Goal: Communication & Community: Answer question/provide support

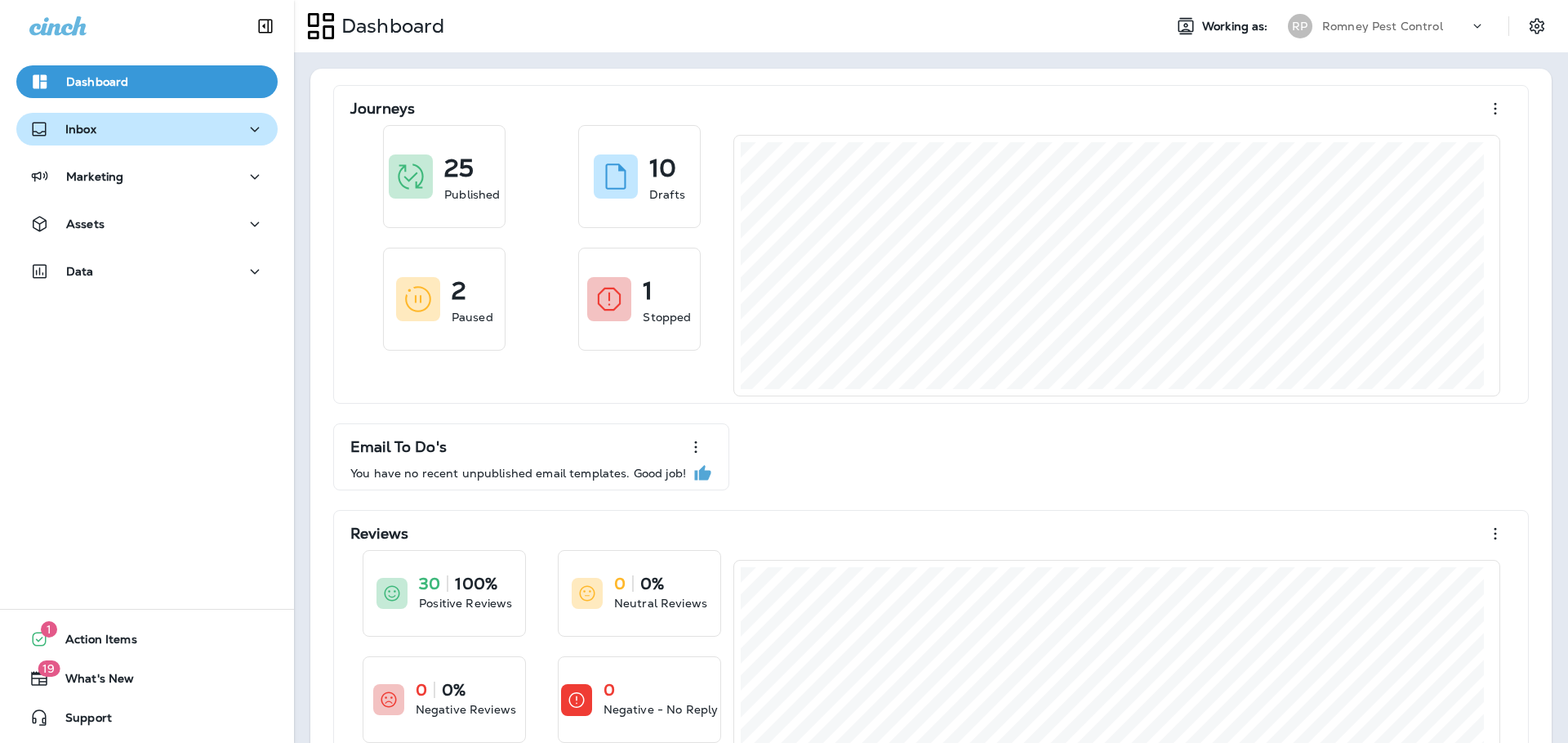
click at [195, 131] on div "Inbox" at bounding box center [146, 129] width 235 height 20
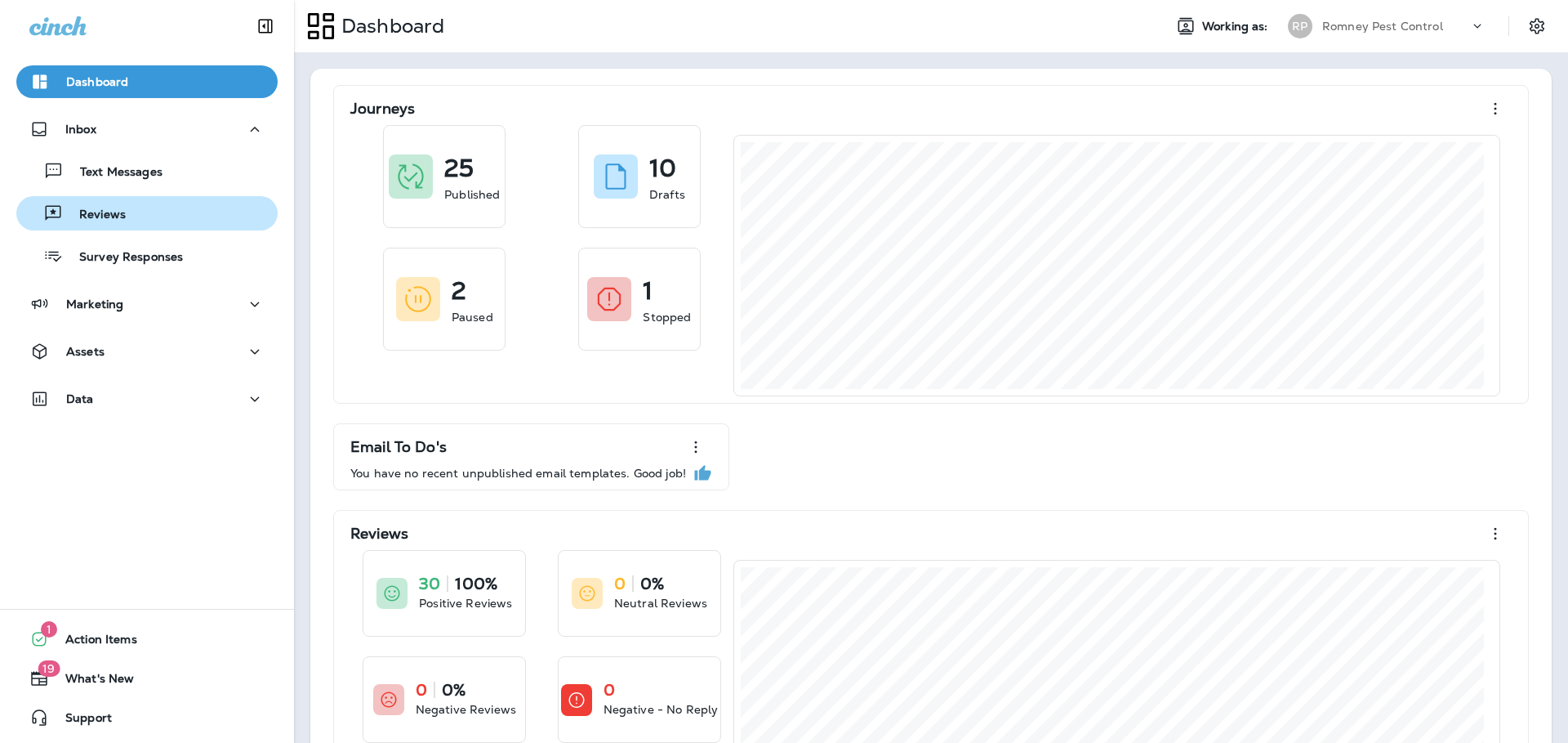
click at [163, 205] on div "Reviews" at bounding box center [147, 213] width 248 height 25
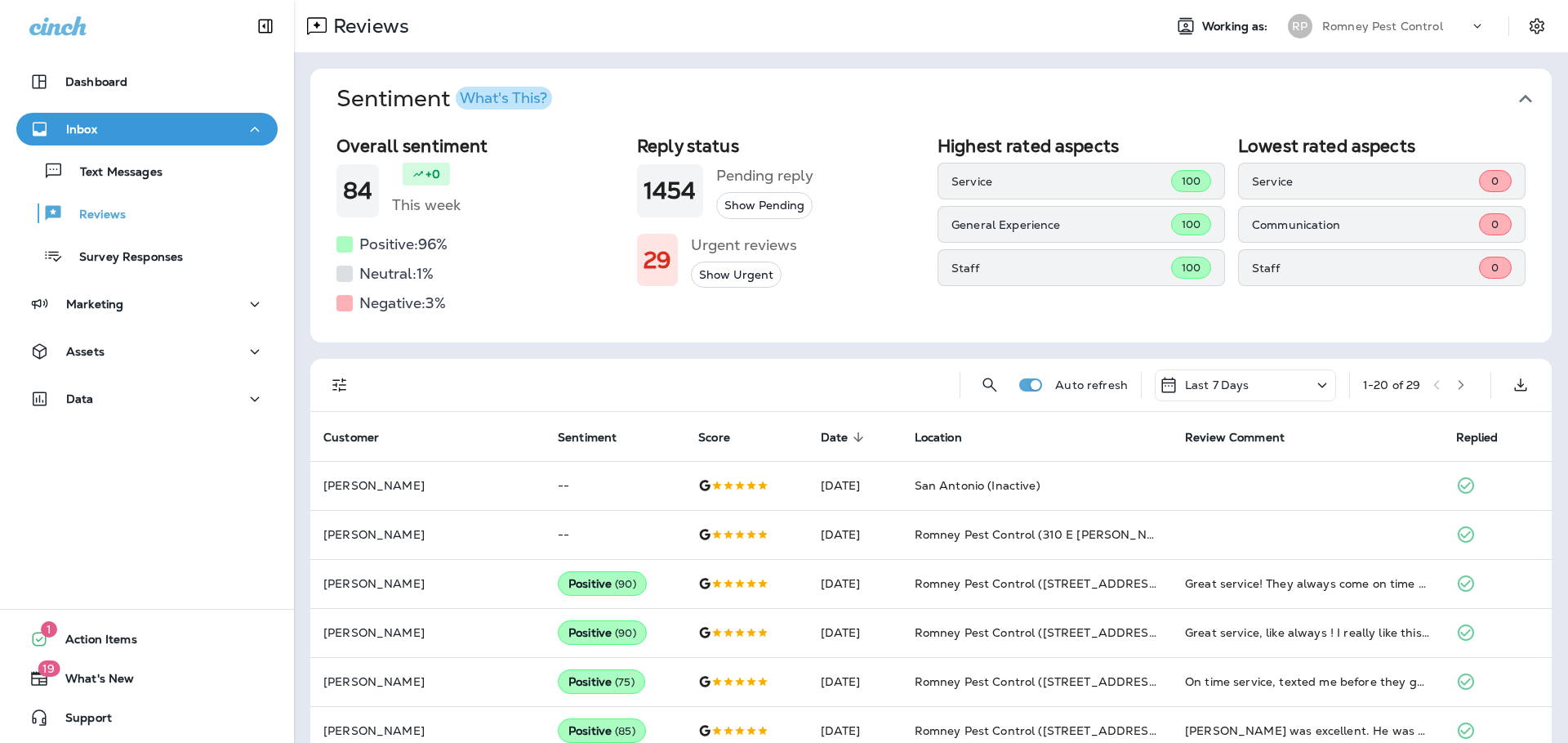
click at [1522, 99] on icon "button" at bounding box center [1525, 99] width 26 height 26
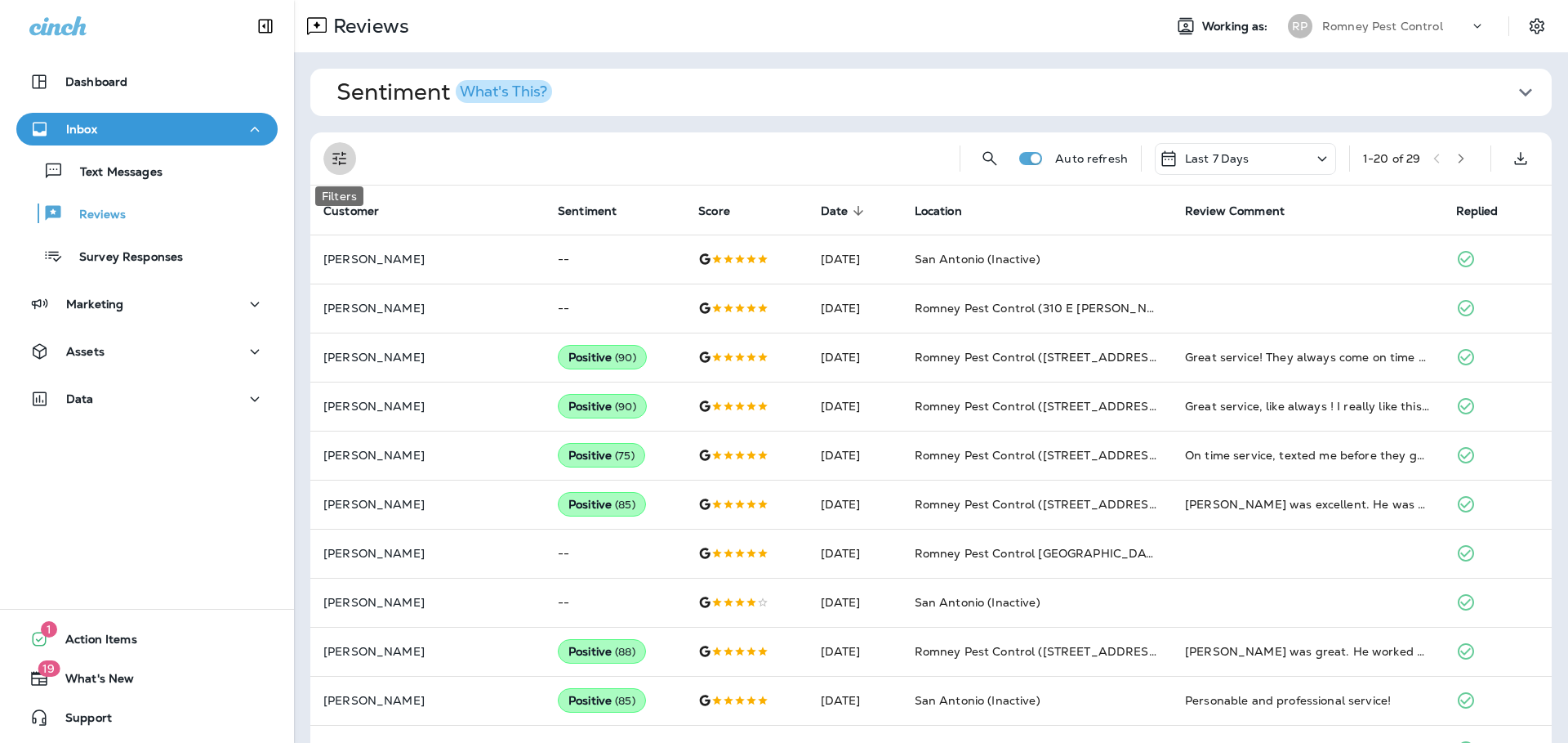
click at [347, 160] on icon "Filters" at bounding box center [340, 159] width 20 height 20
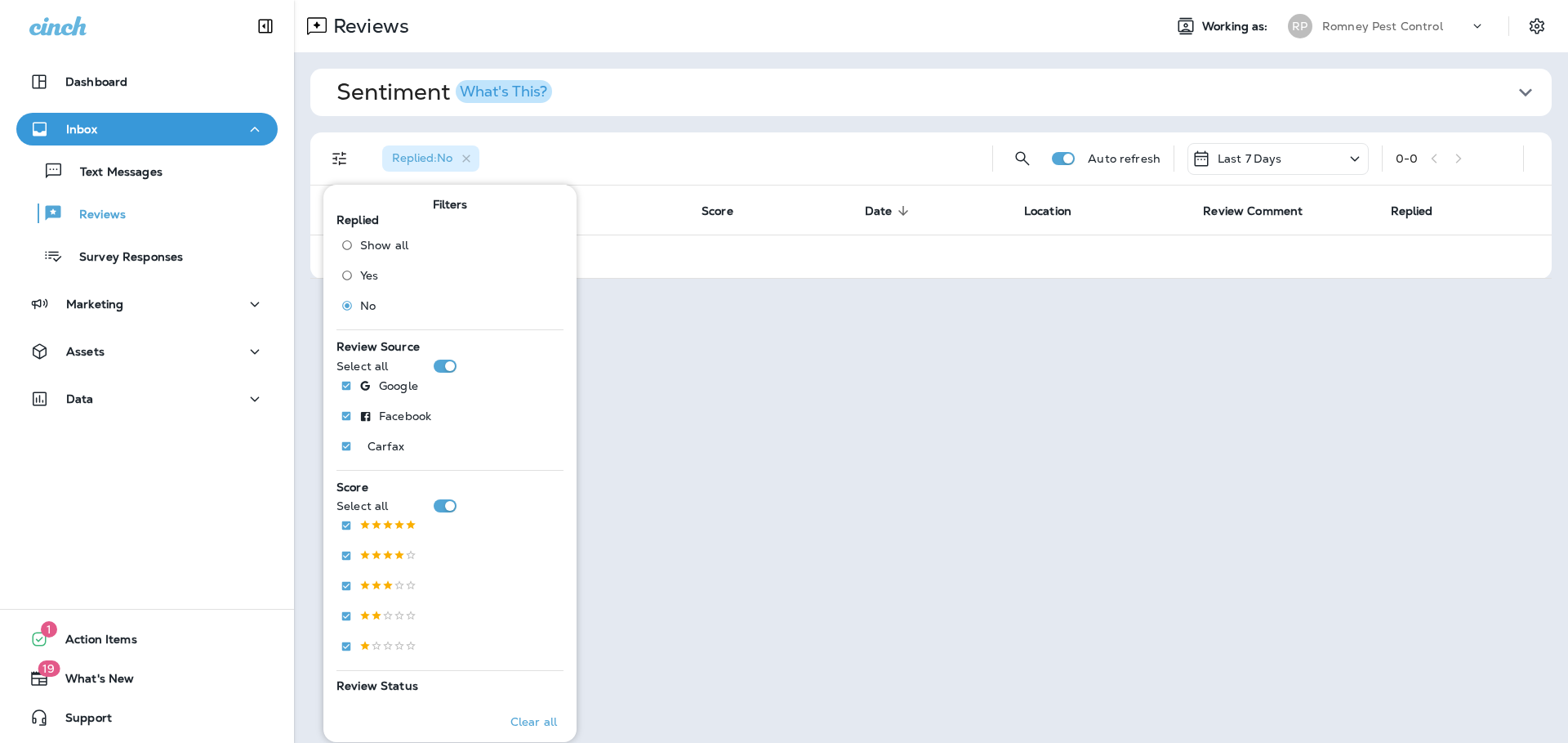
click at [1395, 20] on p "Romney Pest Control" at bounding box center [1382, 26] width 121 height 13
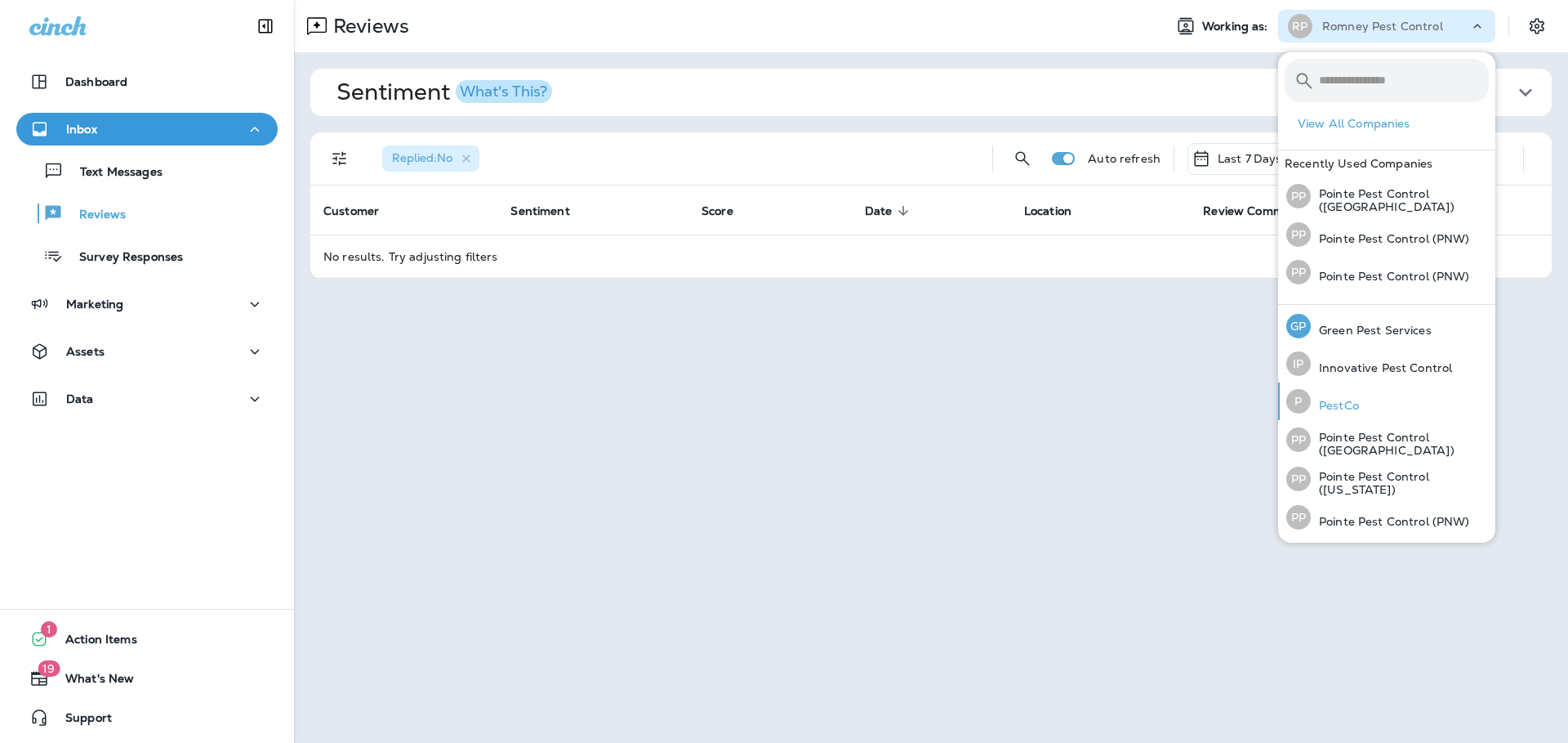
scroll to position [73, 0]
click at [1371, 467] on div "PP Pointe Pest Control (PNW)" at bounding box center [1377, 480] width 197 height 38
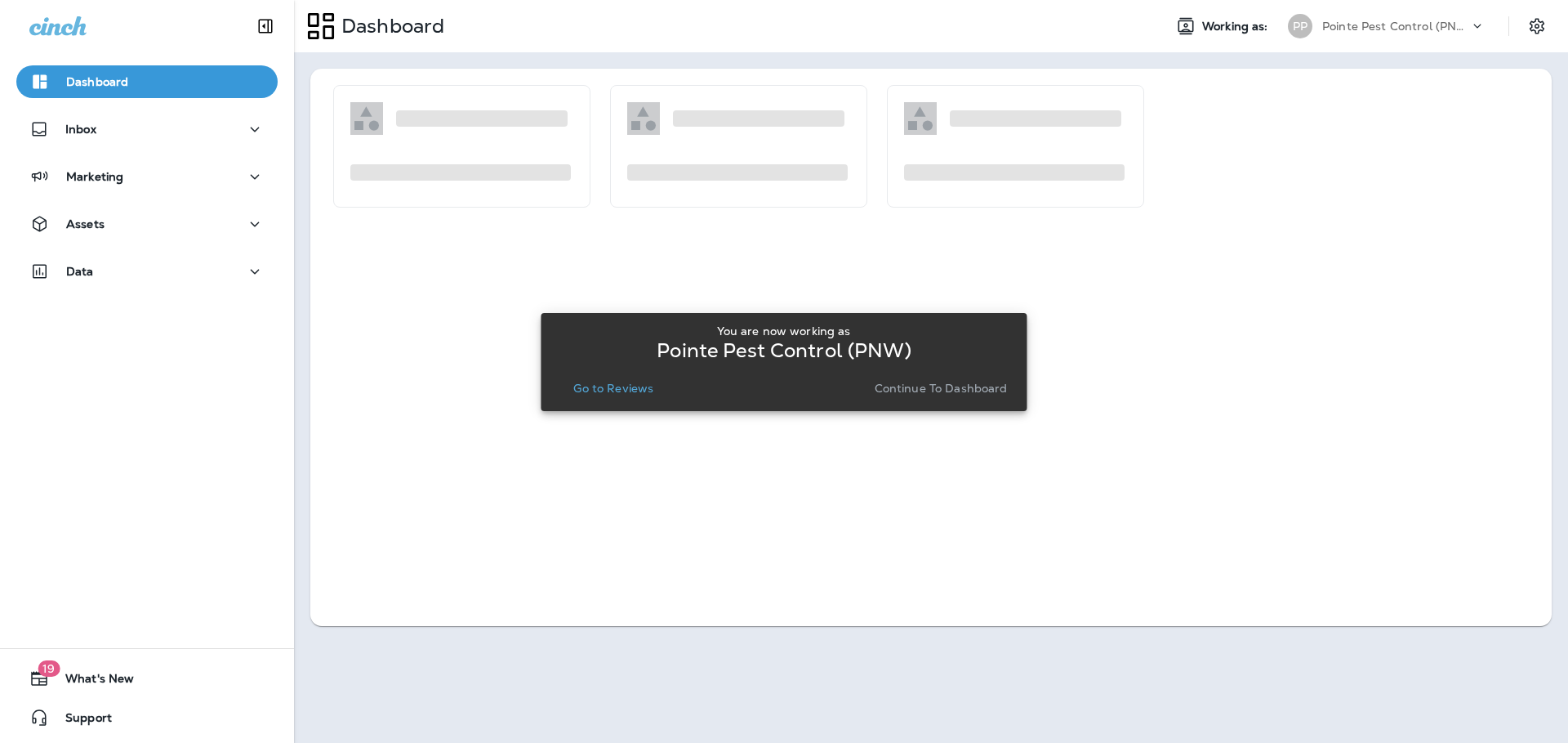
click at [606, 379] on button "Go to Reviews" at bounding box center [613, 388] width 93 height 23
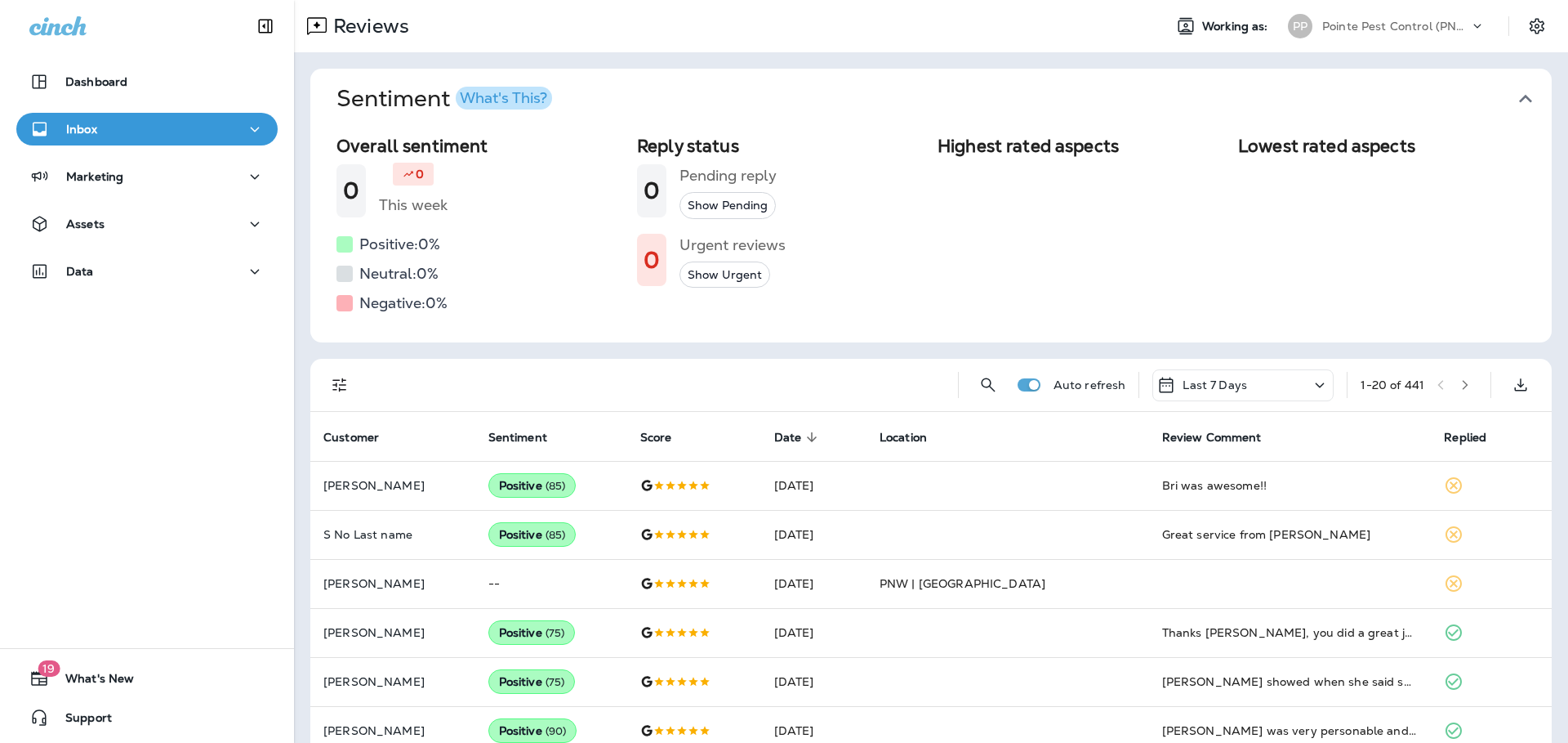
click at [1521, 103] on icon "button" at bounding box center [1525, 99] width 26 height 26
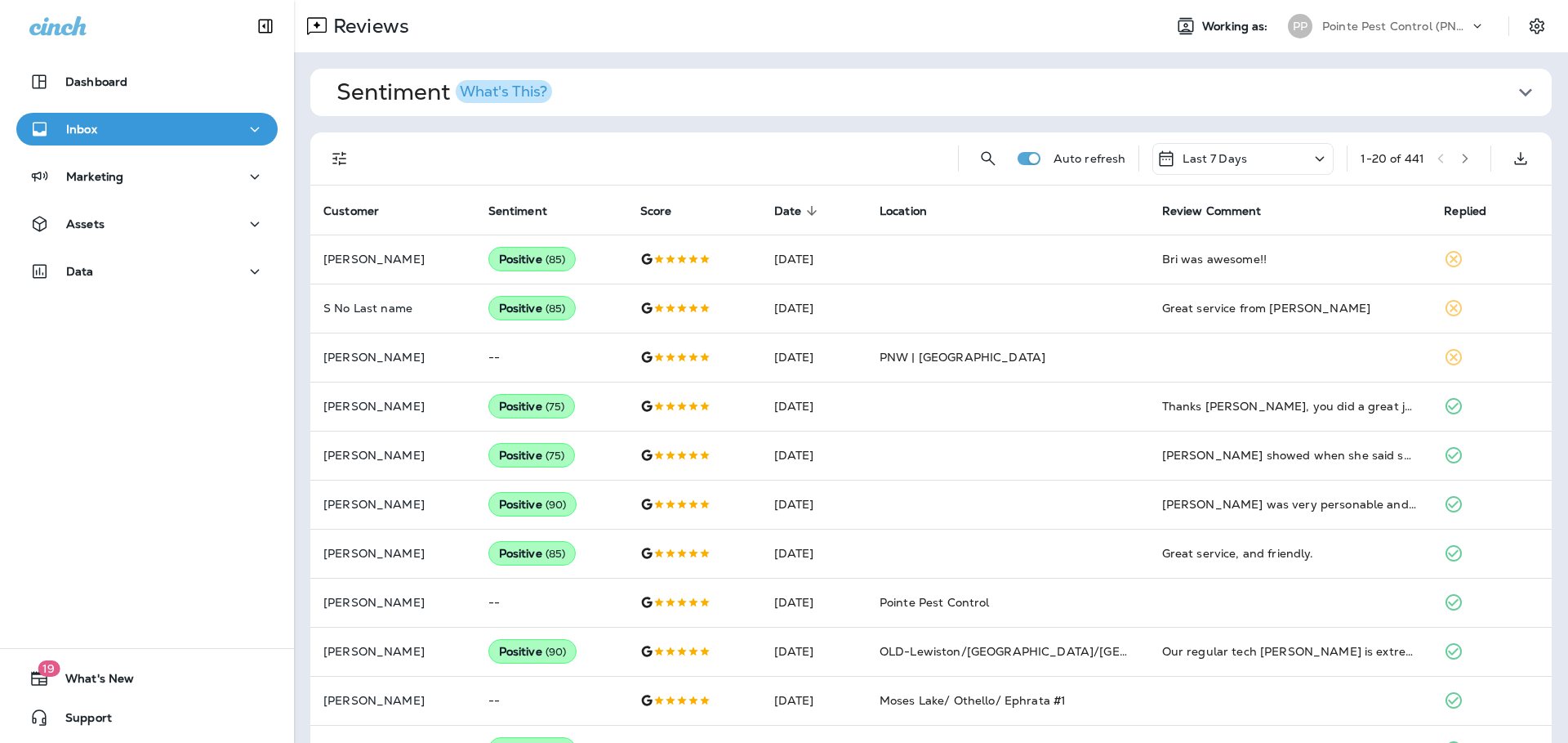
click at [337, 158] on icon "Filters" at bounding box center [340, 159] width 20 height 20
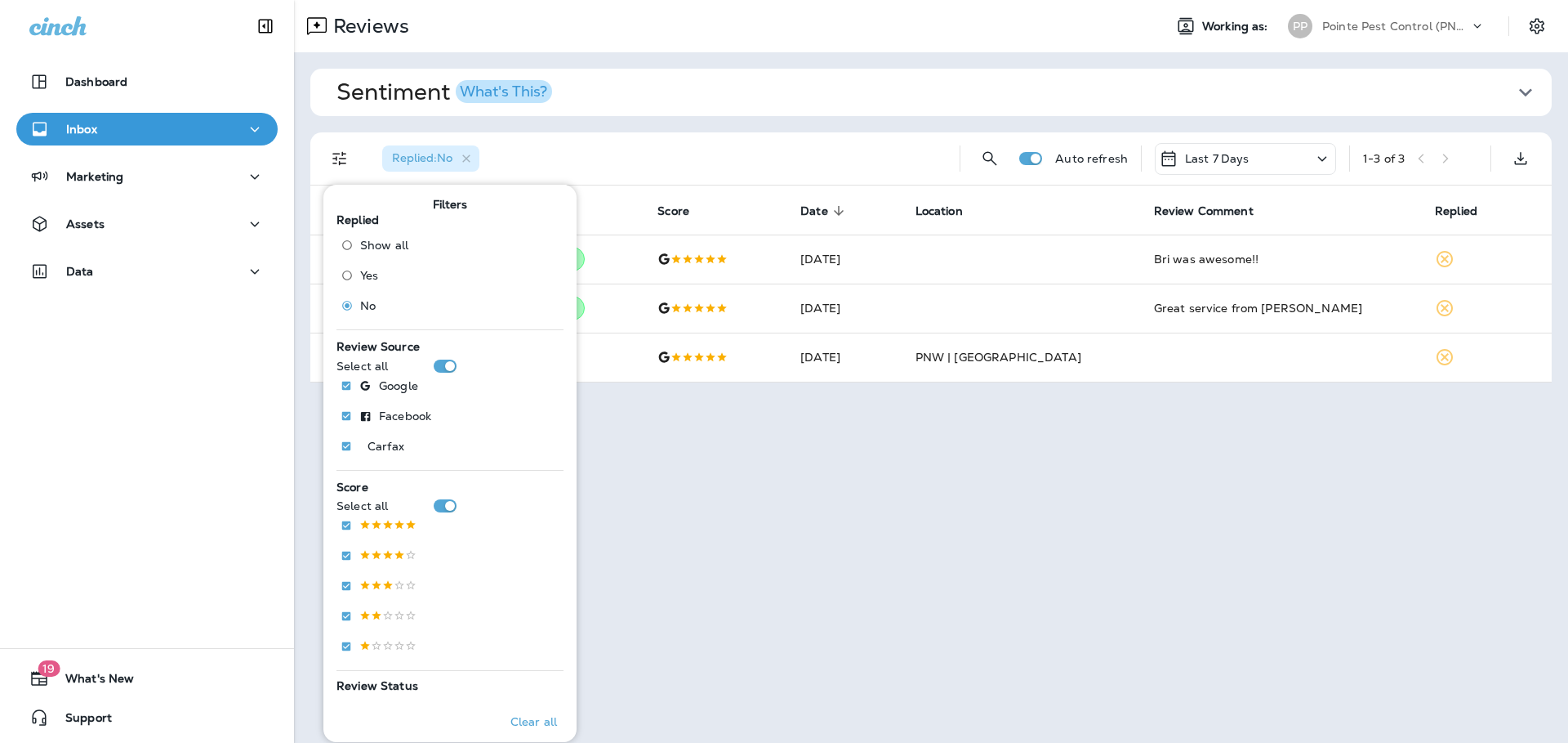
click at [704, 150] on div "Replied : No" at bounding box center [658, 158] width 578 height 52
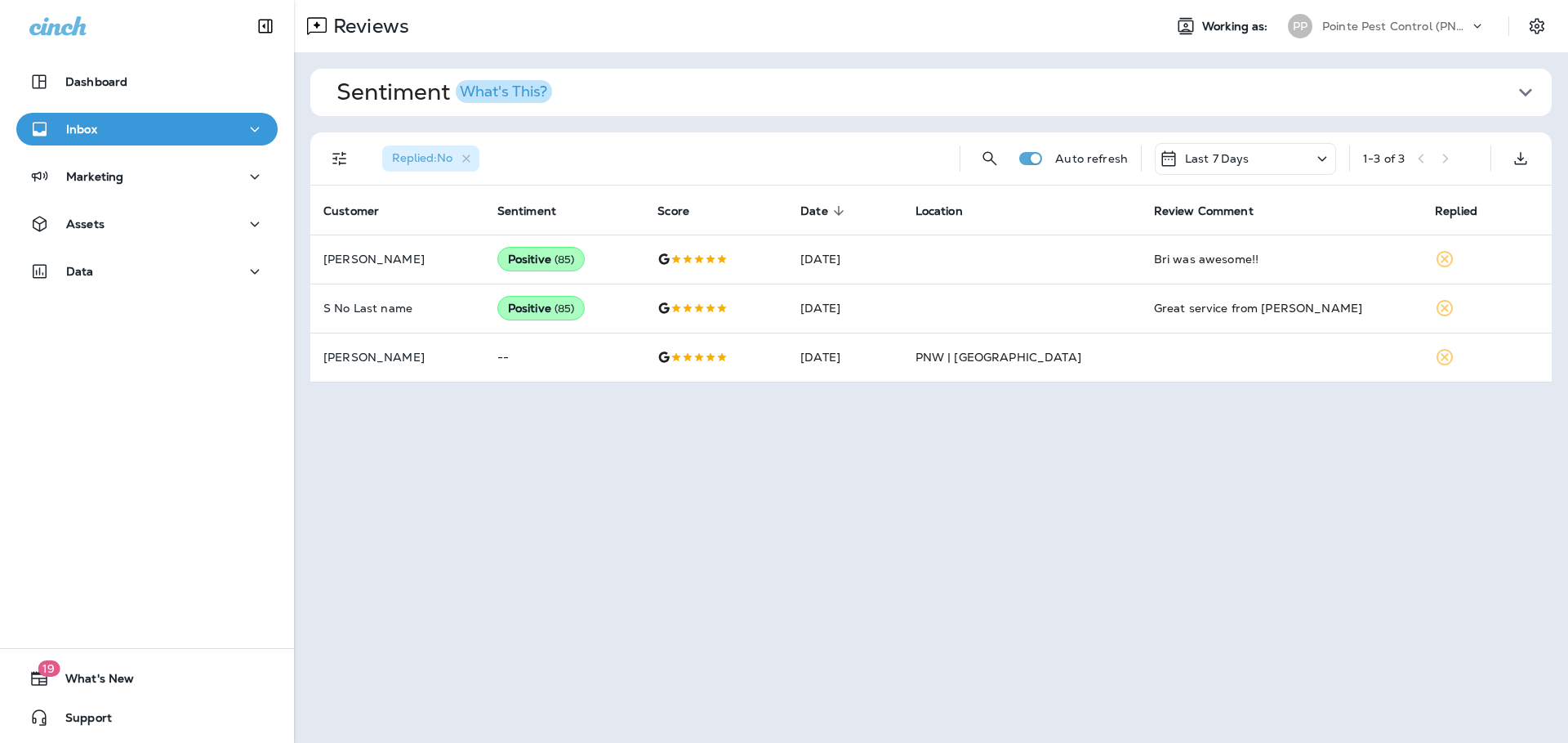
click at [1441, 18] on div "Pointe Pest Control (PNW)" at bounding box center [1395, 26] width 147 height 25
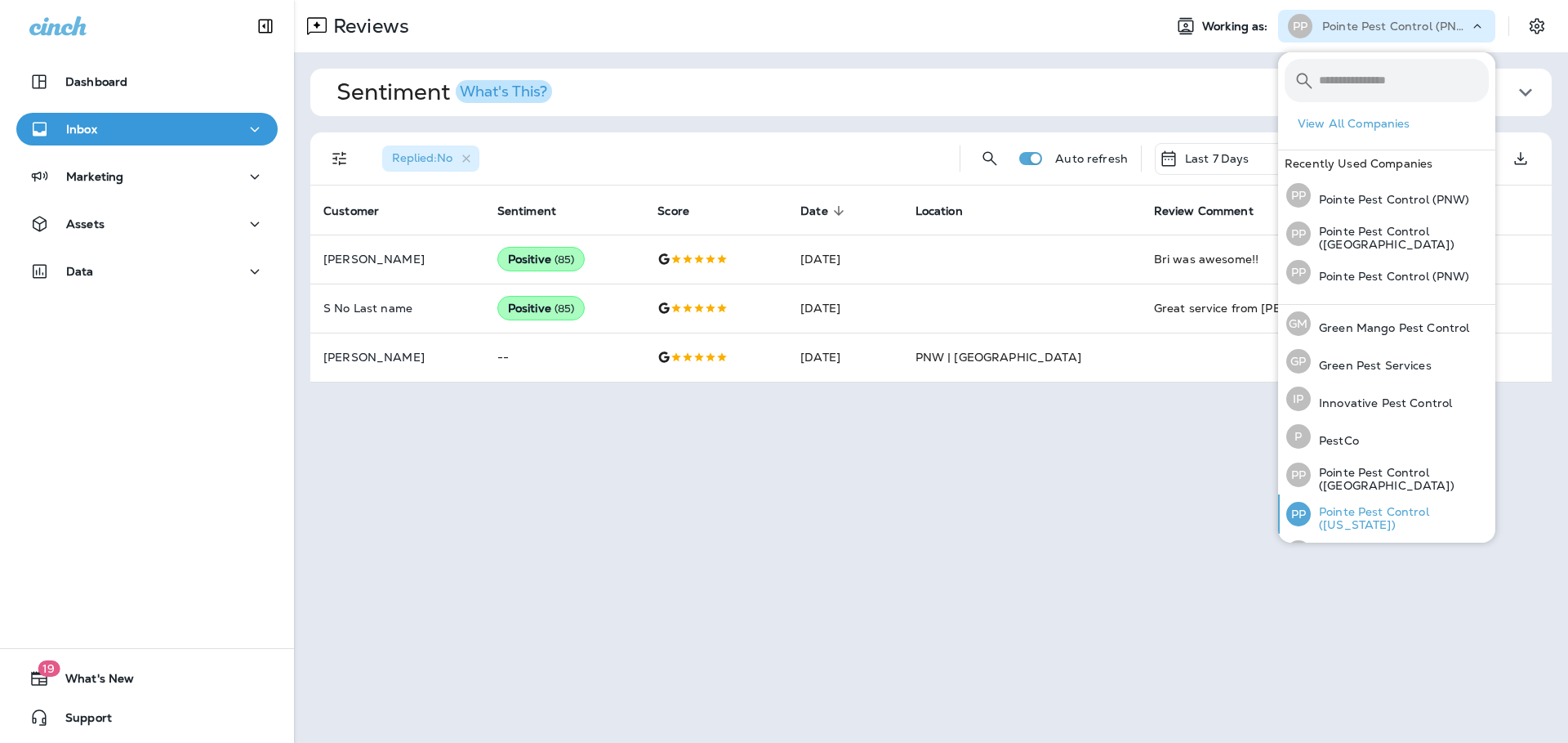
click at [1355, 518] on p "Pointe Pest Control ([US_STATE])" at bounding box center [1399, 518] width 178 height 26
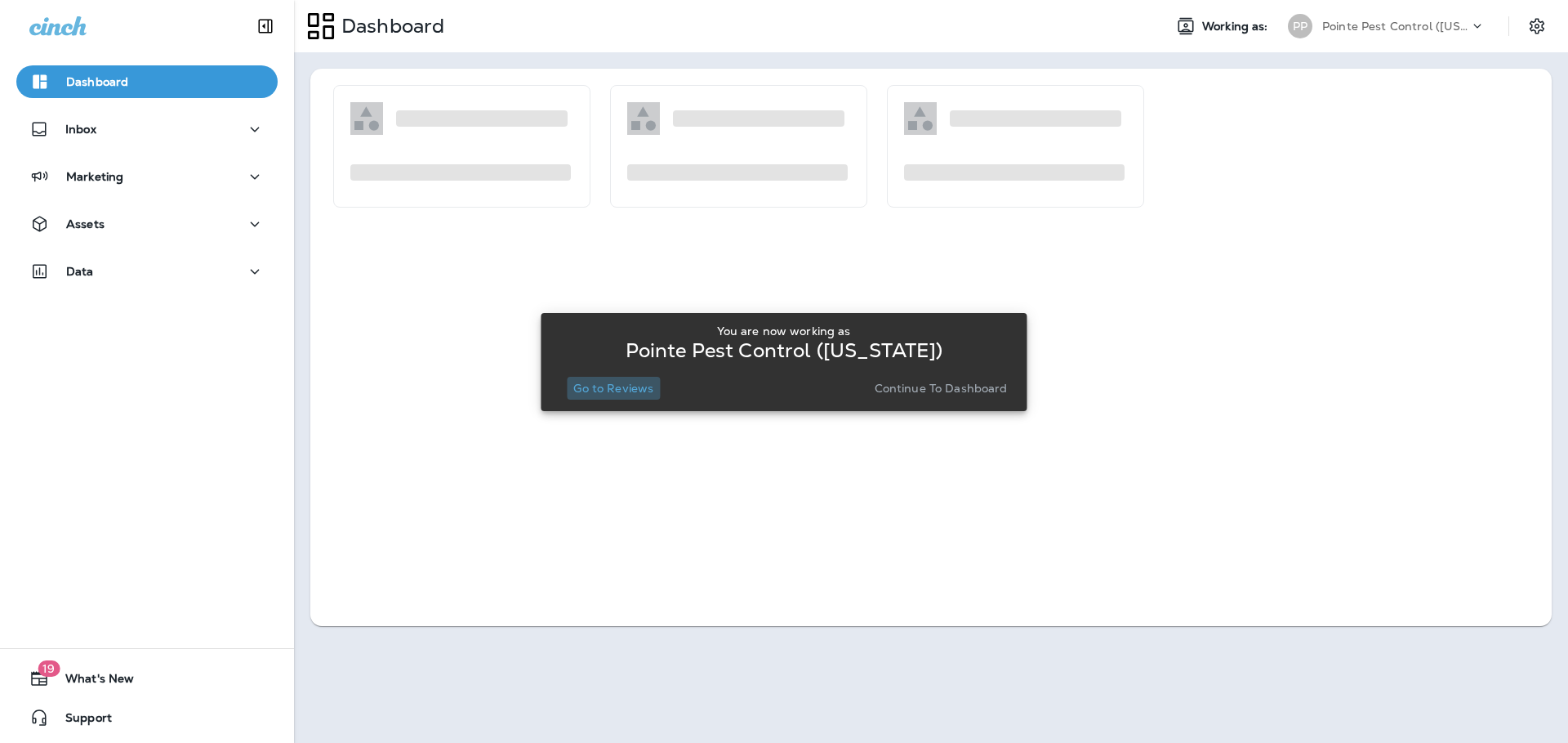
click at [610, 395] on button "Go to Reviews" at bounding box center [613, 388] width 93 height 23
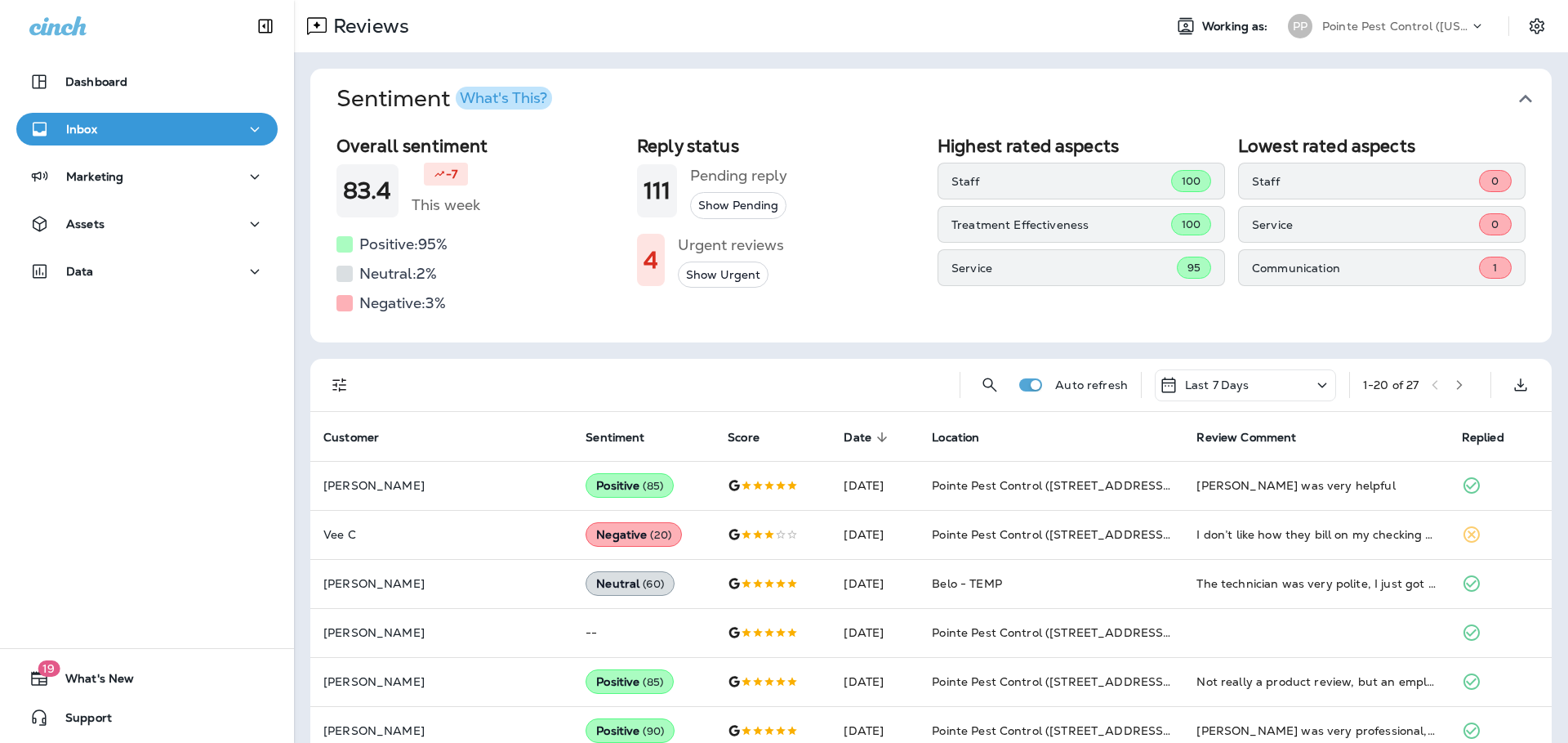
click at [1530, 99] on button "Sentiment What's This?" at bounding box center [944, 99] width 1241 height 60
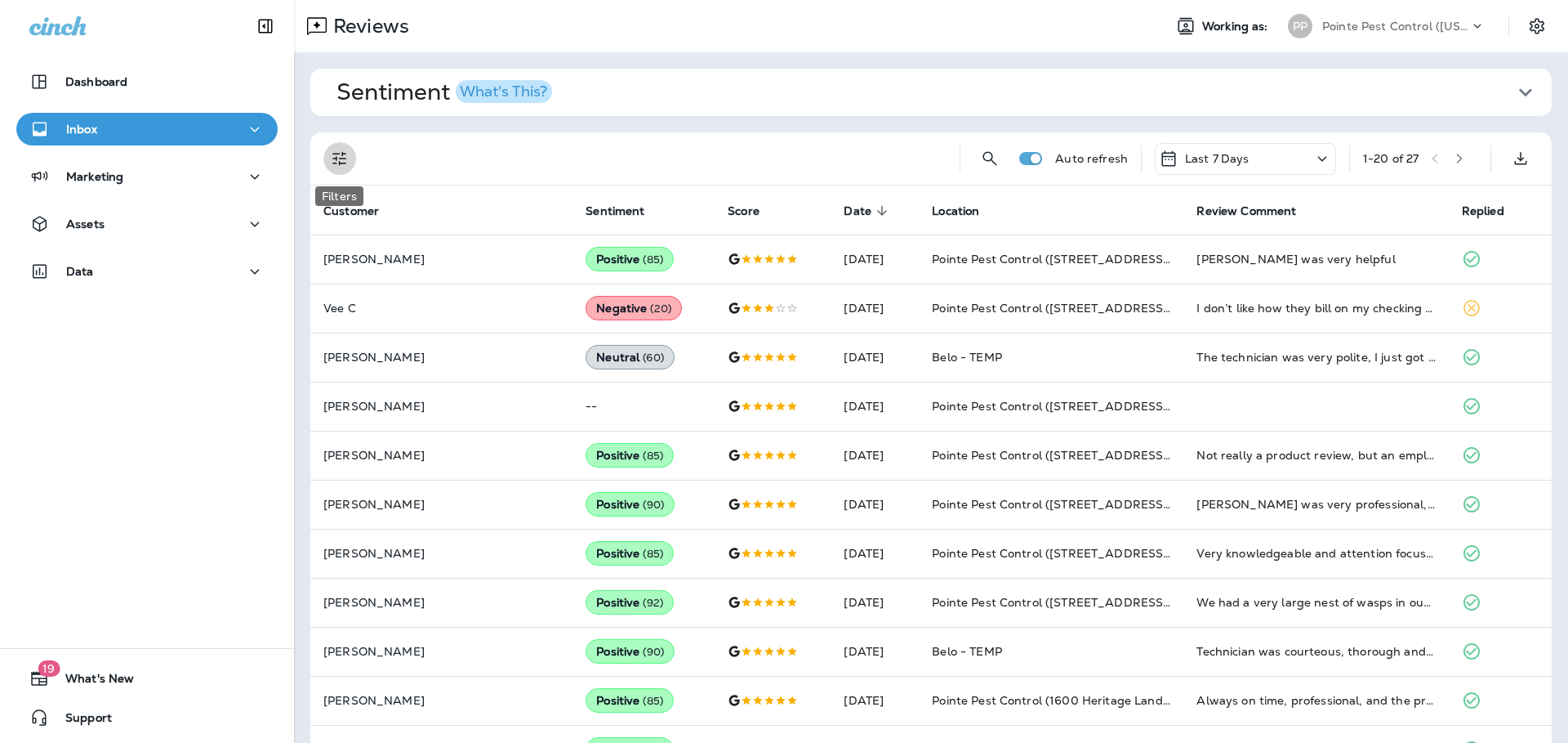
click at [348, 159] on icon "Filters" at bounding box center [340, 159] width 20 height 20
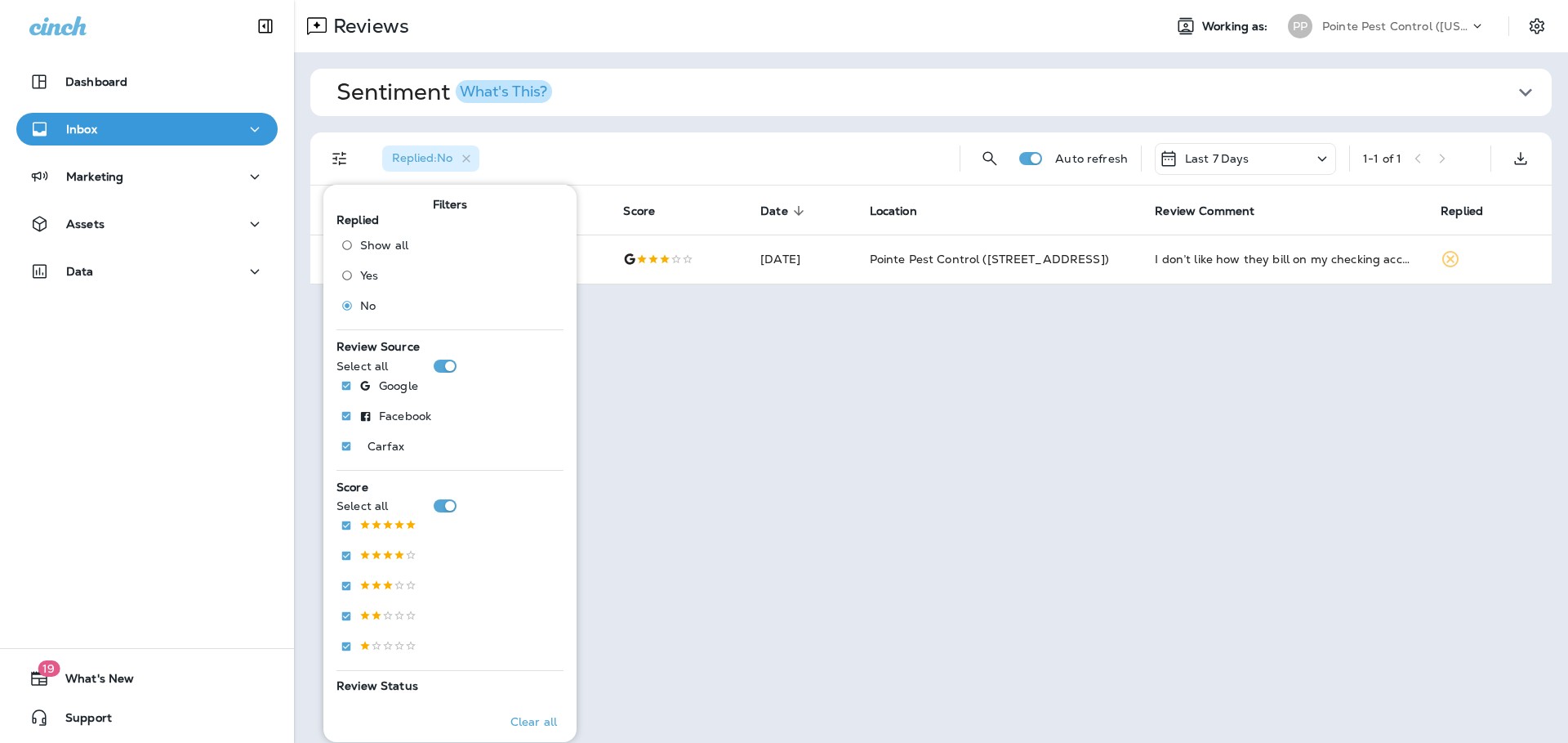
click at [864, 346] on div "Reviews Working as: PP Pointe Pest Control ([US_STATE]) Sentiment What's This? …" at bounding box center [930, 371] width 1274 height 743
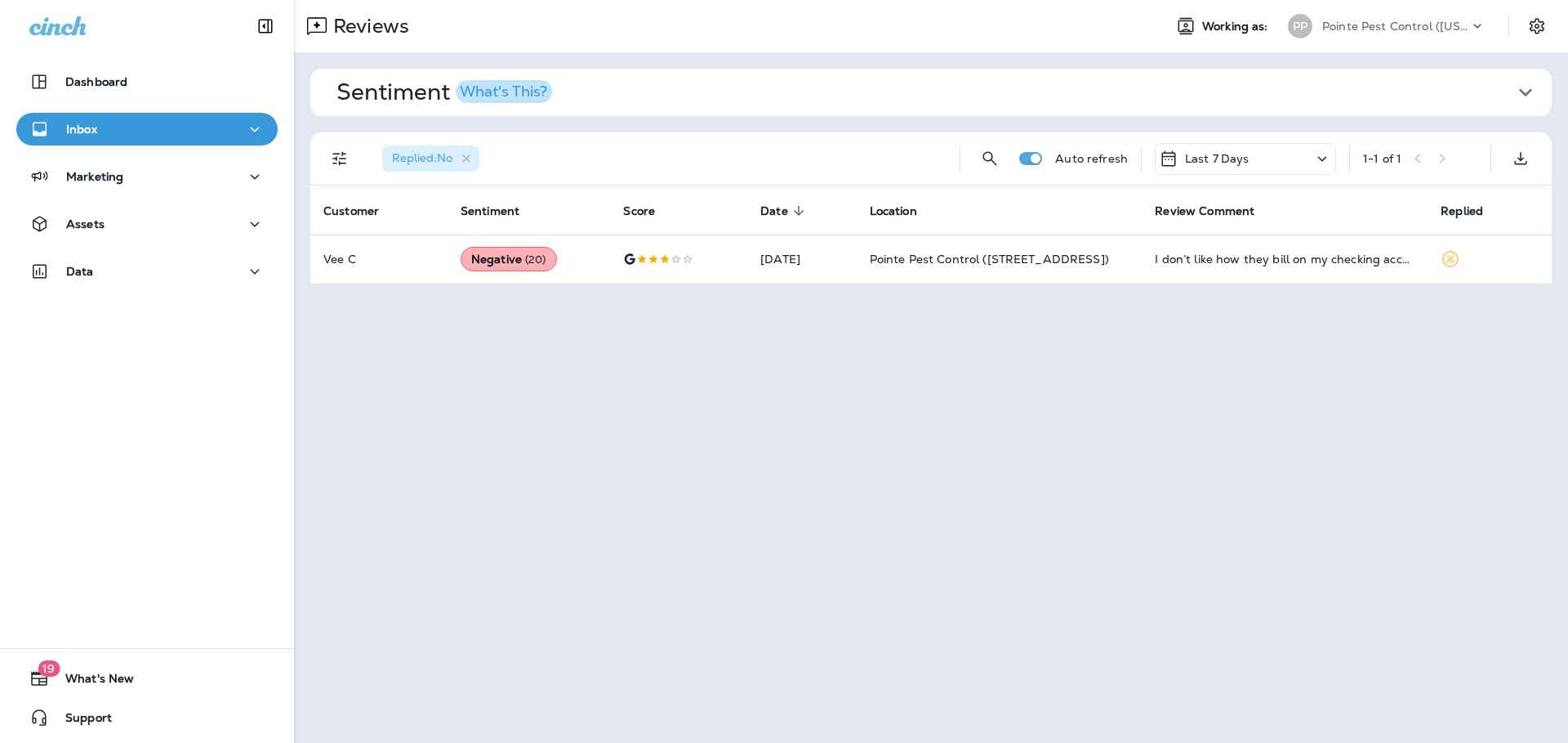
click at [1442, 14] on div "Pointe Pest Control ([US_STATE])" at bounding box center [1395, 26] width 147 height 25
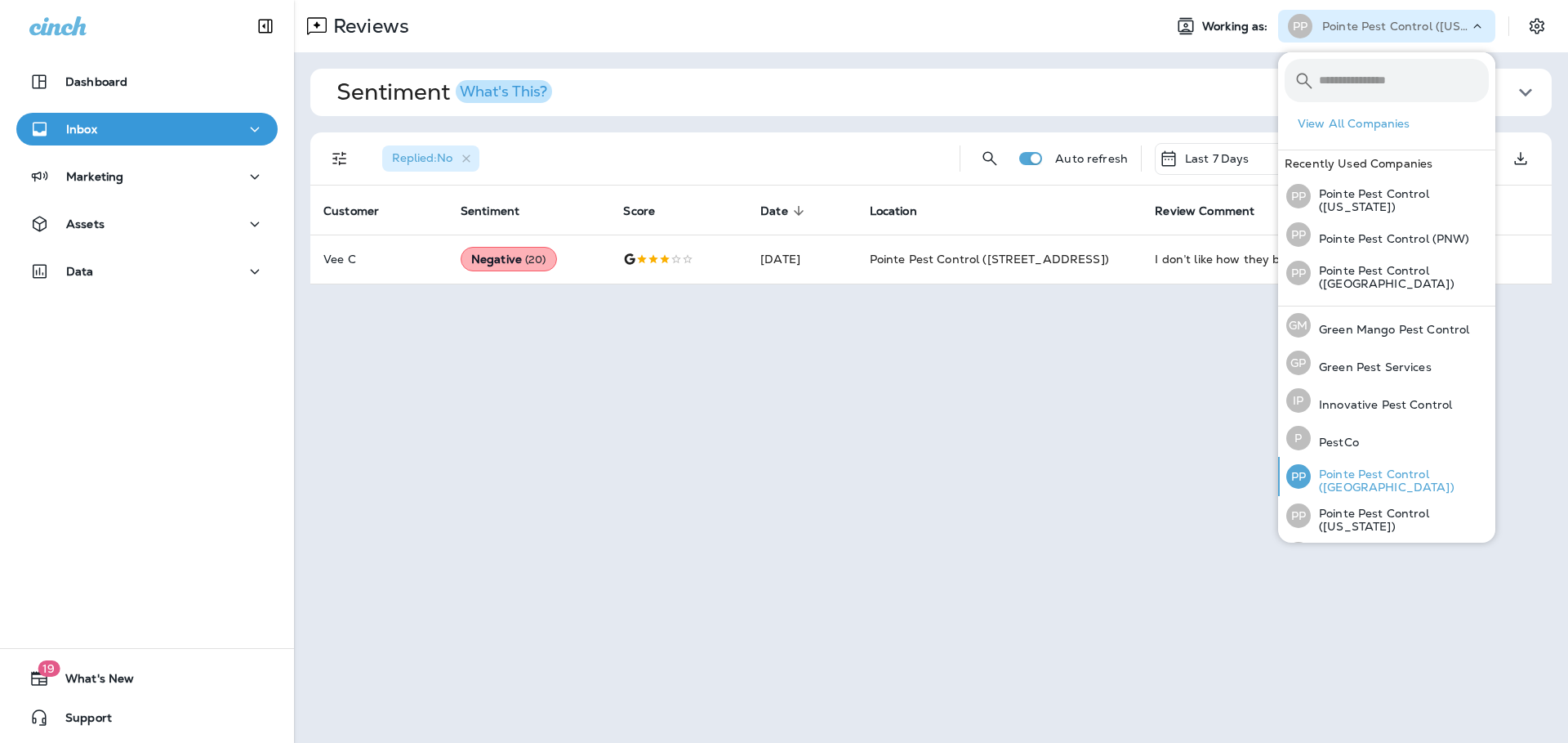
click at [1359, 480] on p "Pointe Pest Control ([GEOGRAPHIC_DATA])" at bounding box center [1399, 480] width 178 height 26
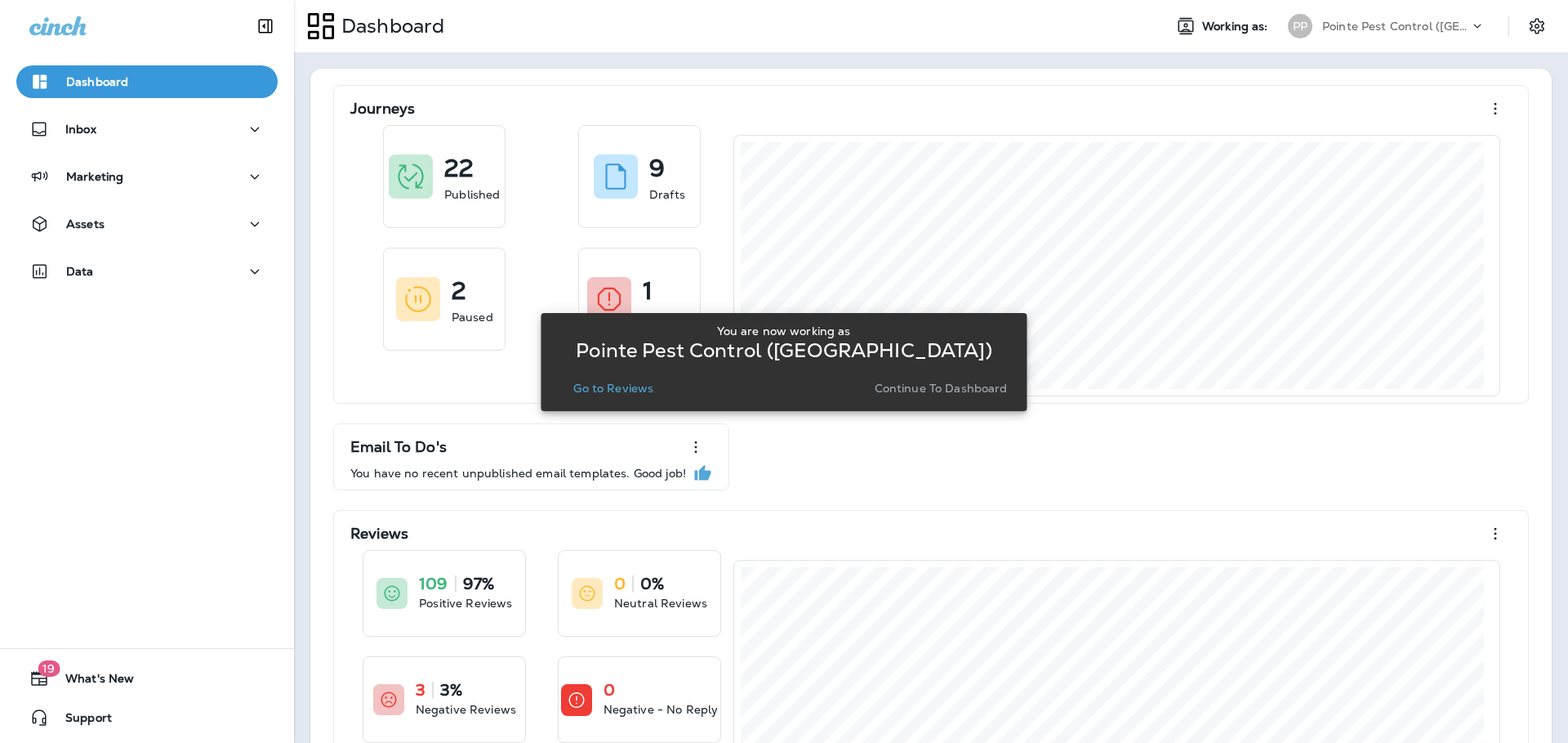
click at [611, 395] on p "Go to Reviews" at bounding box center [614, 388] width 80 height 13
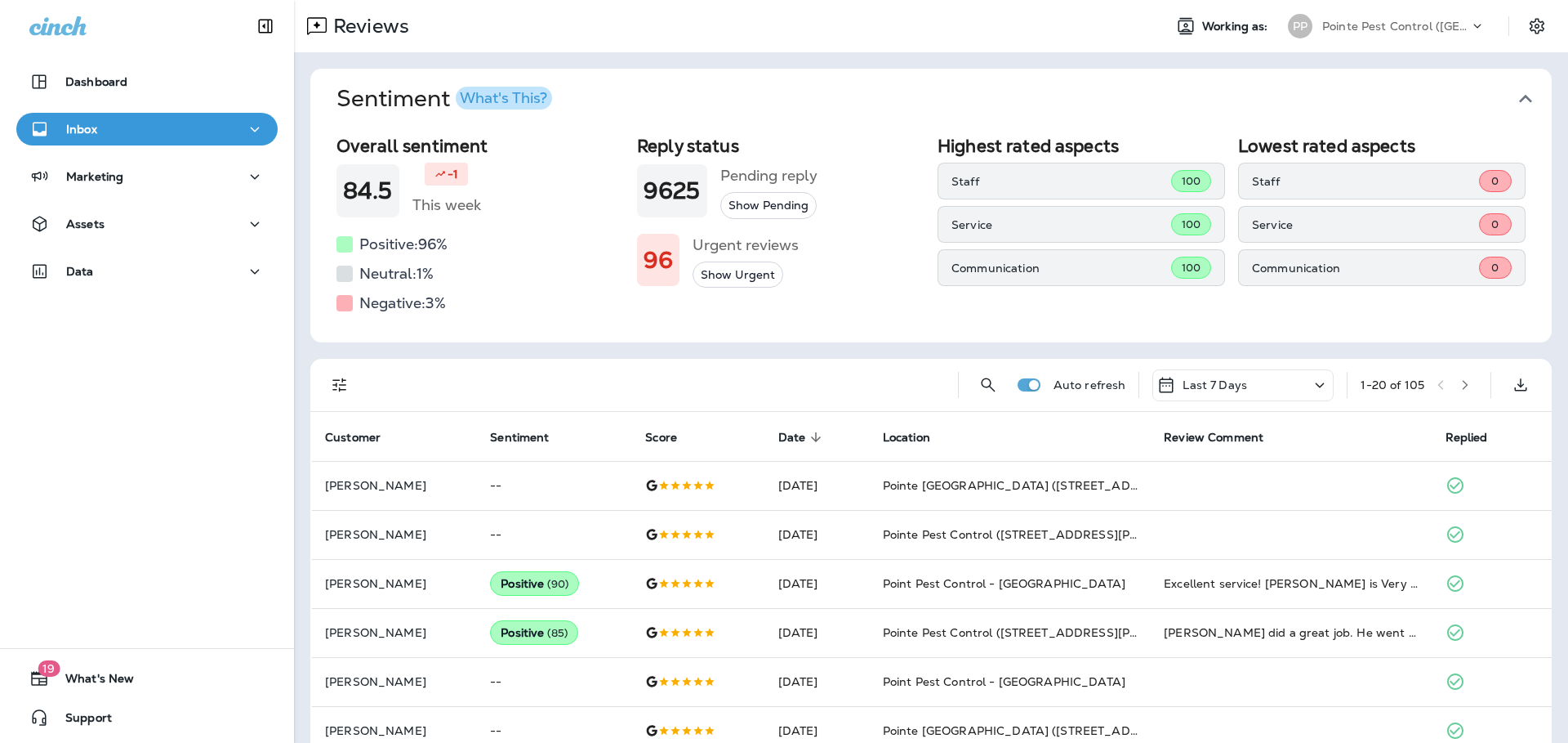
click at [1513, 100] on icon "button" at bounding box center [1525, 99] width 26 height 26
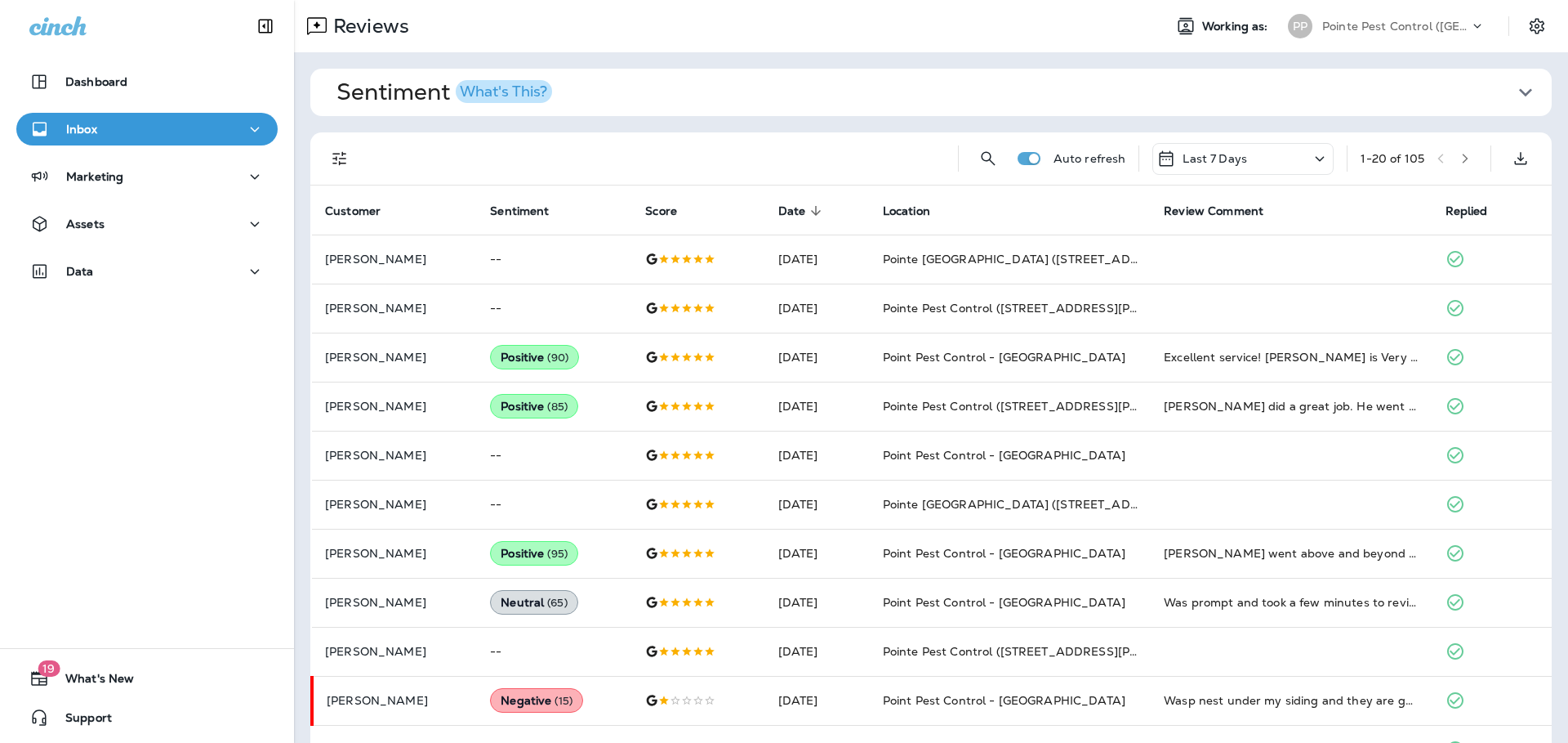
click at [345, 150] on icon "Filters" at bounding box center [340, 159] width 20 height 20
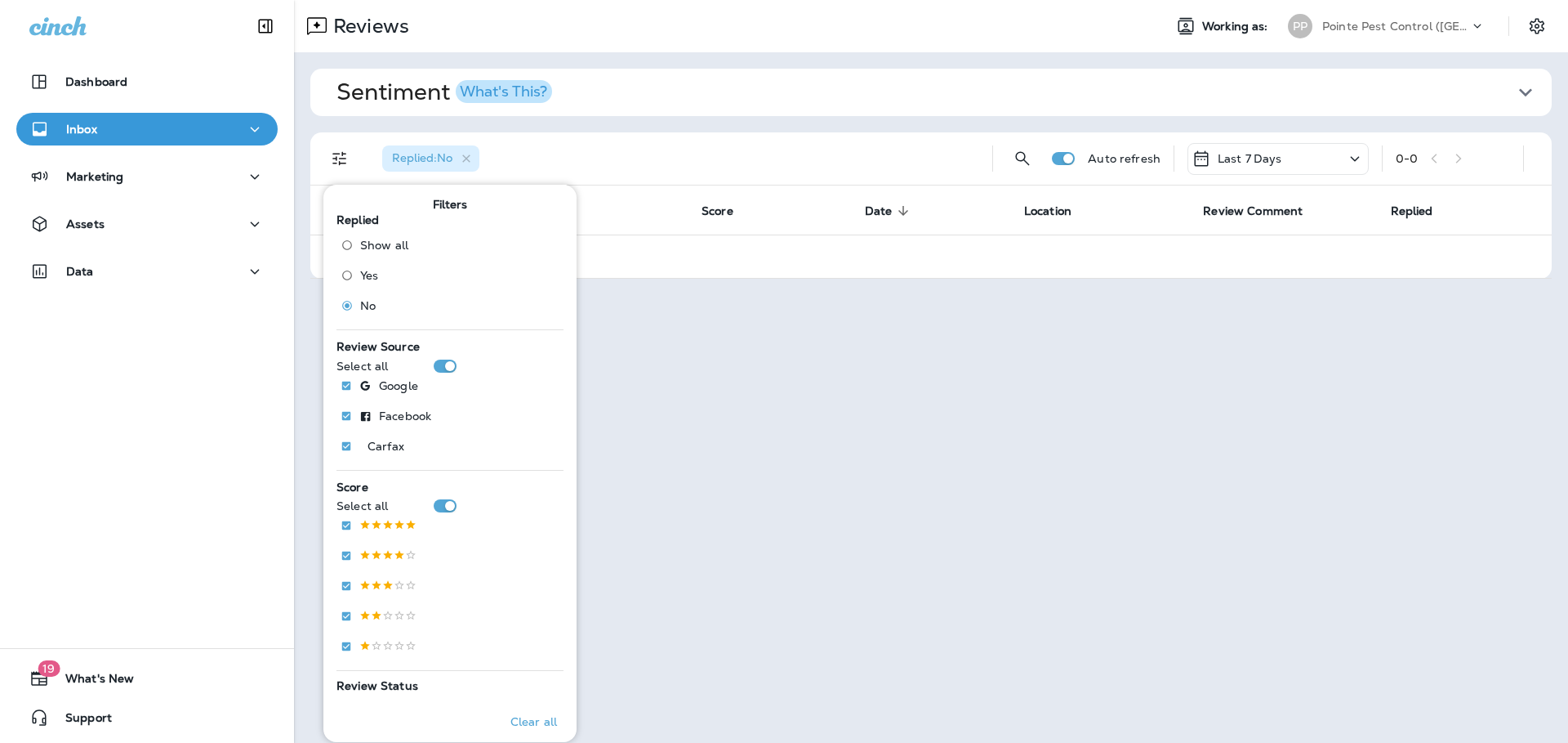
click at [1428, 12] on div "PP Pointe Pest Control ([GEOGRAPHIC_DATA])" at bounding box center [1386, 26] width 217 height 33
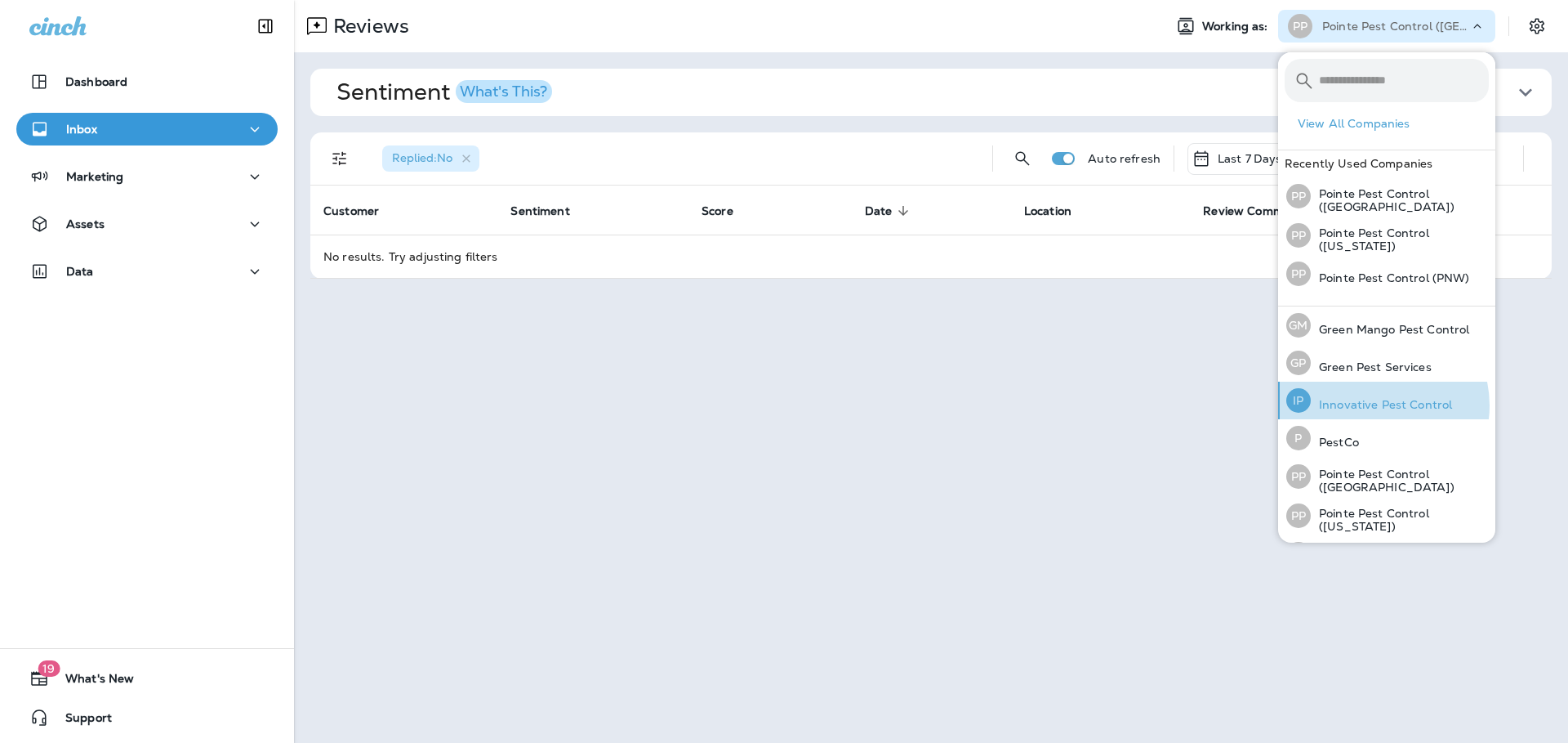
click at [1377, 405] on p "Innovative Pest Control" at bounding box center [1380, 404] width 141 height 13
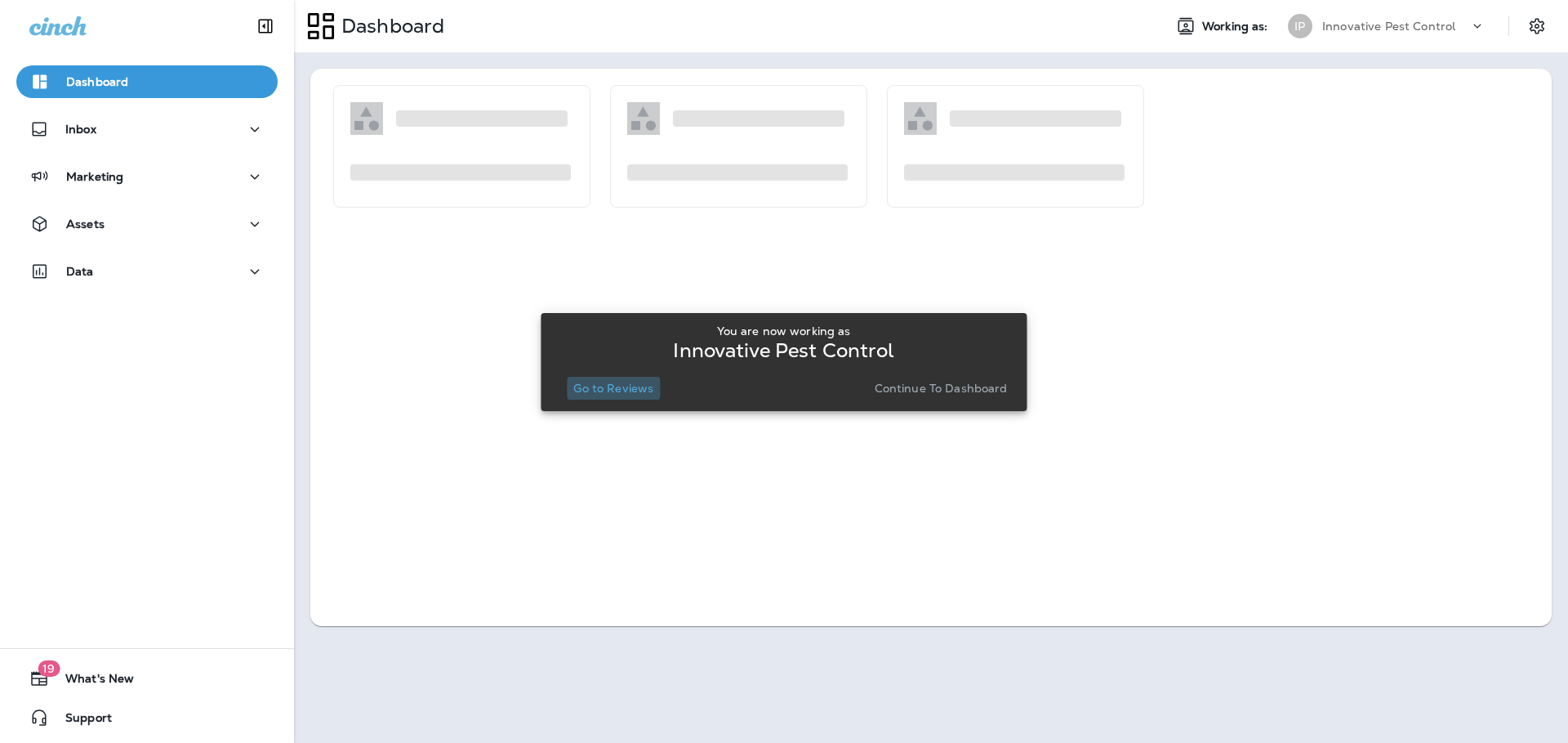
click at [595, 391] on p "Go to Reviews" at bounding box center [614, 388] width 80 height 13
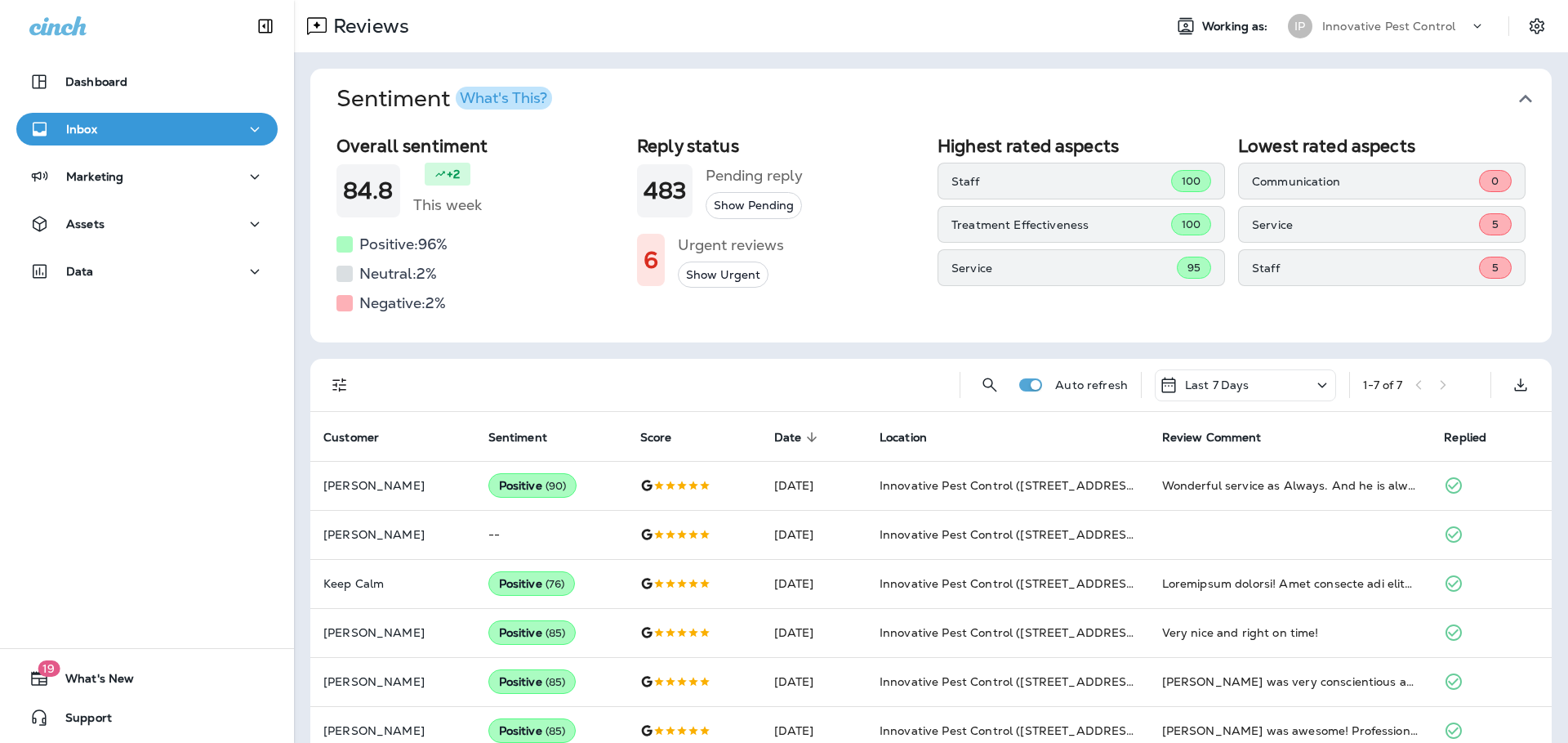
click at [1516, 97] on icon "button" at bounding box center [1525, 99] width 26 height 26
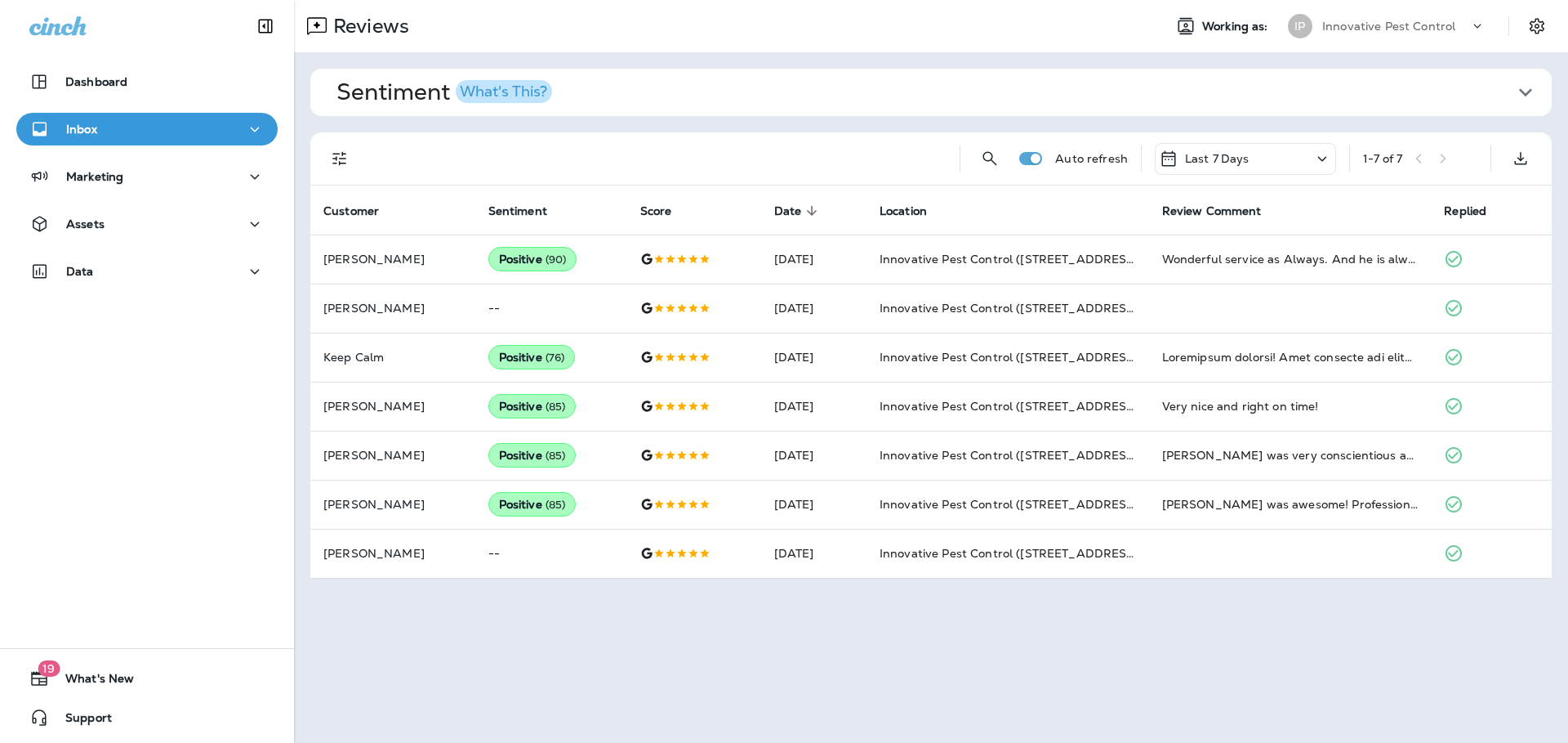
click at [1423, 24] on p "Innovative Pest Control" at bounding box center [1388, 26] width 133 height 13
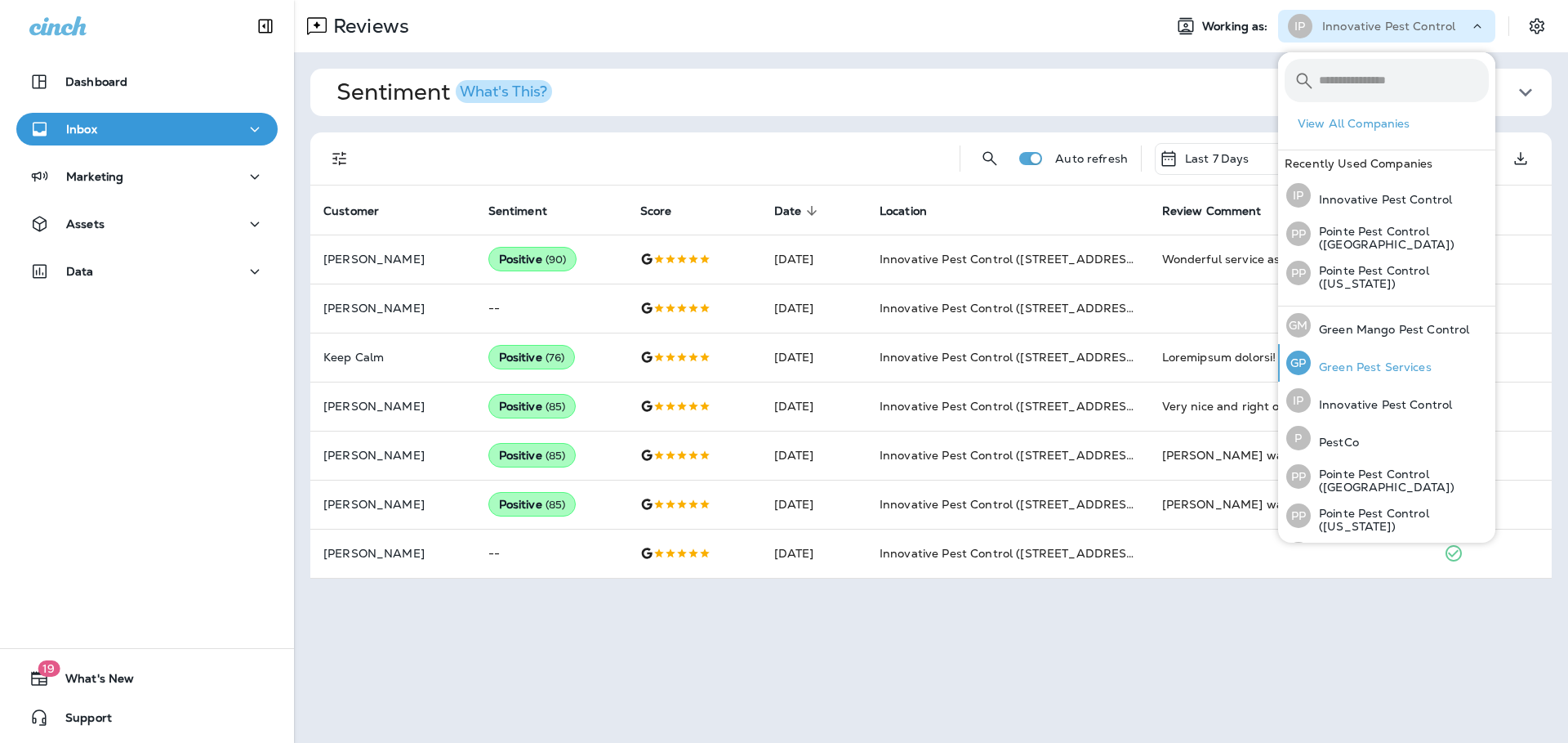
click at [1371, 373] on p "Green Pest Services" at bounding box center [1370, 366] width 121 height 13
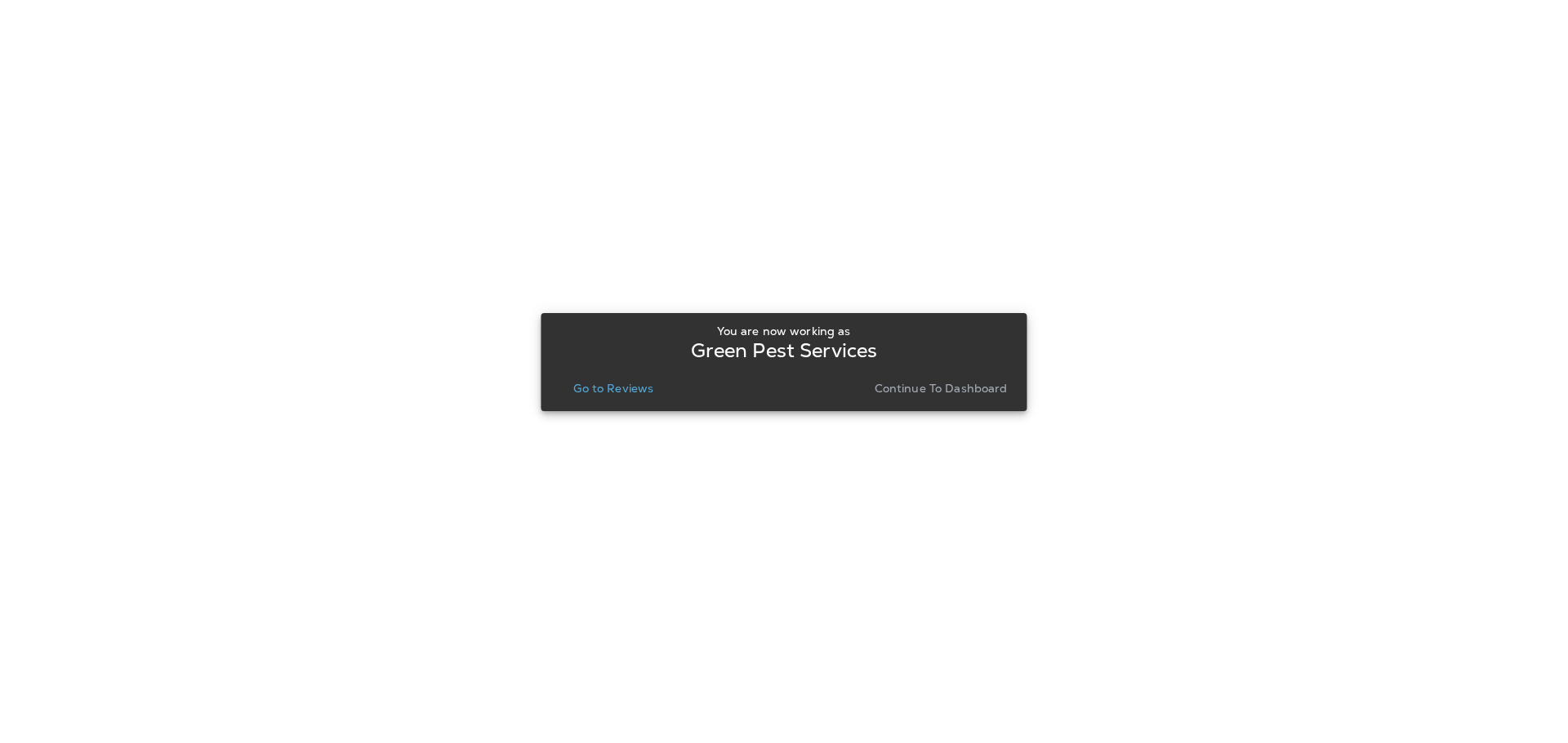
click at [620, 400] on div "You are now working as Green Pest Services Go to Reviews Continue to Dashboard" at bounding box center [784, 362] width 460 height 88
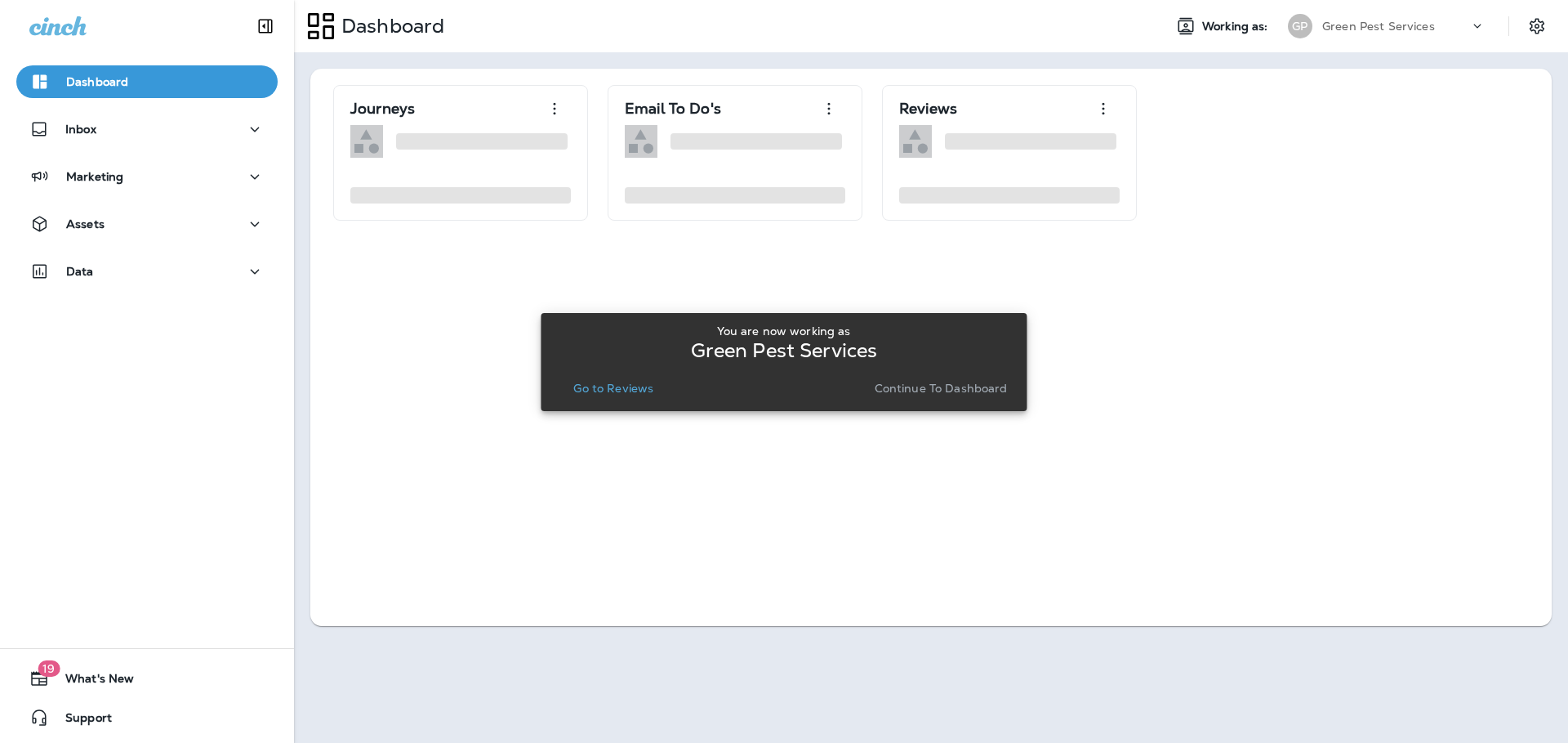
click at [648, 382] on p "Go to Reviews" at bounding box center [614, 388] width 80 height 13
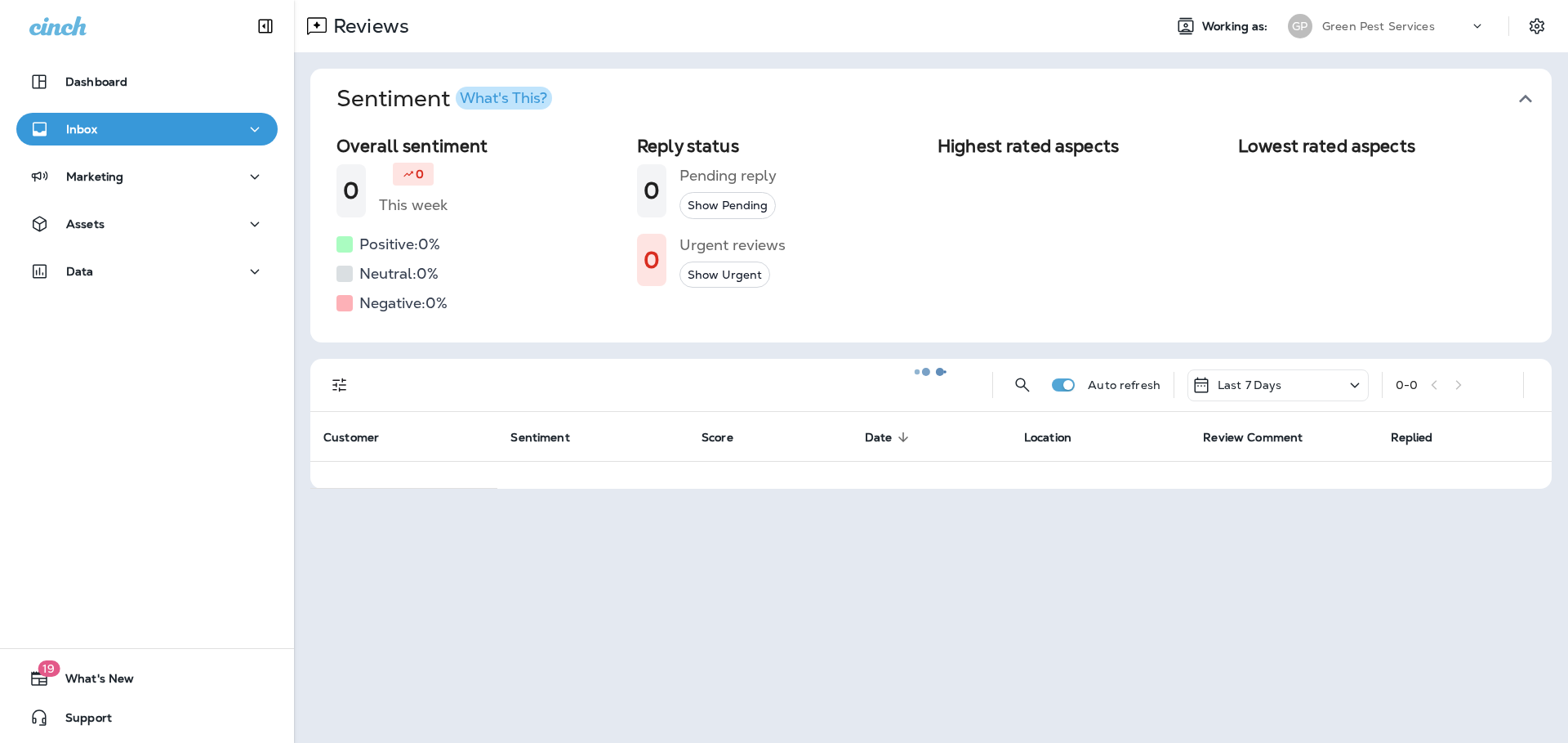
click at [1527, 91] on div at bounding box center [930, 371] width 1270 height 739
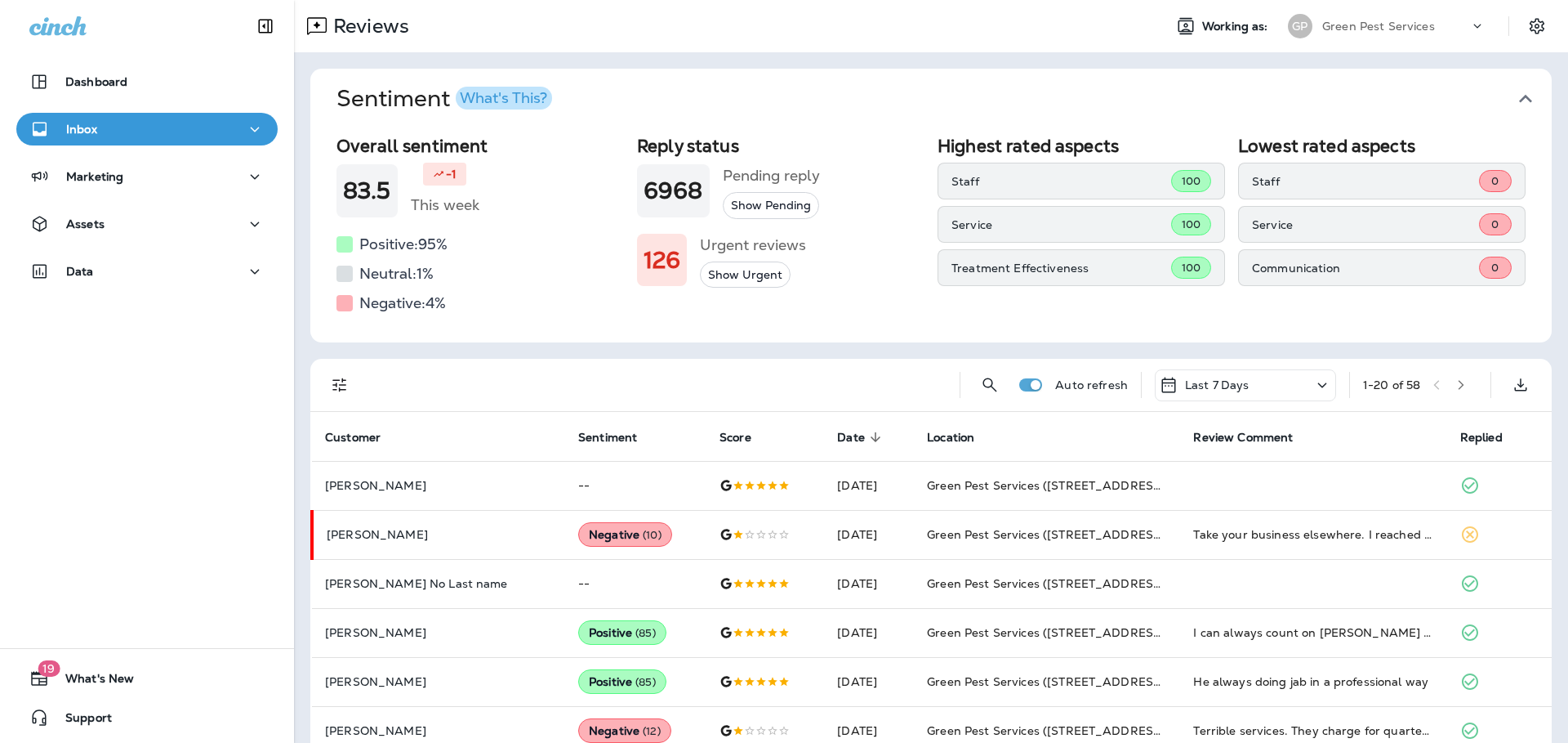
click at [1519, 99] on icon "button" at bounding box center [1525, 99] width 26 height 26
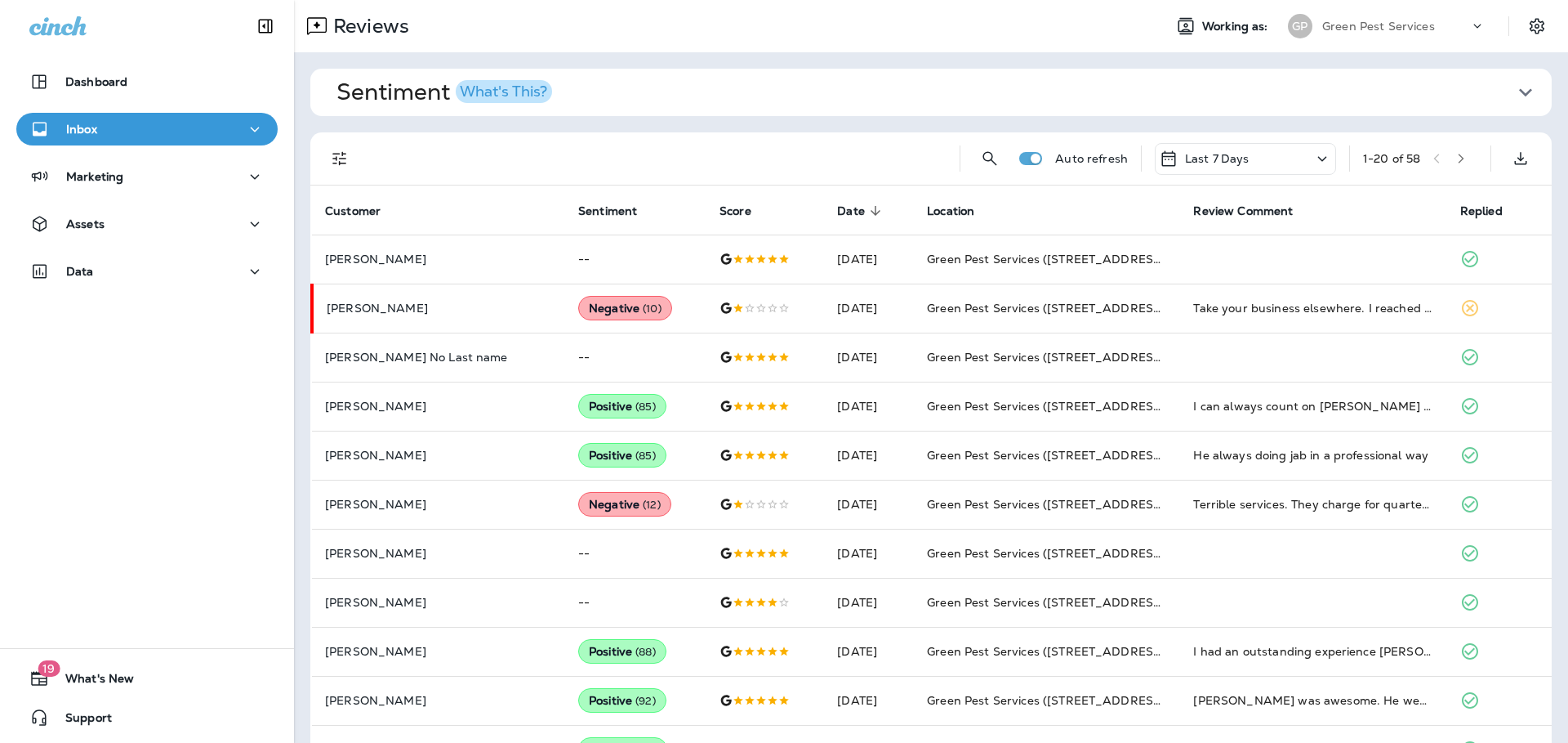
click at [320, 160] on div "Auto refresh Last 7 Days 1 - 20 of 58" at bounding box center [930, 158] width 1241 height 53
click at [322, 150] on div "Auto refresh Last 7 Days 1 - 20 of 58" at bounding box center [930, 158] width 1241 height 53
click at [328, 160] on button "Filters" at bounding box center [340, 158] width 33 height 33
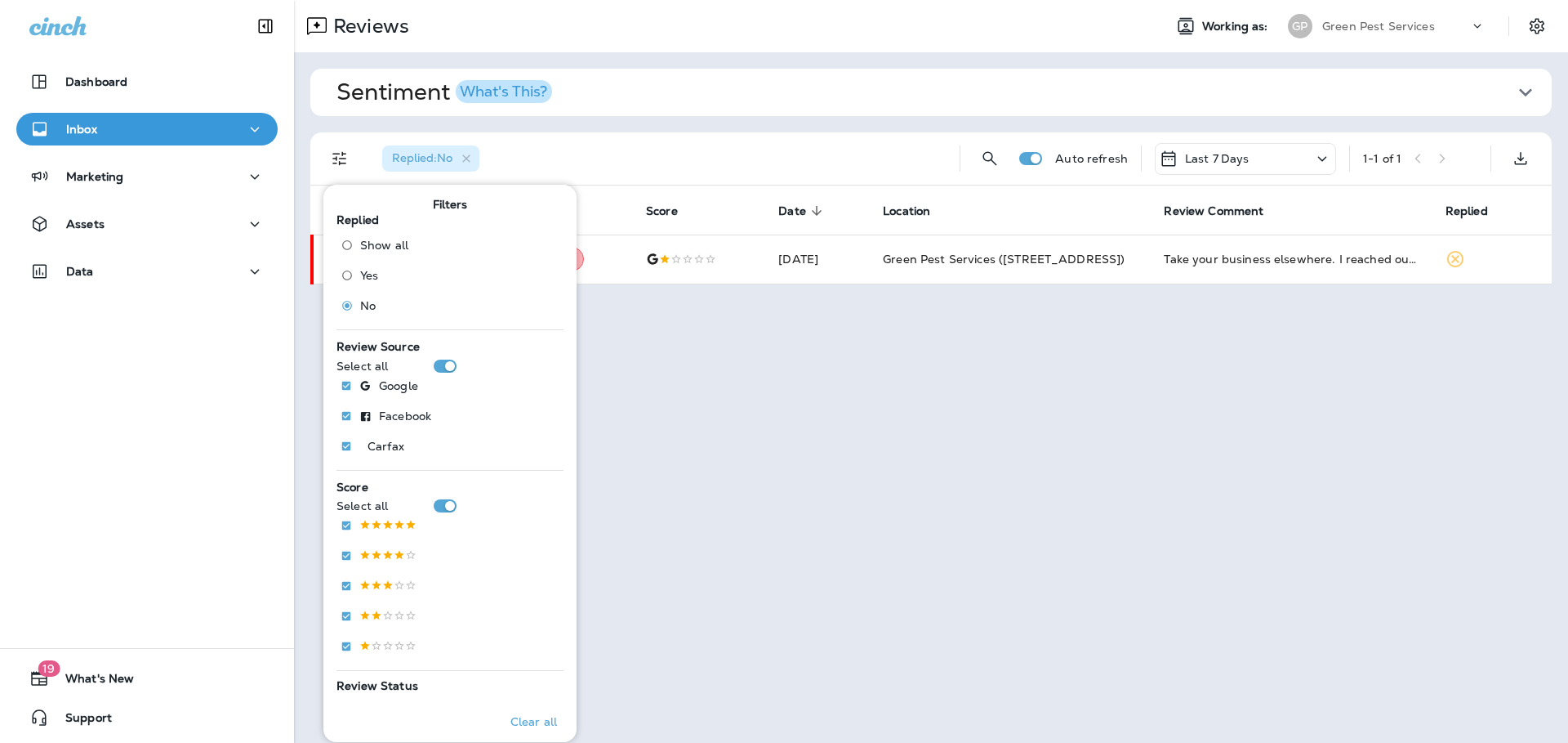
click at [743, 129] on div "Sentiment What's This? Overall sentiment 83.5 -1 This week Positive: 95 % Neutr…" at bounding box center [930, 176] width 1274 height 248
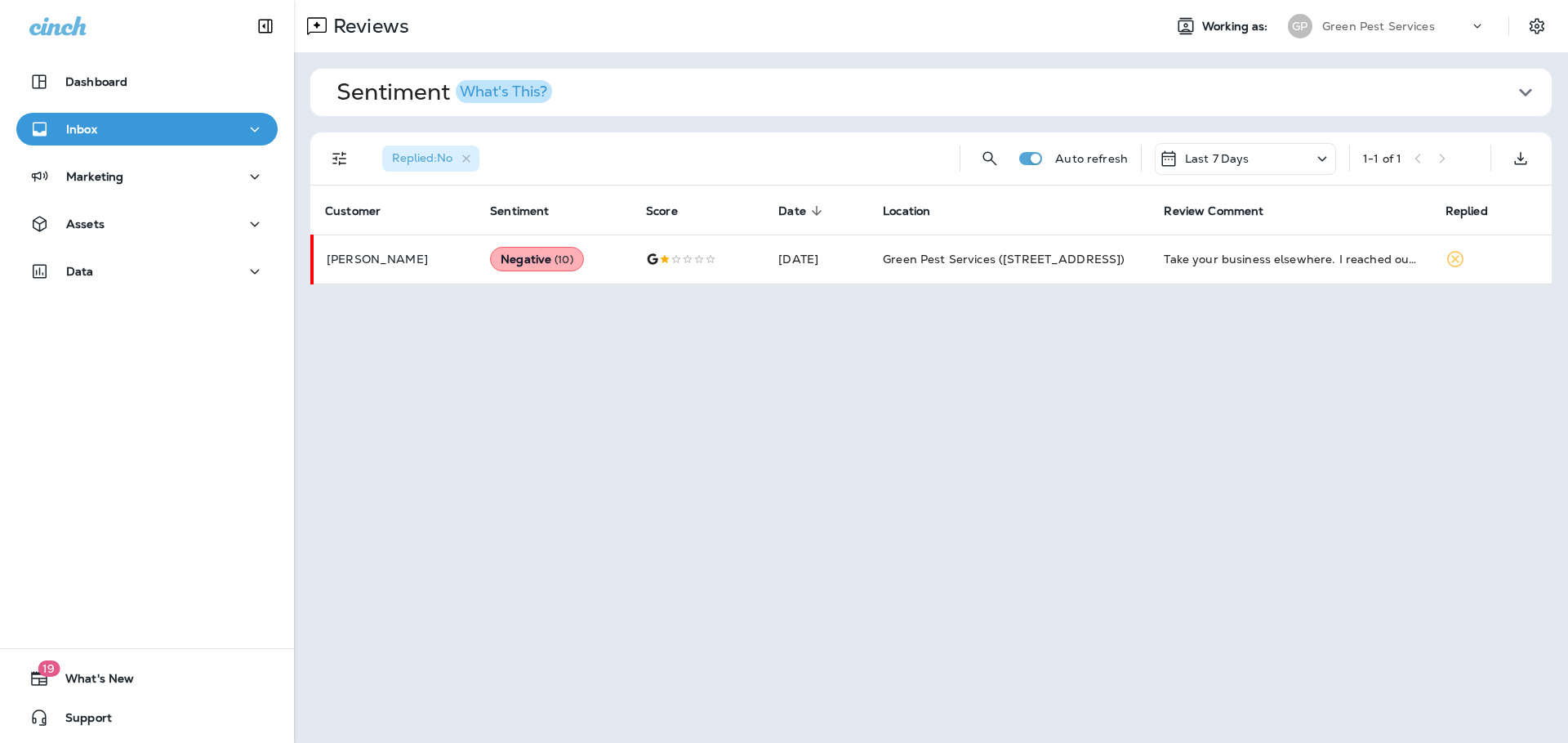
click at [1433, 26] on div "Green Pest Services" at bounding box center [1395, 26] width 147 height 25
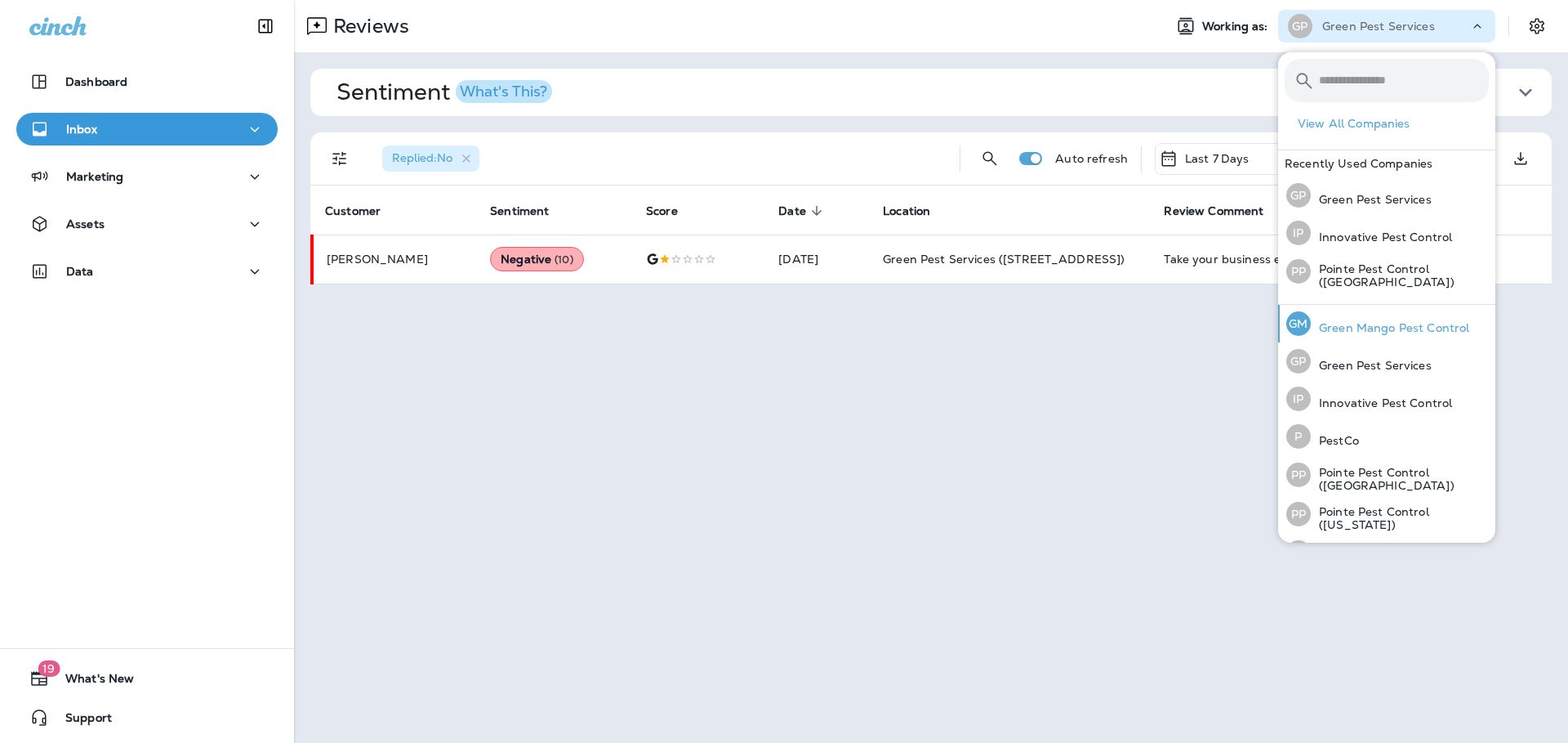
click at [1389, 333] on p "Green Mango Pest Control" at bounding box center [1389, 327] width 159 height 13
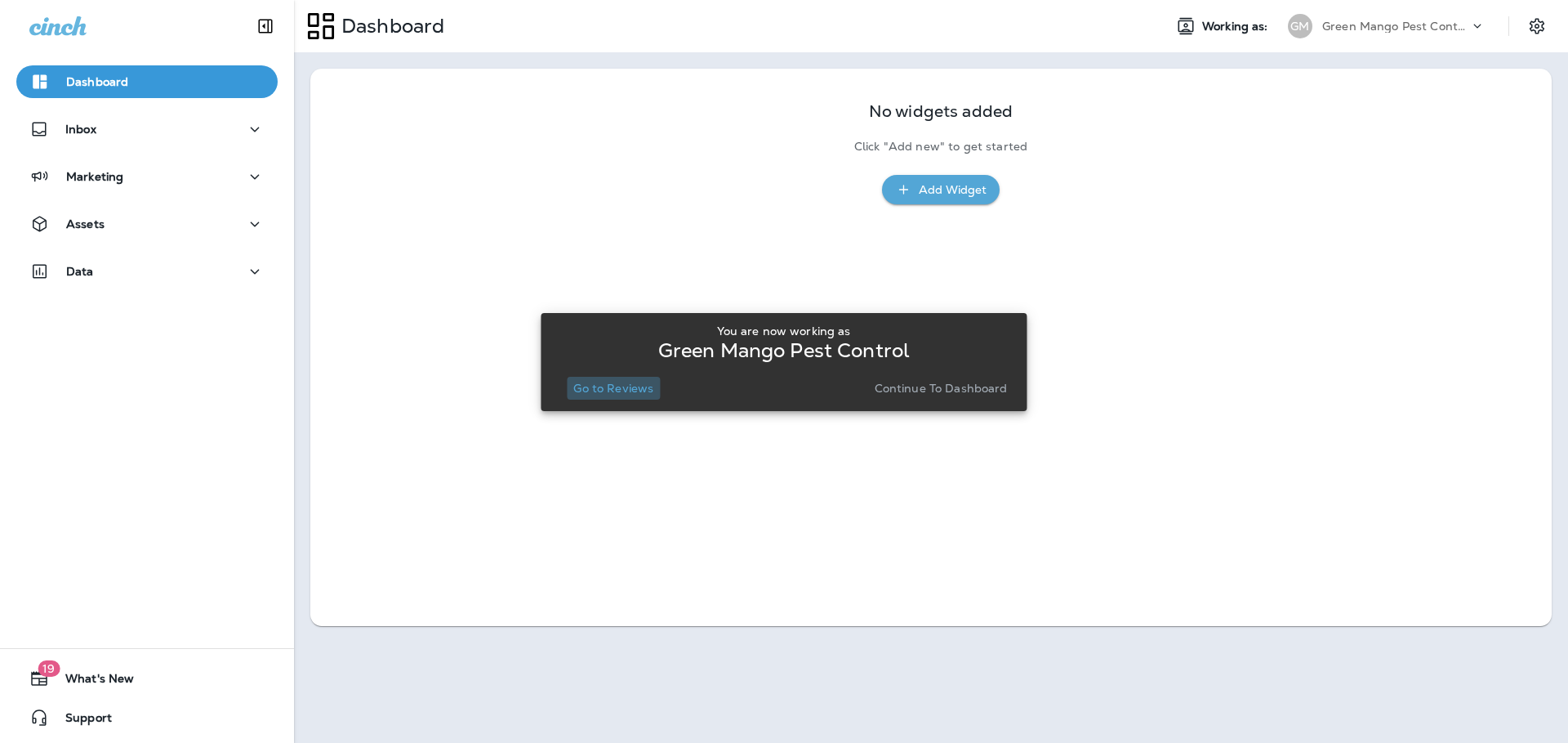
click at [623, 392] on p "Go to Reviews" at bounding box center [614, 388] width 80 height 13
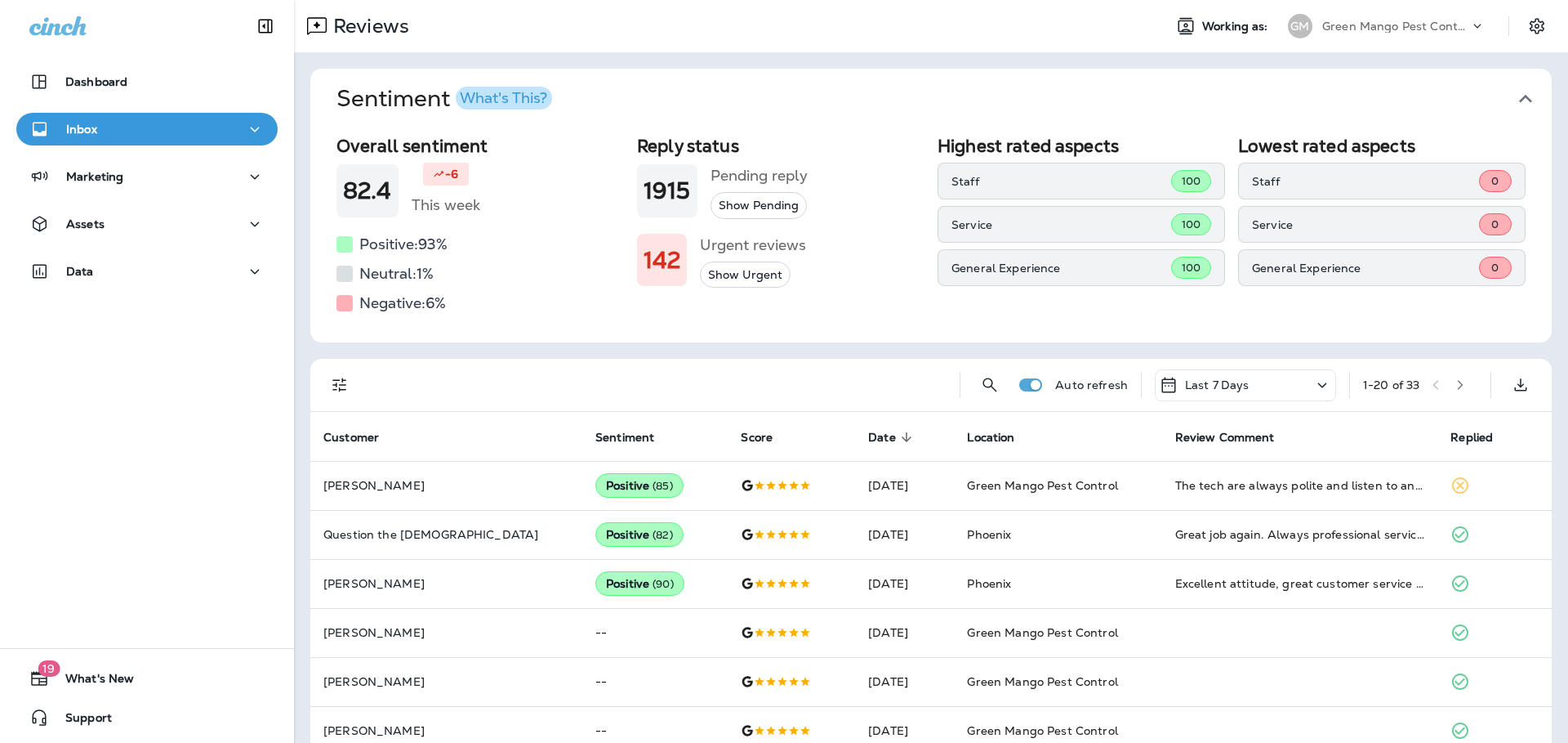
click at [1520, 96] on icon "button" at bounding box center [1525, 99] width 26 height 26
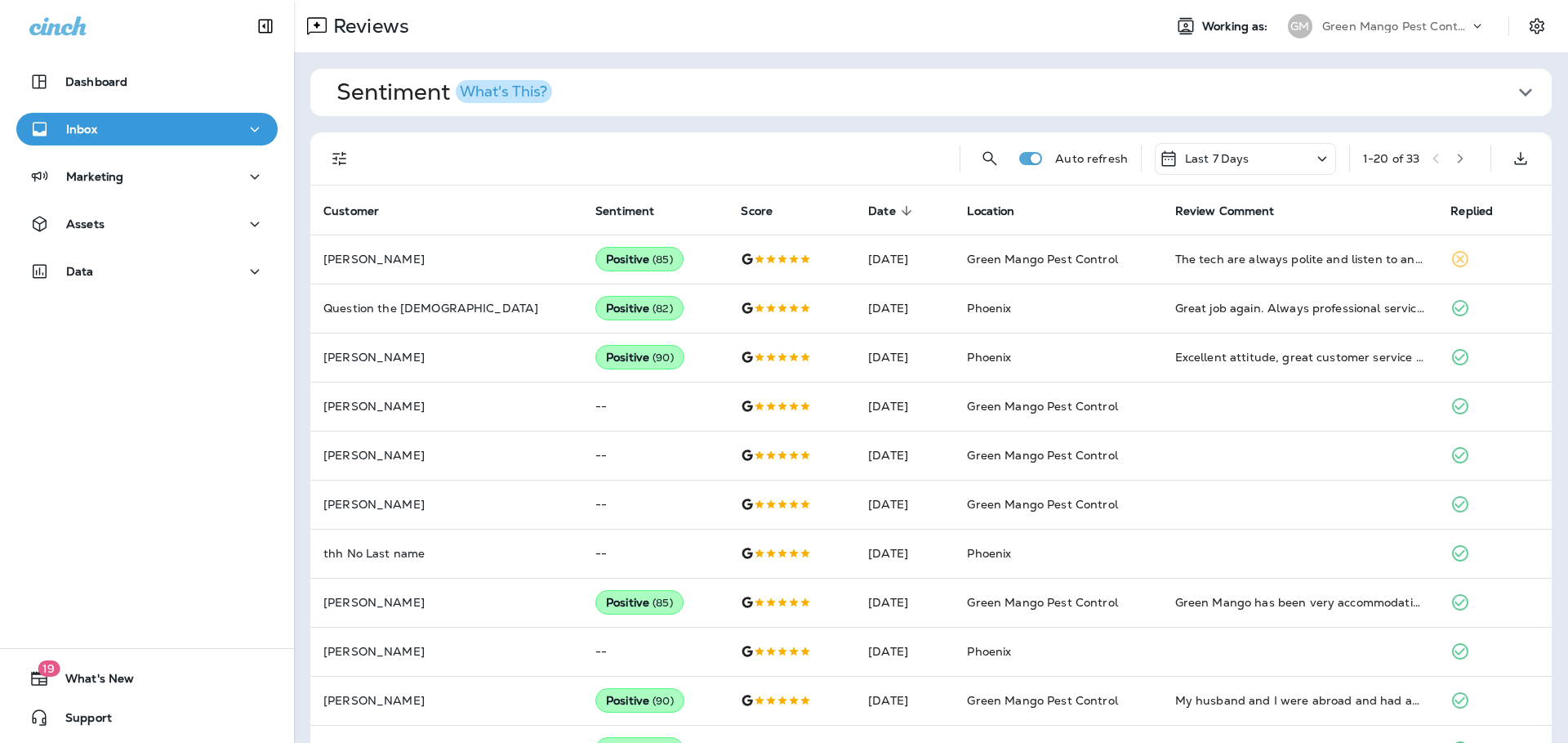
click at [319, 149] on div "Auto refresh Last 7 Days 1 - 20 of 33" at bounding box center [930, 158] width 1241 height 53
click at [331, 156] on icon "Filters" at bounding box center [340, 159] width 20 height 20
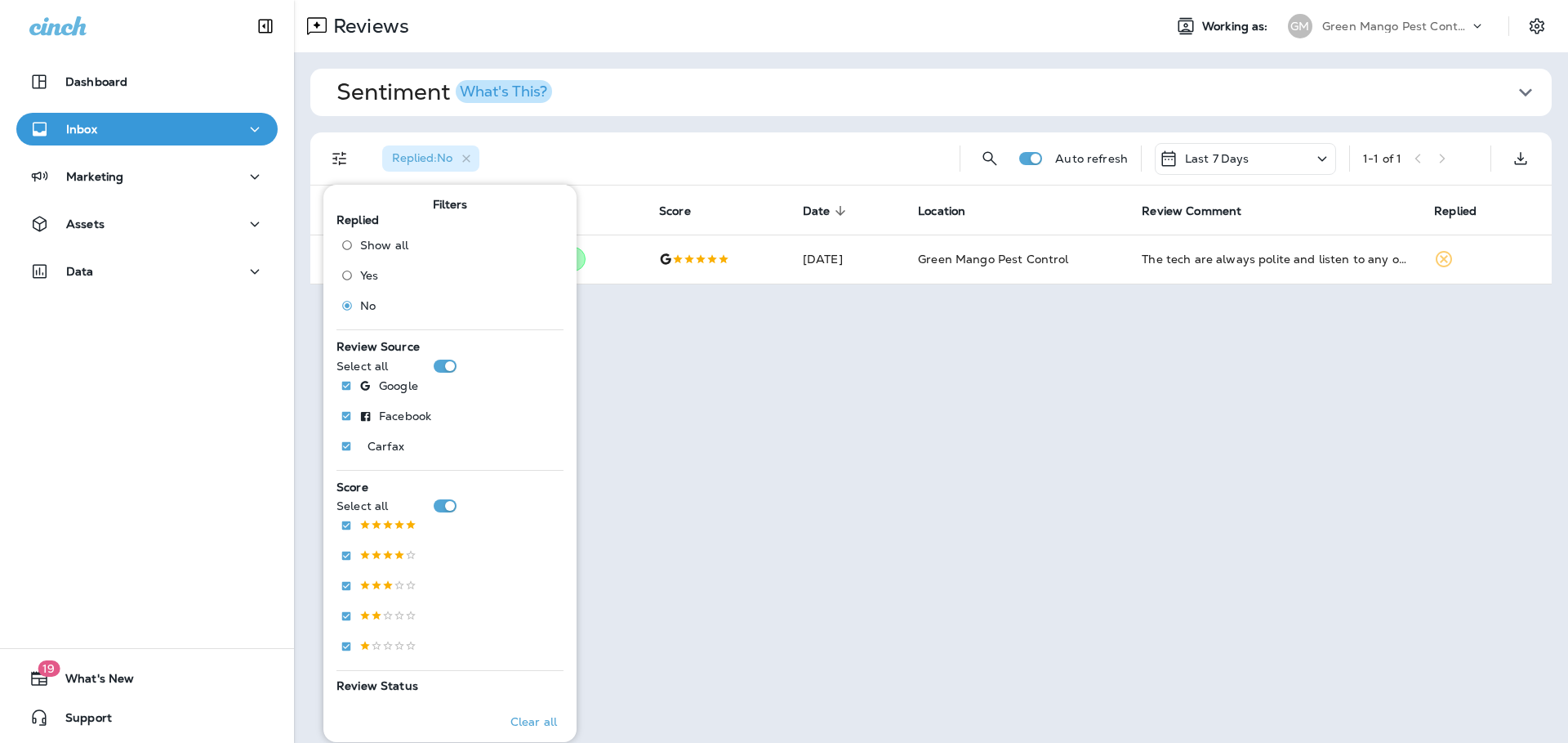
click at [812, 364] on div "Reviews Working as: [PERSON_NAME] Mango Pest Control Sentiment What's This? Ove…" at bounding box center [930, 371] width 1274 height 743
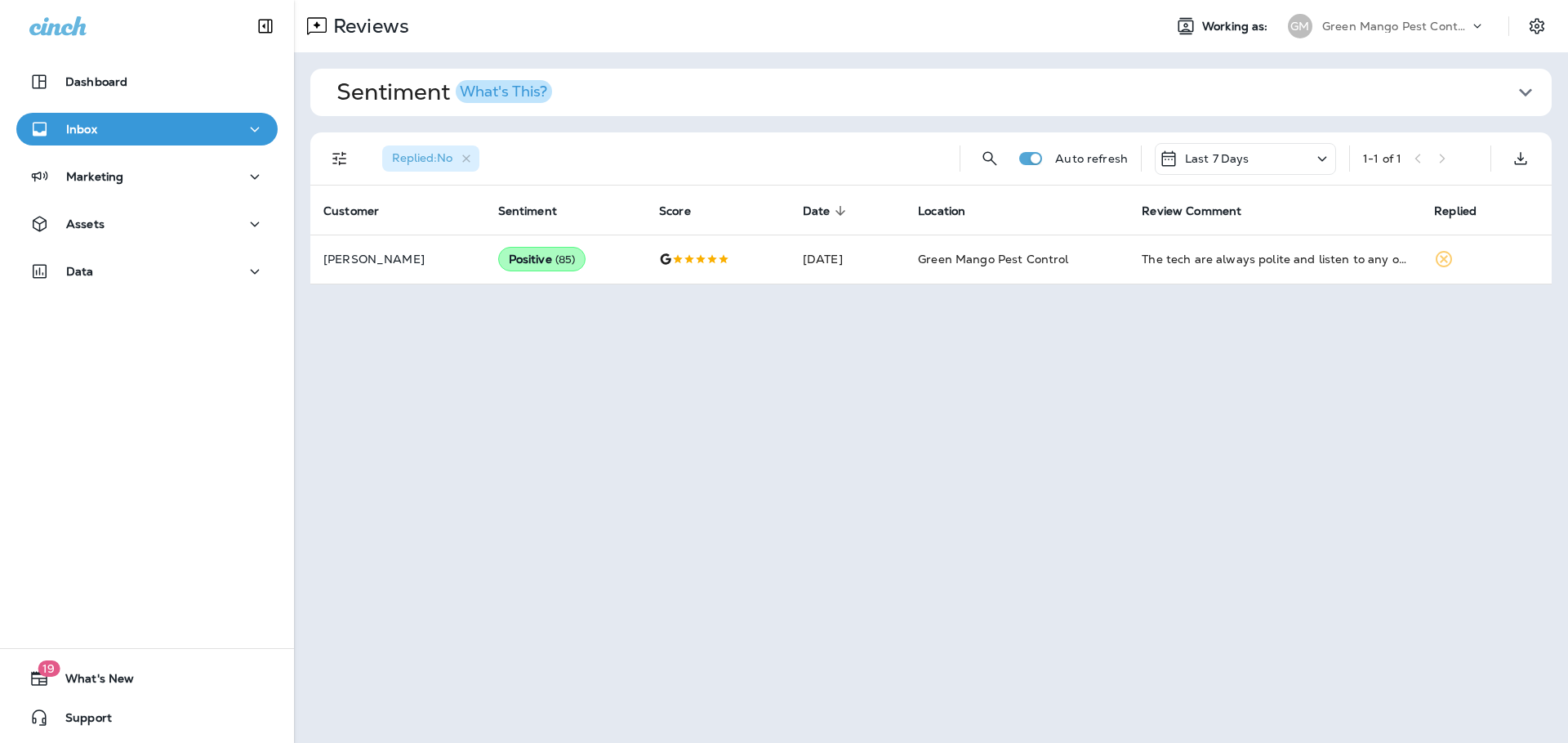
click at [1440, 41] on div "[PERSON_NAME] Mango Pest Control" at bounding box center [1386, 26] width 217 height 33
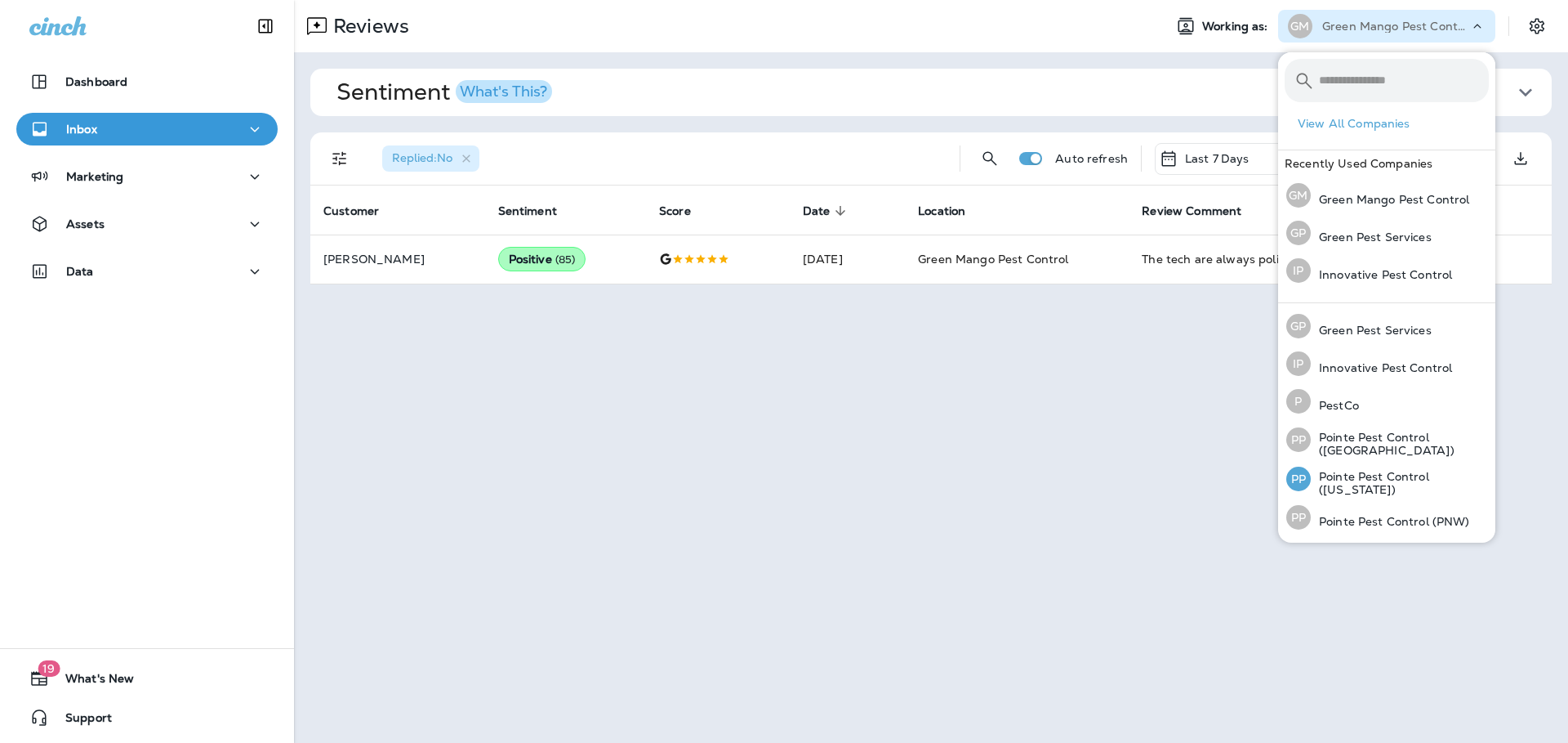
scroll to position [71, 0]
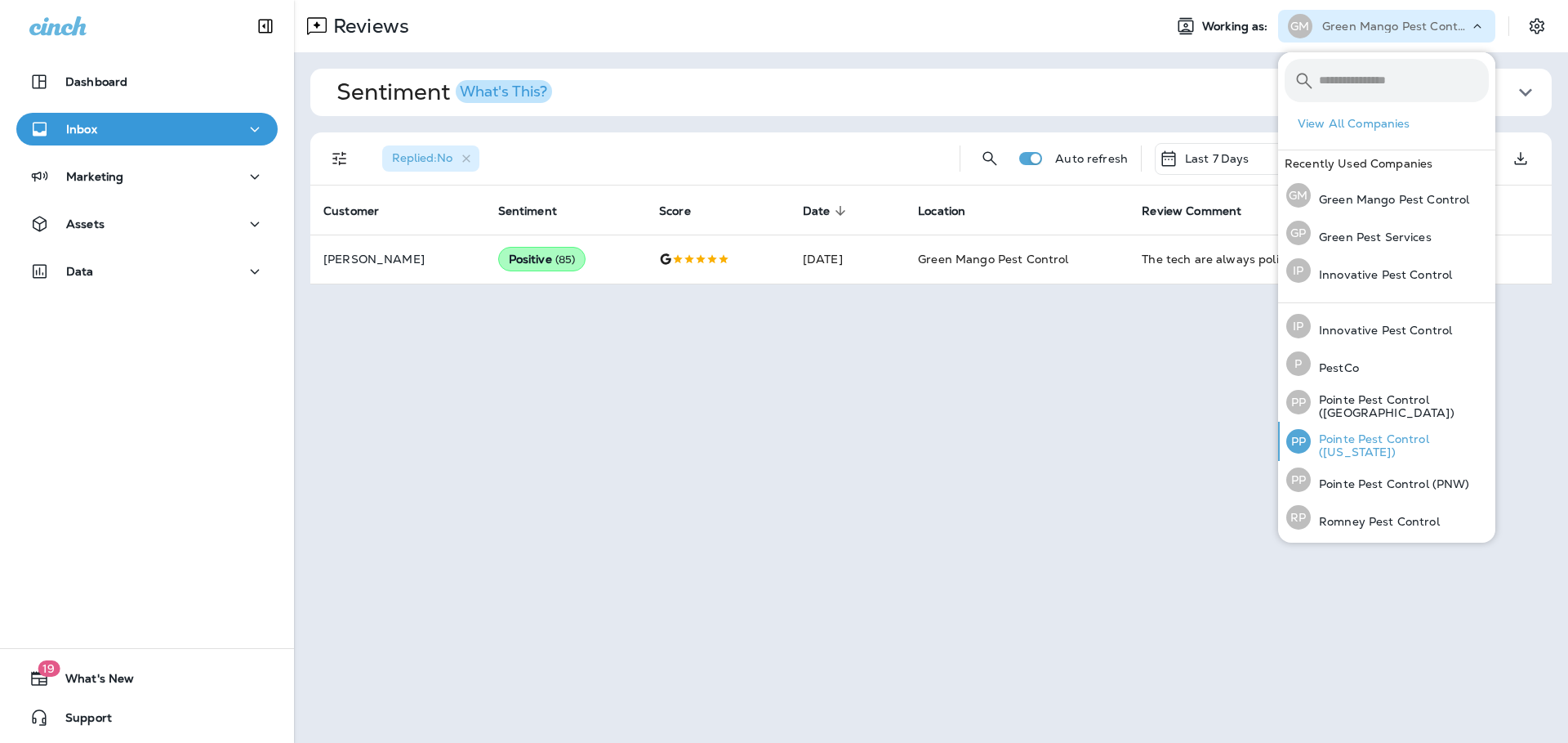
click at [1361, 449] on p "Pointe Pest Control ([US_STATE])" at bounding box center [1399, 445] width 178 height 26
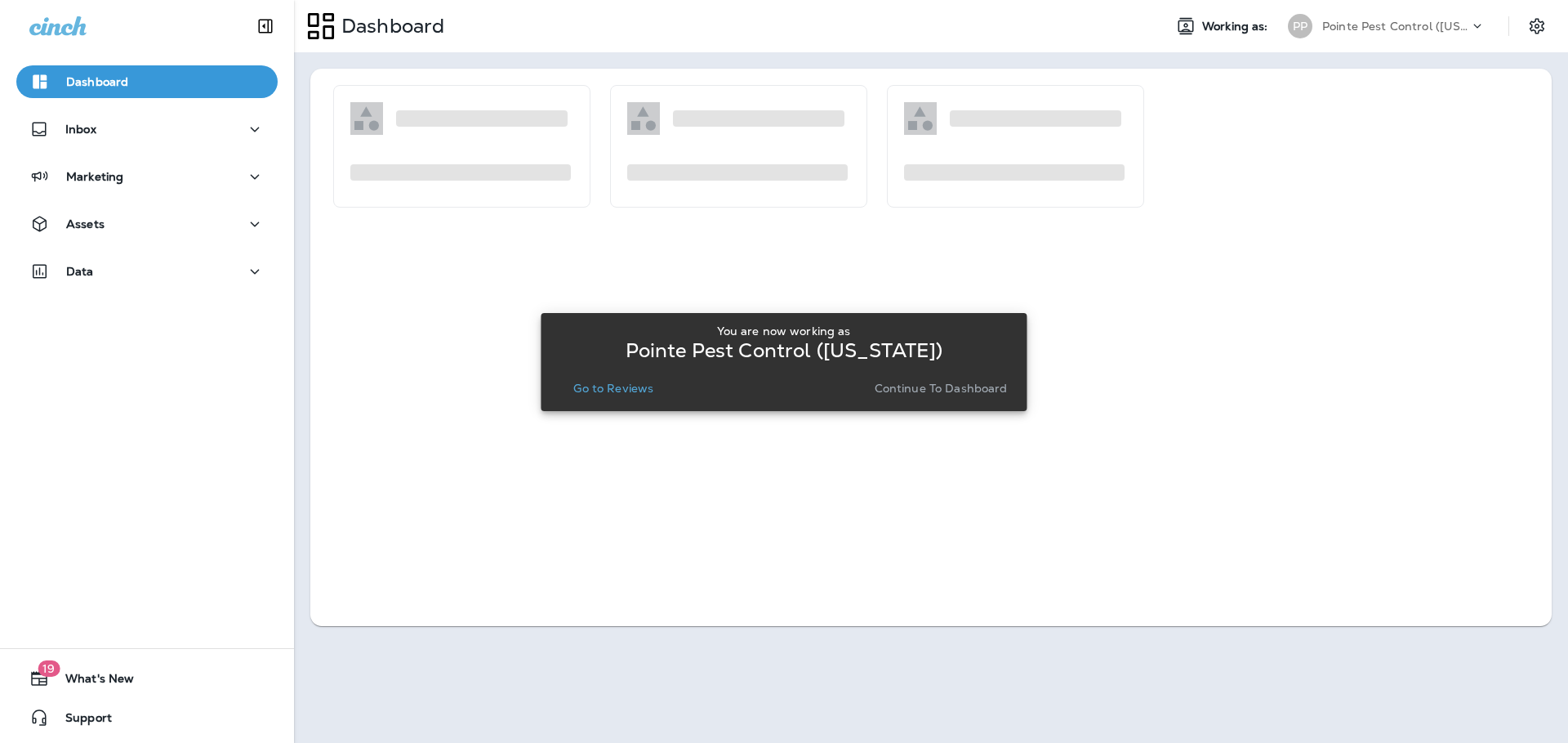
click at [622, 398] on button "Go to Reviews" at bounding box center [613, 388] width 93 height 23
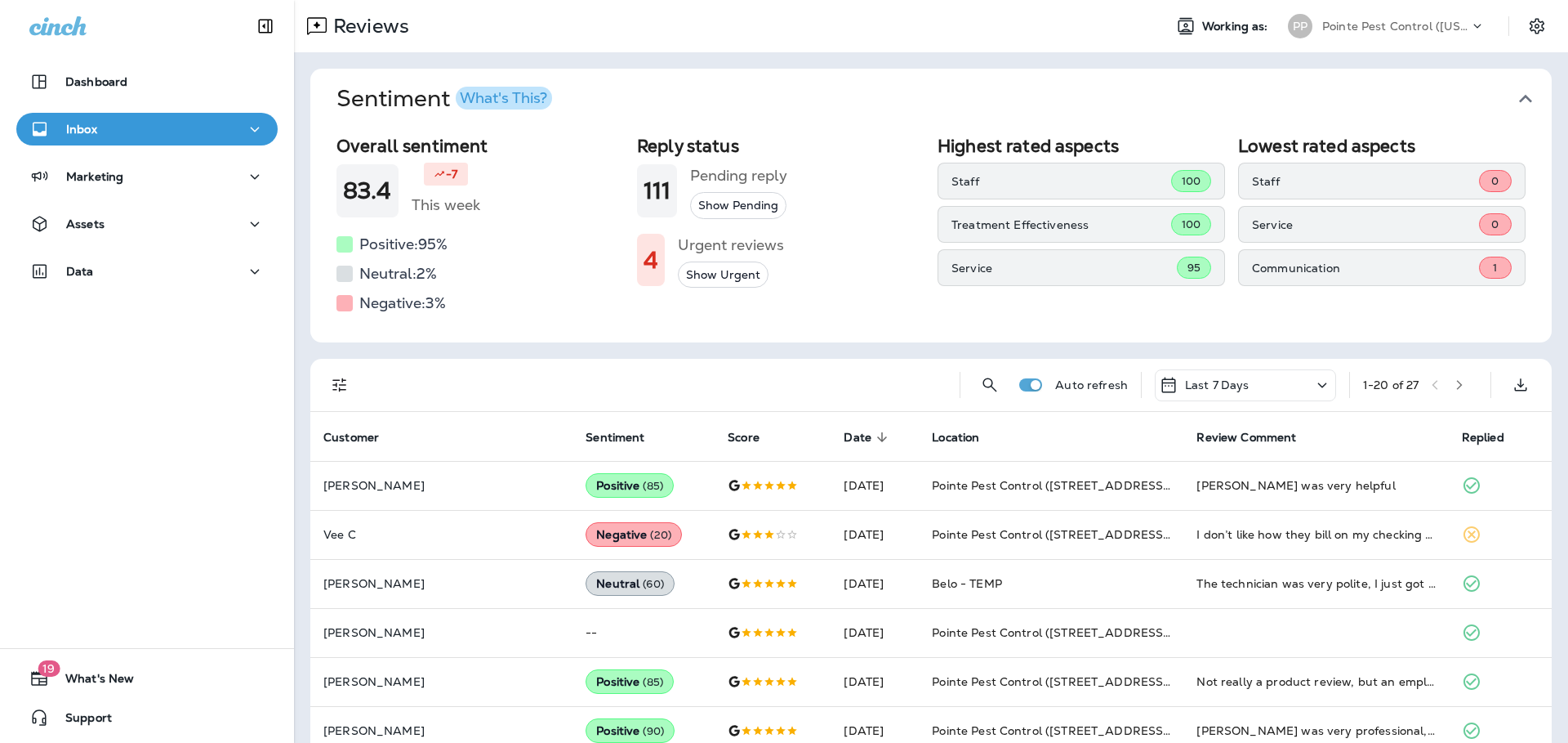
click at [1518, 103] on icon "button" at bounding box center [1525, 99] width 26 height 26
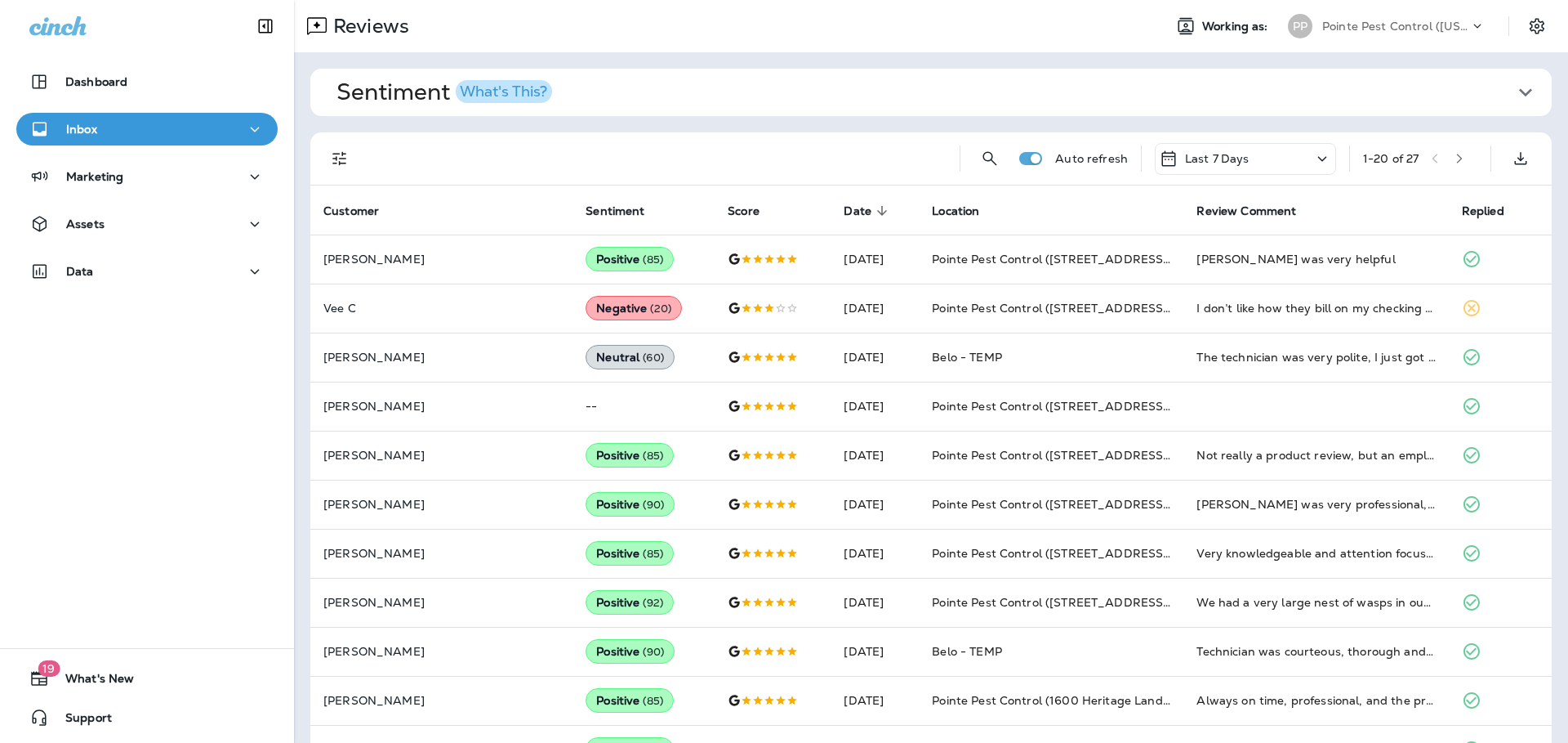
click at [334, 159] on icon "Filters" at bounding box center [340, 159] width 14 height 14
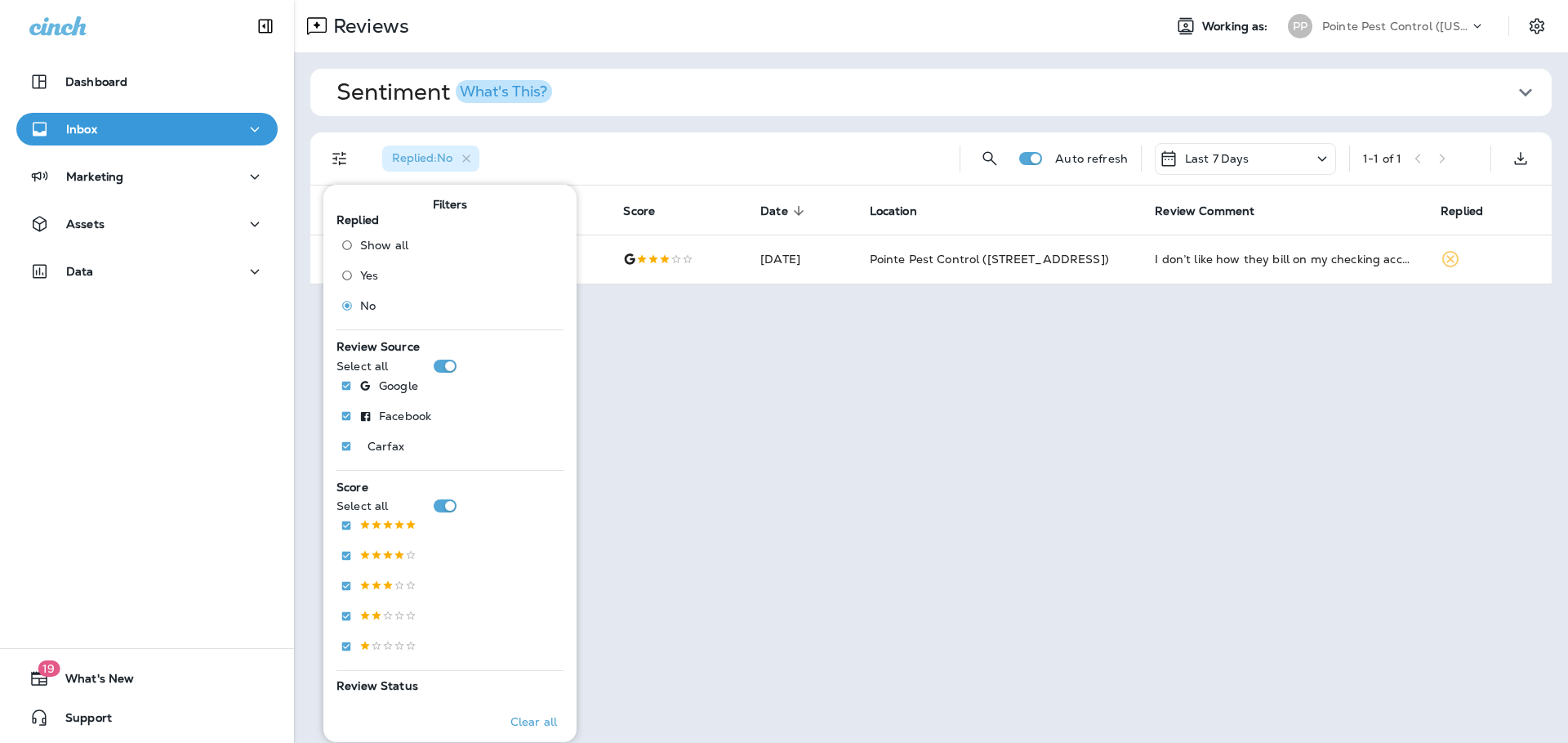
click at [787, 153] on div "Replied : No" at bounding box center [658, 158] width 578 height 52
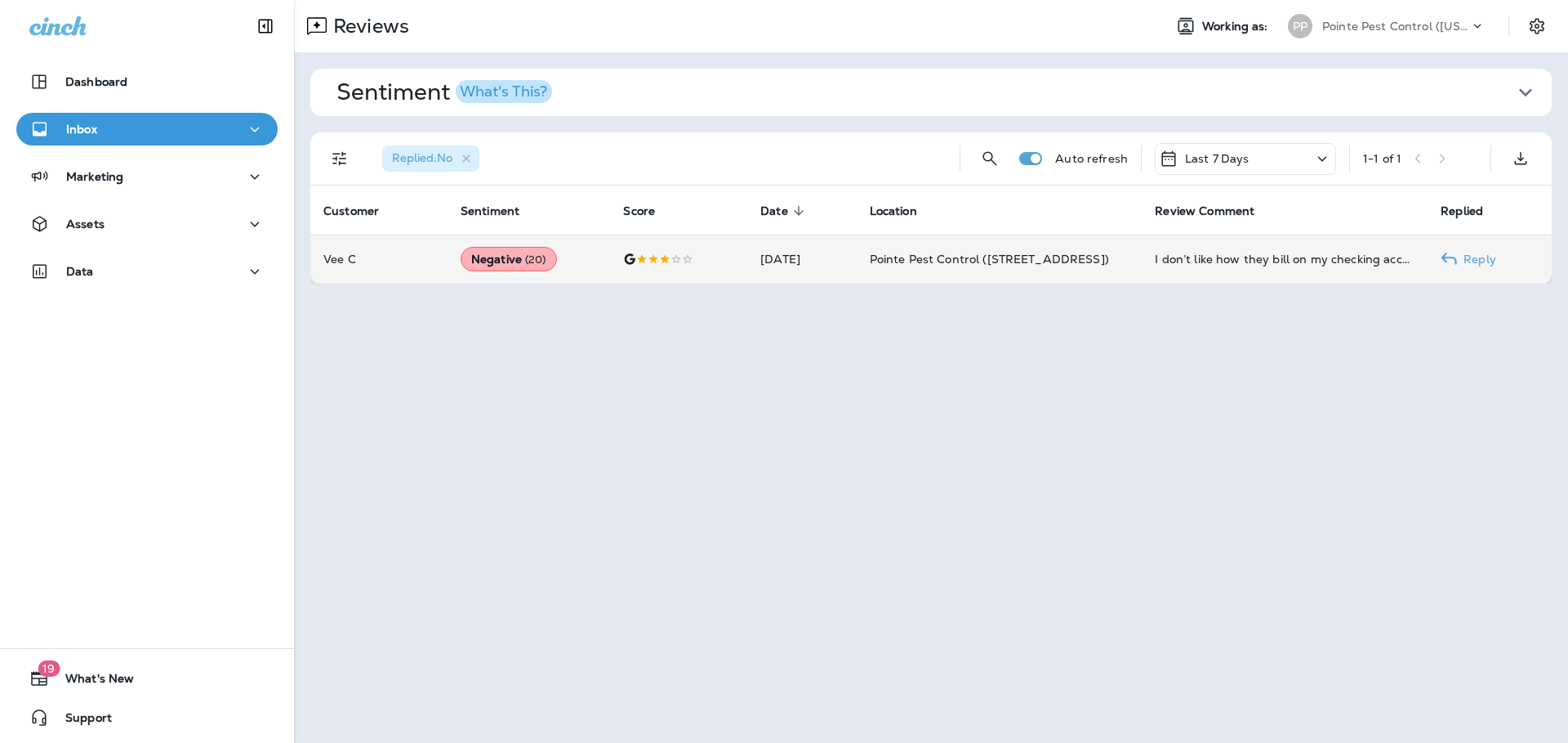
click at [854, 266] on td "[DATE]" at bounding box center [801, 259] width 109 height 49
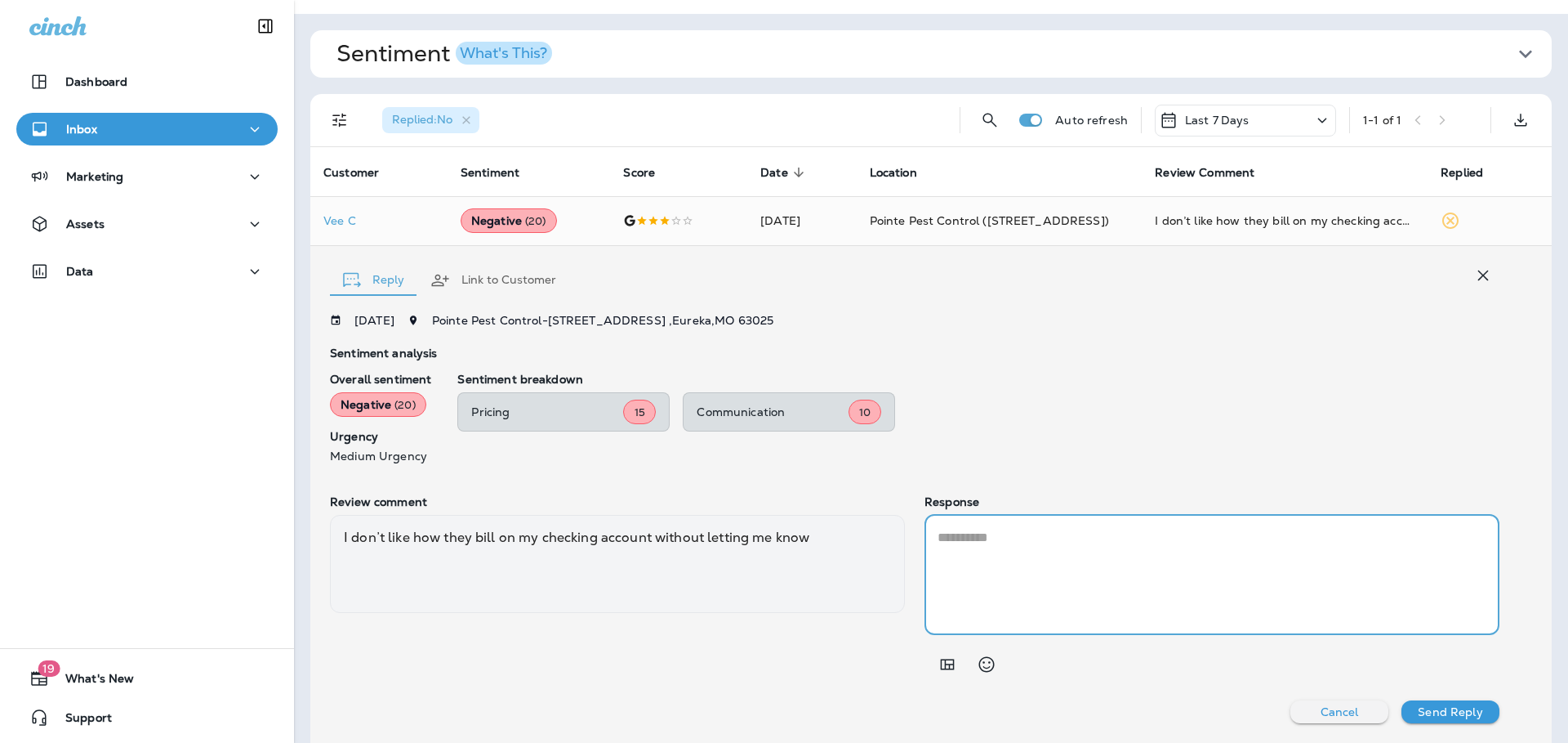
click at [1093, 555] on textarea at bounding box center [1211, 575] width 549 height 94
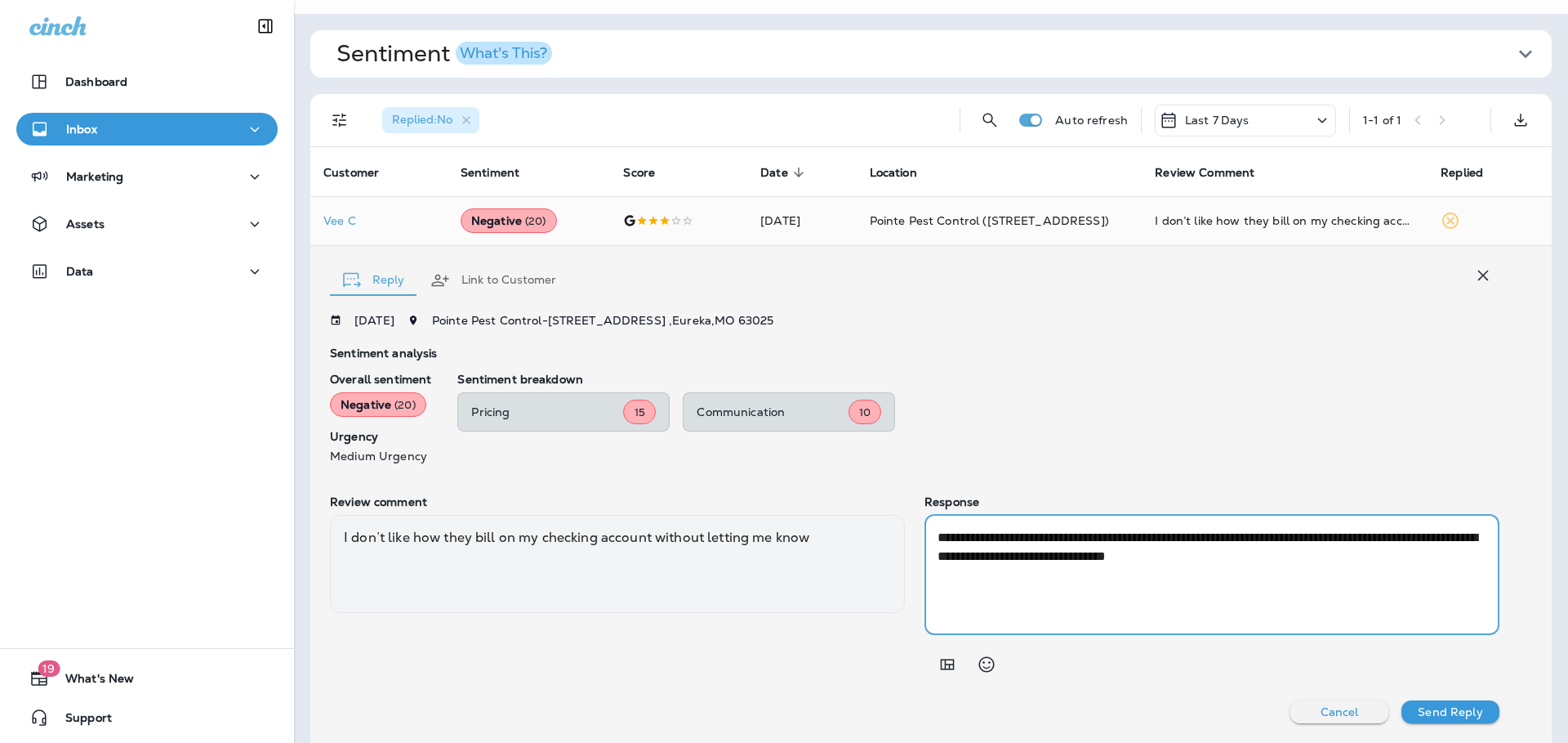
paste textarea "**********"
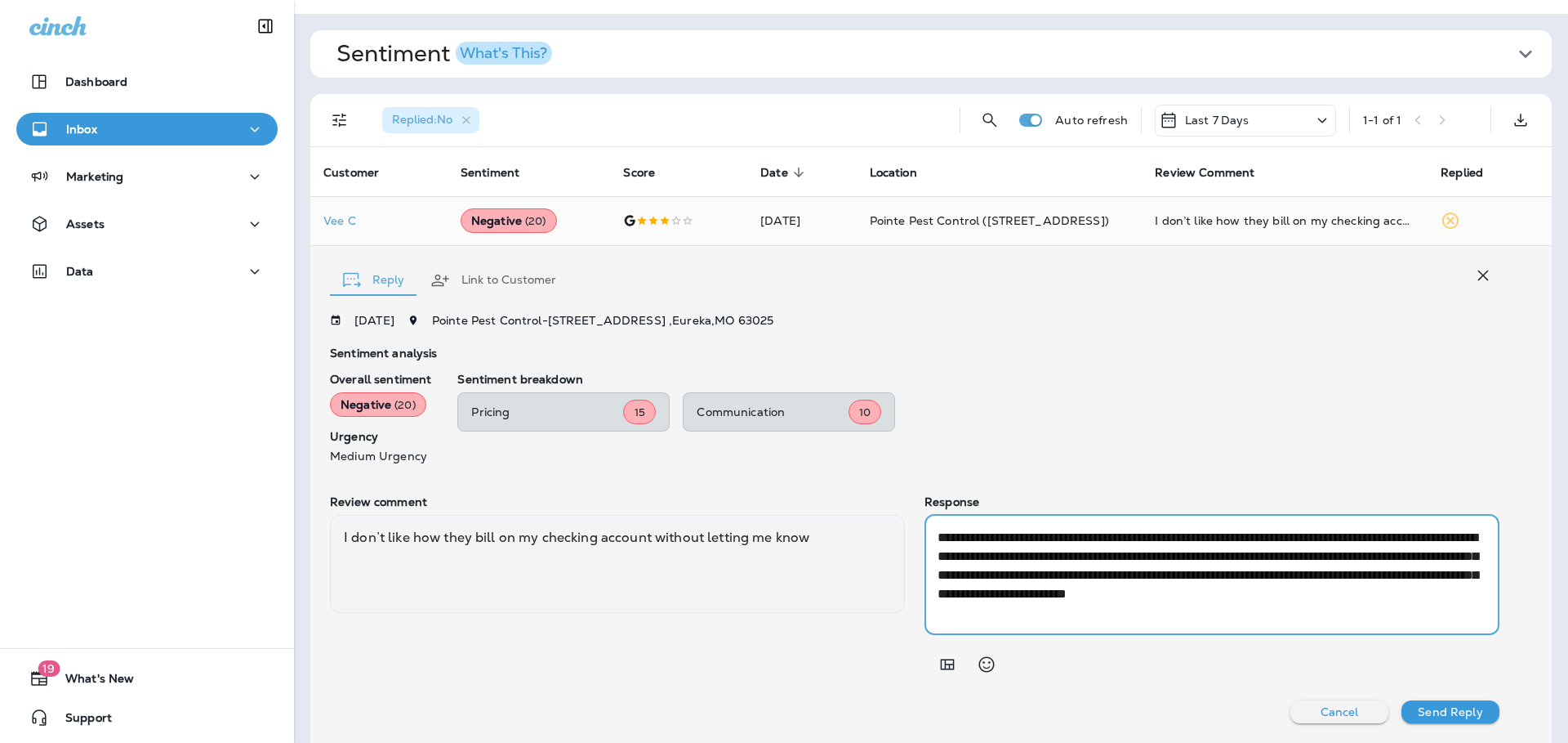
click at [1337, 556] on textarea "**********" at bounding box center [1208, 575] width 543 height 94
click at [1118, 585] on textarea "**********" at bounding box center [1208, 575] width 543 height 94
click at [1218, 614] on textarea "**********" at bounding box center [1208, 575] width 543 height 94
drag, startPoint x: 1459, startPoint y: 594, endPoint x: 1328, endPoint y: 598, distance: 131.1
click at [1329, 598] on textarea "**********" at bounding box center [1208, 575] width 543 height 94
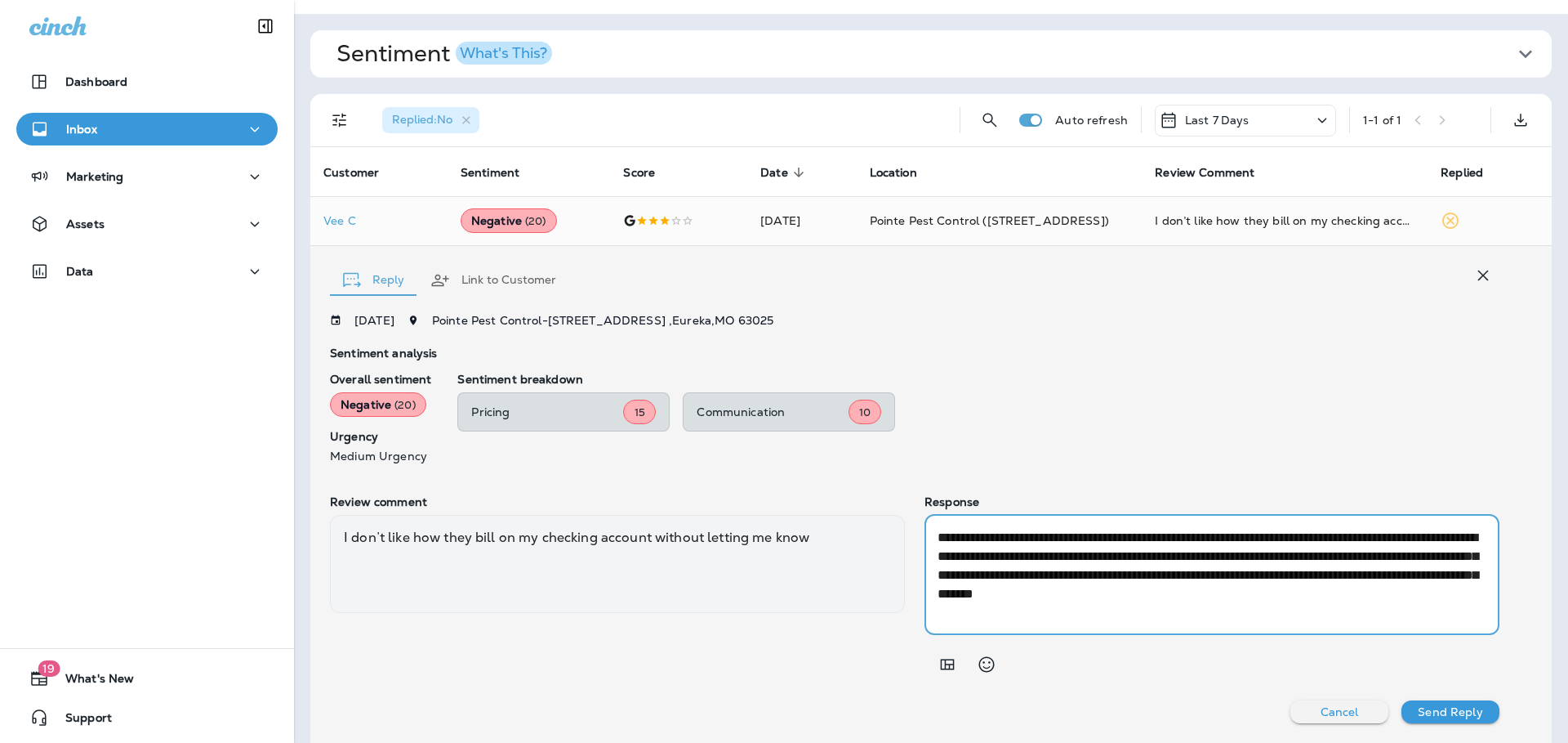
click at [1183, 580] on textarea "**********" at bounding box center [1208, 575] width 543 height 94
drag, startPoint x: 1069, startPoint y: 592, endPoint x: 1344, endPoint y: 561, distance: 276.7
click at [1344, 561] on textarea "**********" at bounding box center [1208, 575] width 543 height 94
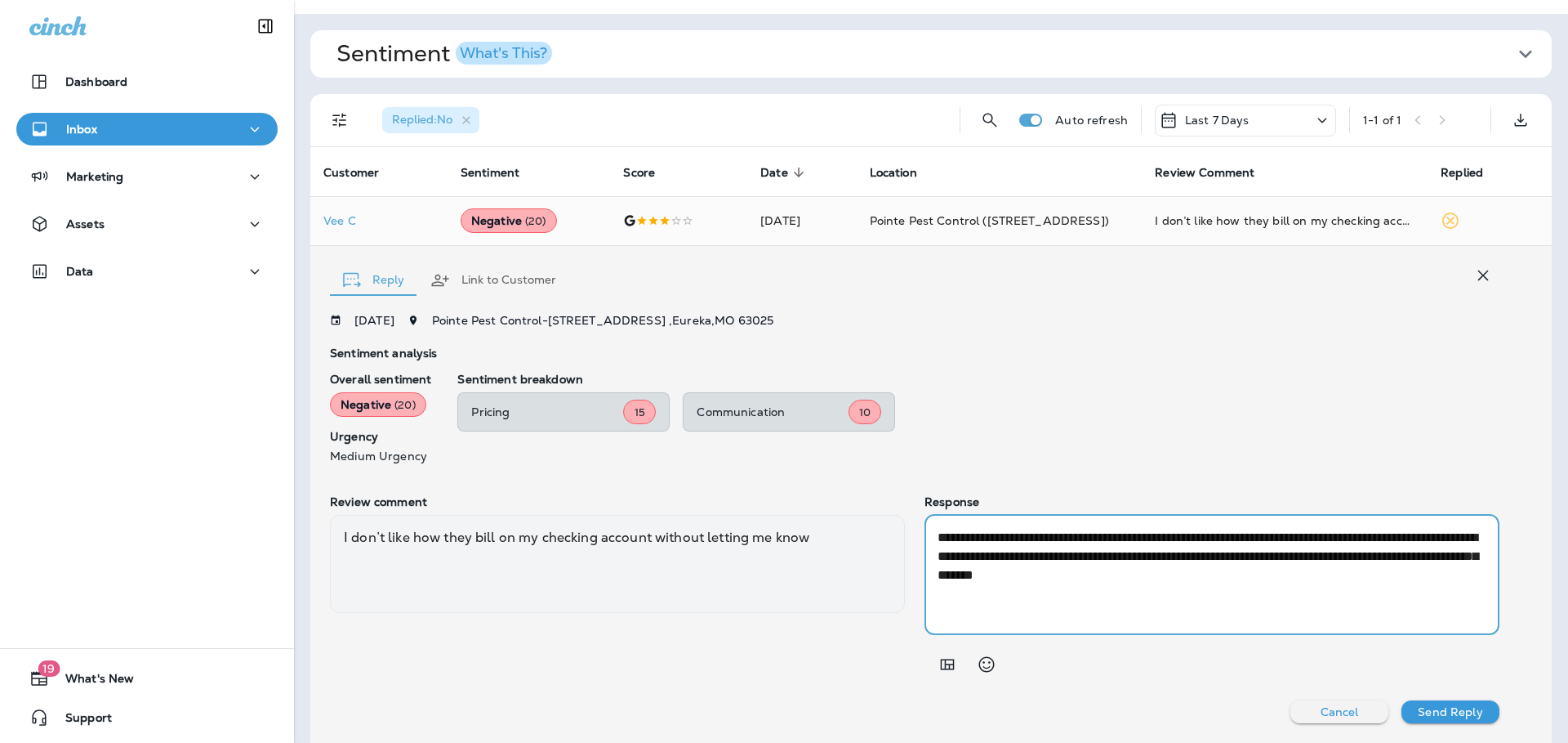
click at [1060, 579] on textarea "**********" at bounding box center [1208, 575] width 543 height 94
click at [996, 595] on textarea "**********" at bounding box center [1208, 575] width 543 height 94
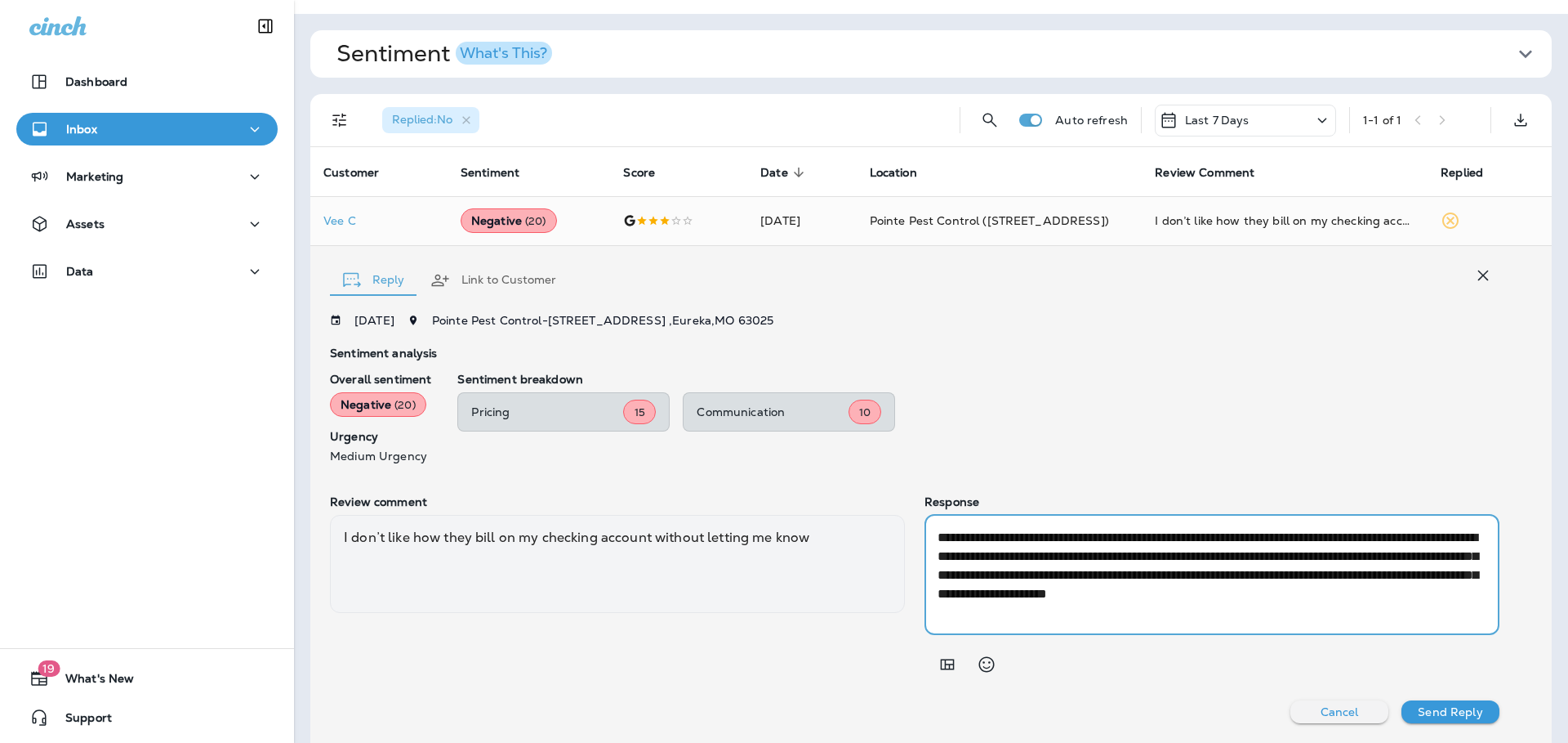
click at [1066, 588] on textarea "**********" at bounding box center [1208, 575] width 543 height 94
drag, startPoint x: 1127, startPoint y: 593, endPoint x: 994, endPoint y: 590, distance: 133.0
click at [994, 590] on textarea "**********" at bounding box center [1208, 575] width 543 height 94
type textarea "**********"
click at [1417, 708] on p "Send Reply" at bounding box center [1449, 711] width 65 height 13
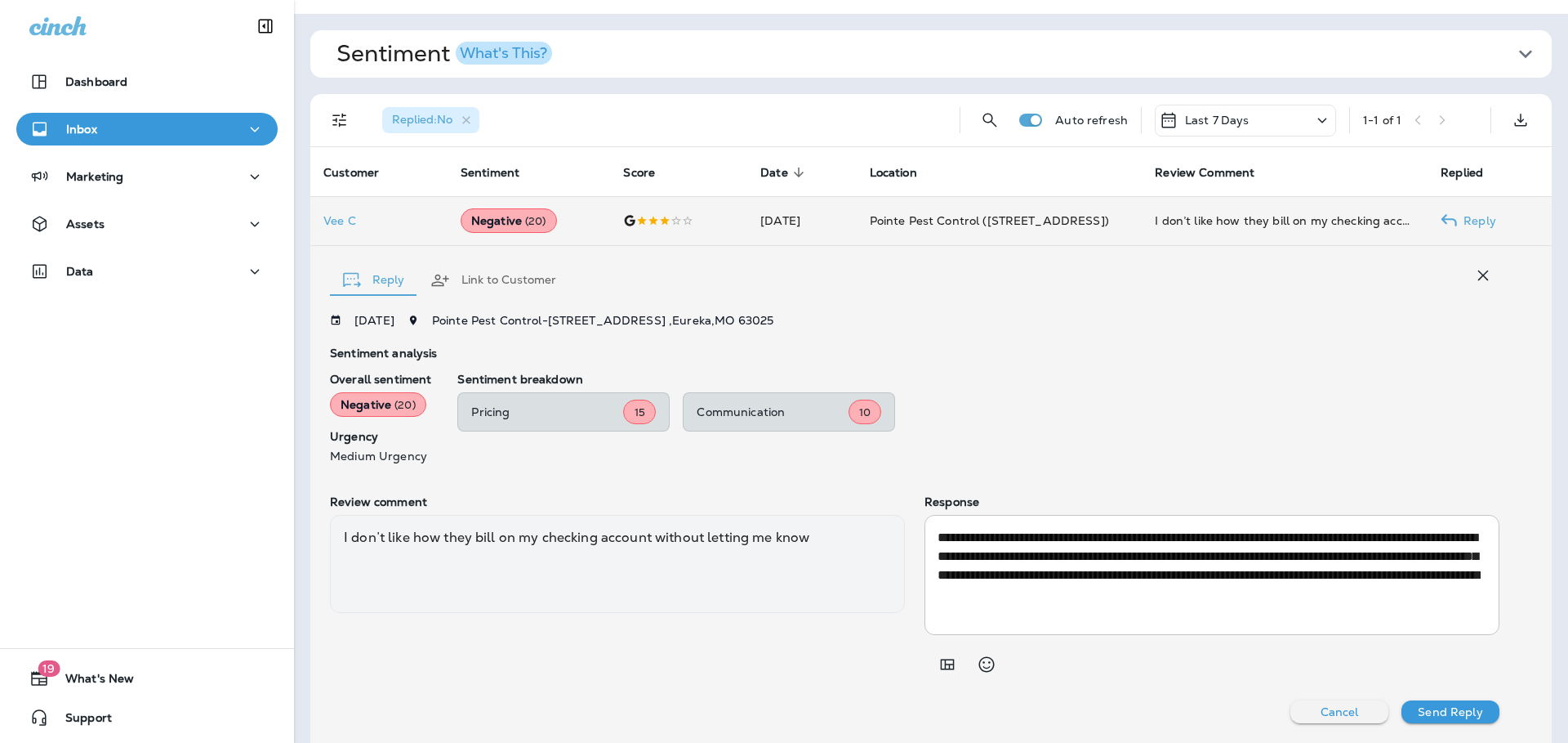
scroll to position [0, 0]
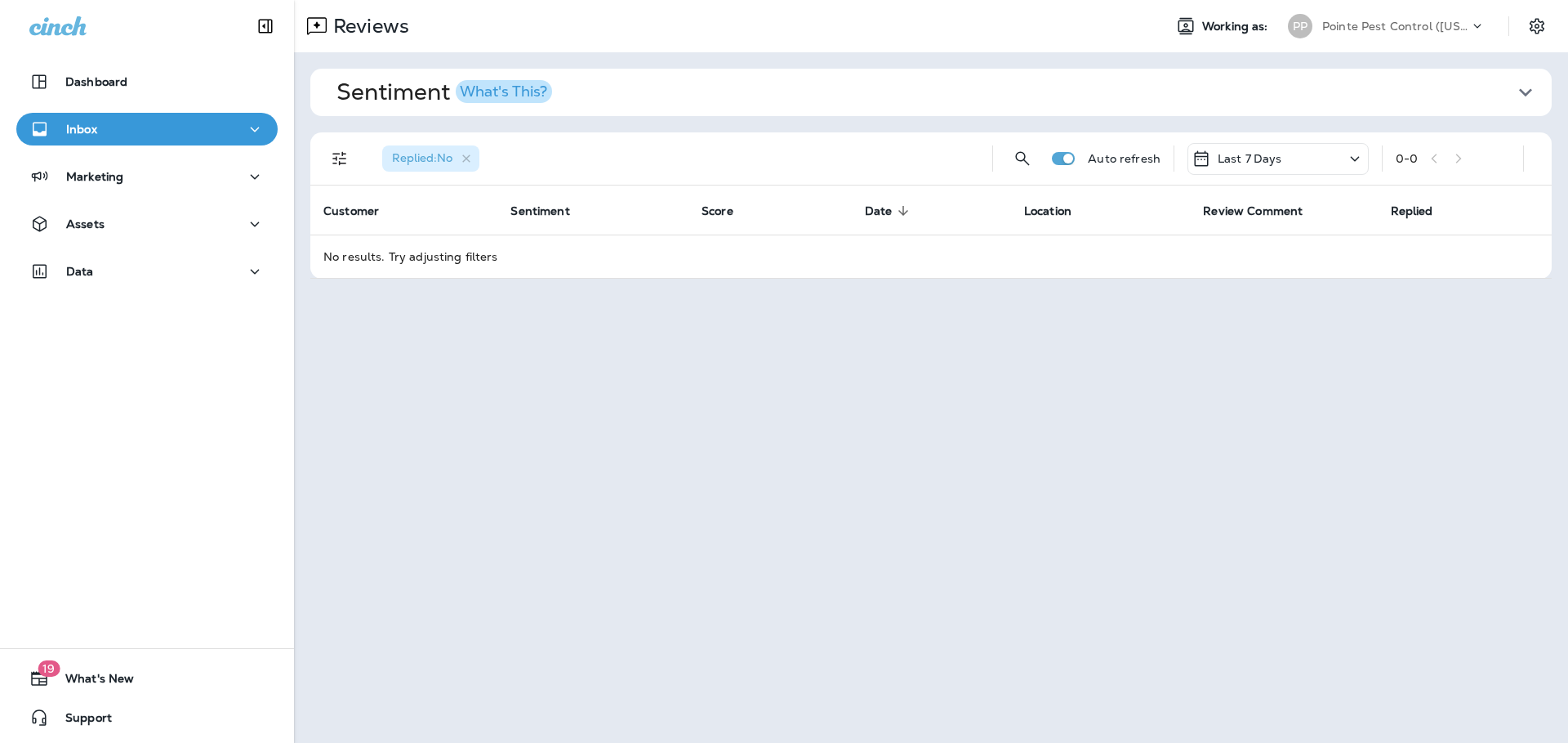
click at [1382, 7] on div "Reviews Working as: PP Pointe Pest Control ([US_STATE])" at bounding box center [930, 26] width 1274 height 52
click at [1382, 22] on p "Pointe Pest Control ([US_STATE])" at bounding box center [1395, 26] width 147 height 13
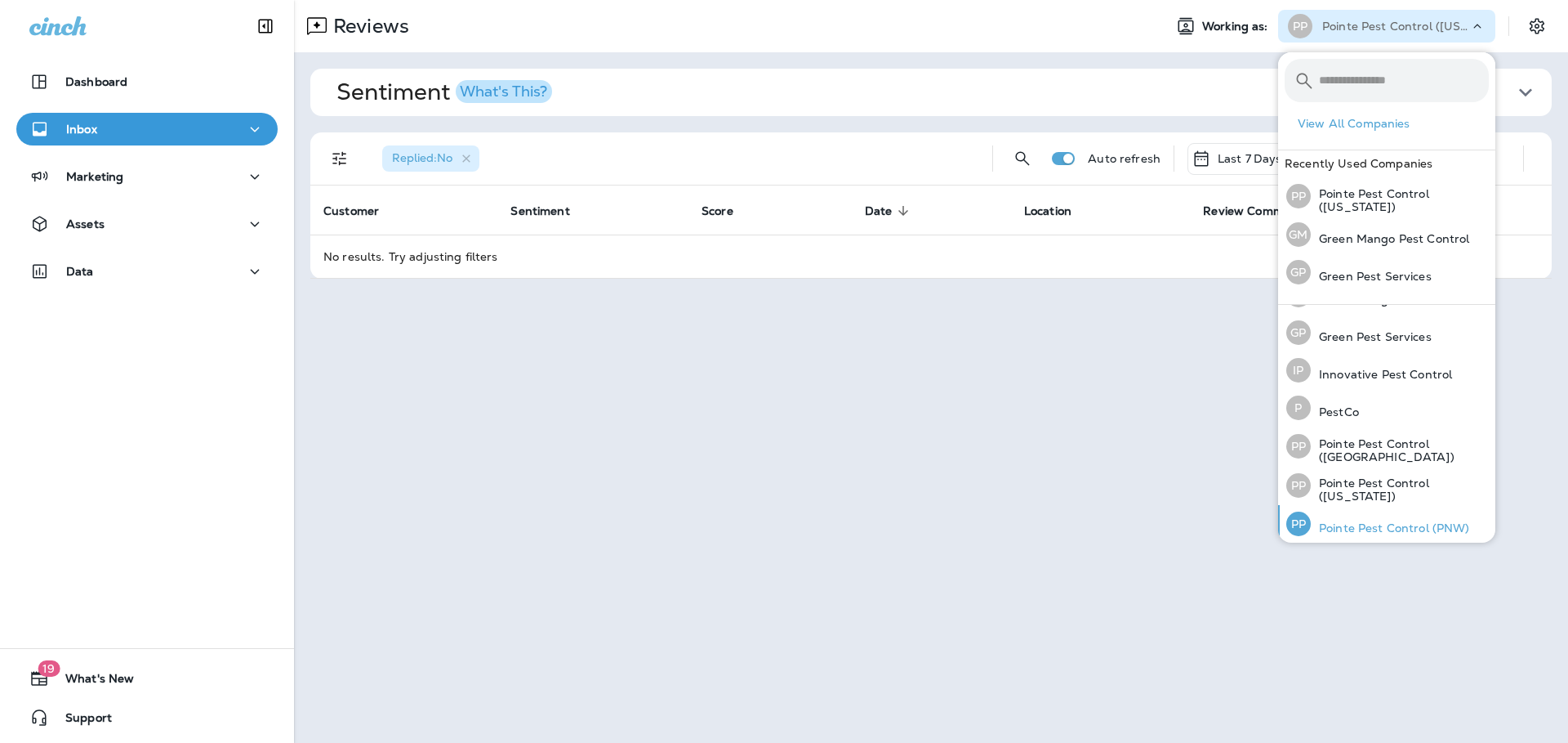
scroll to position [73, 0]
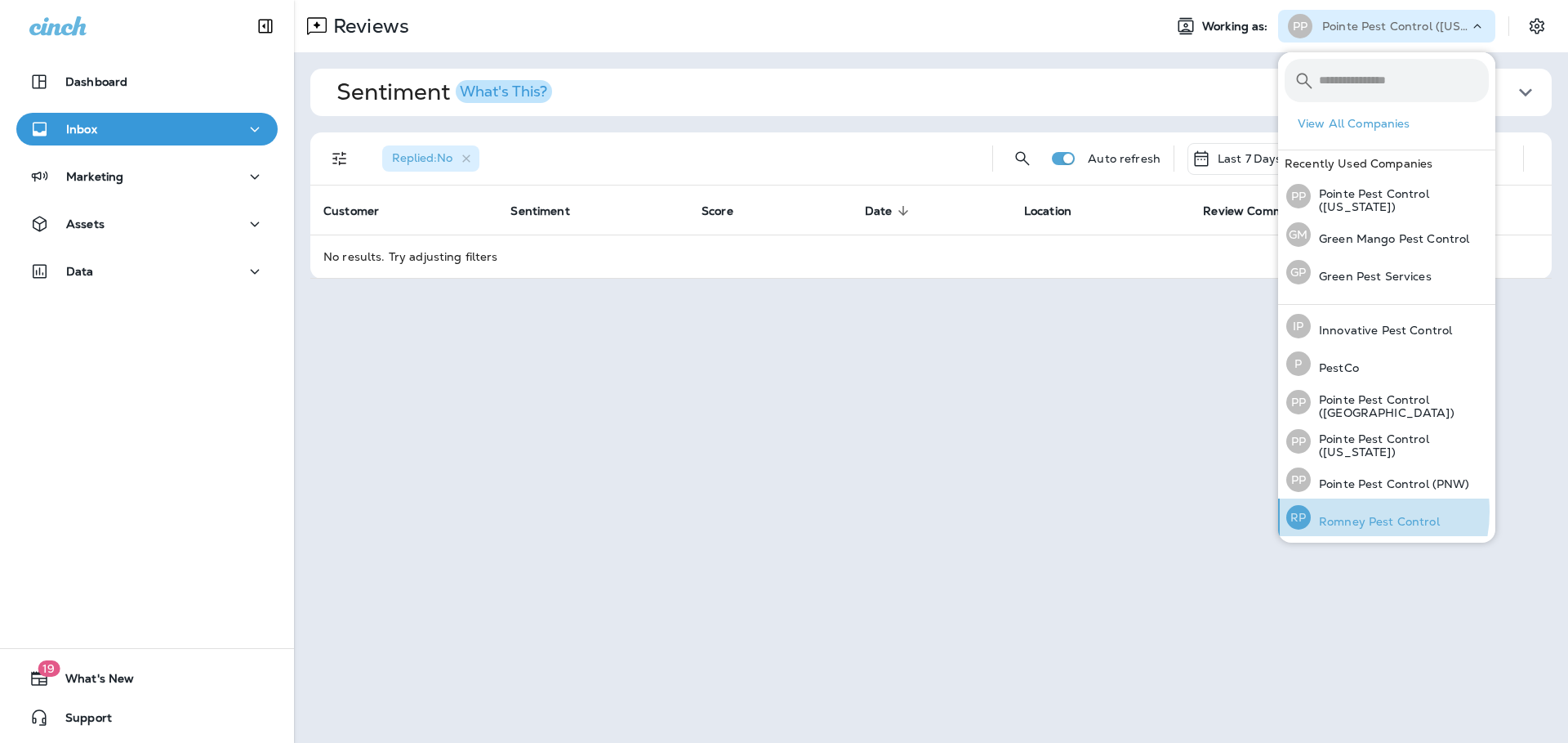
click at [1346, 511] on div "[PERSON_NAME] Pest Control" at bounding box center [1362, 517] width 167 height 38
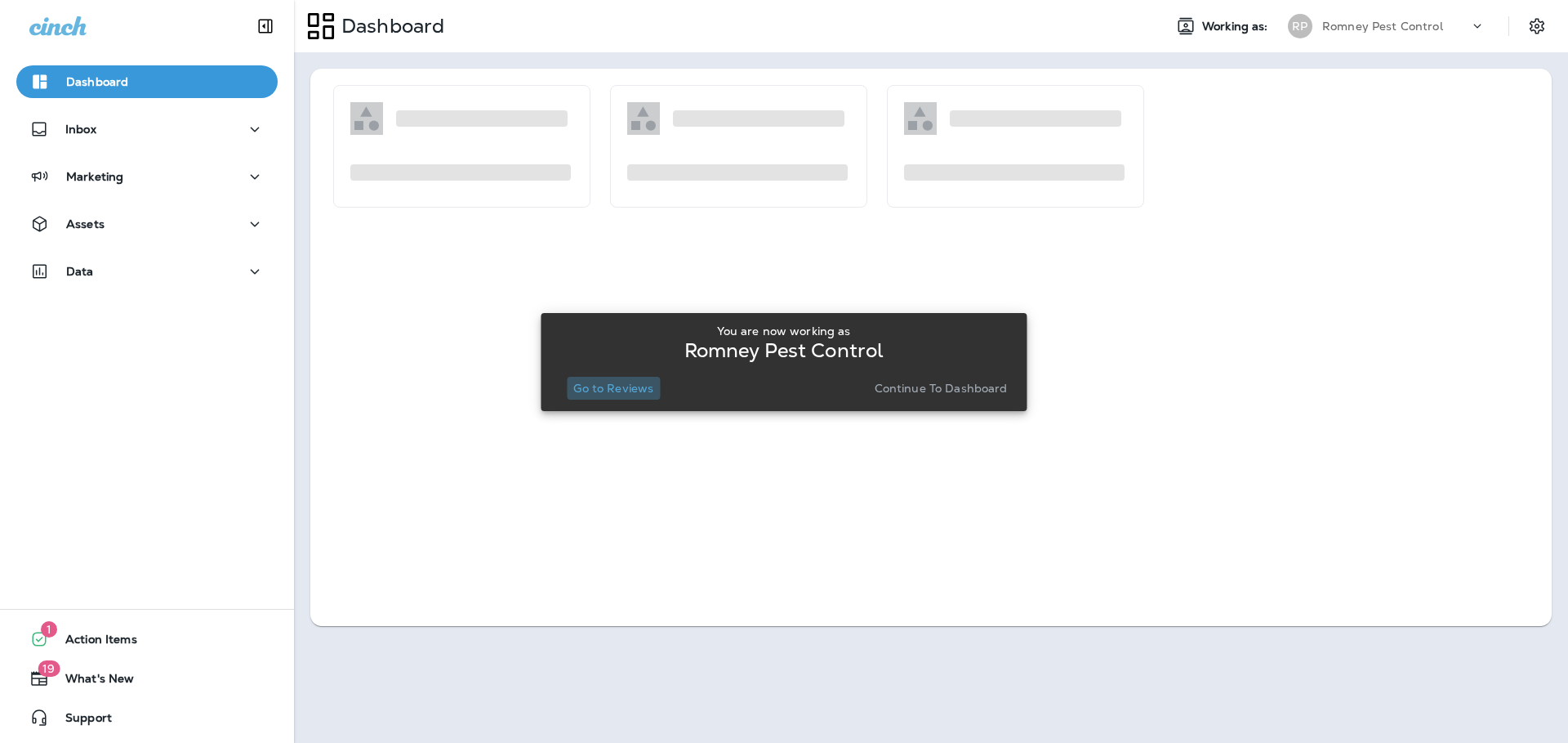
click at [612, 396] on button "Go to Reviews" at bounding box center [613, 388] width 93 height 23
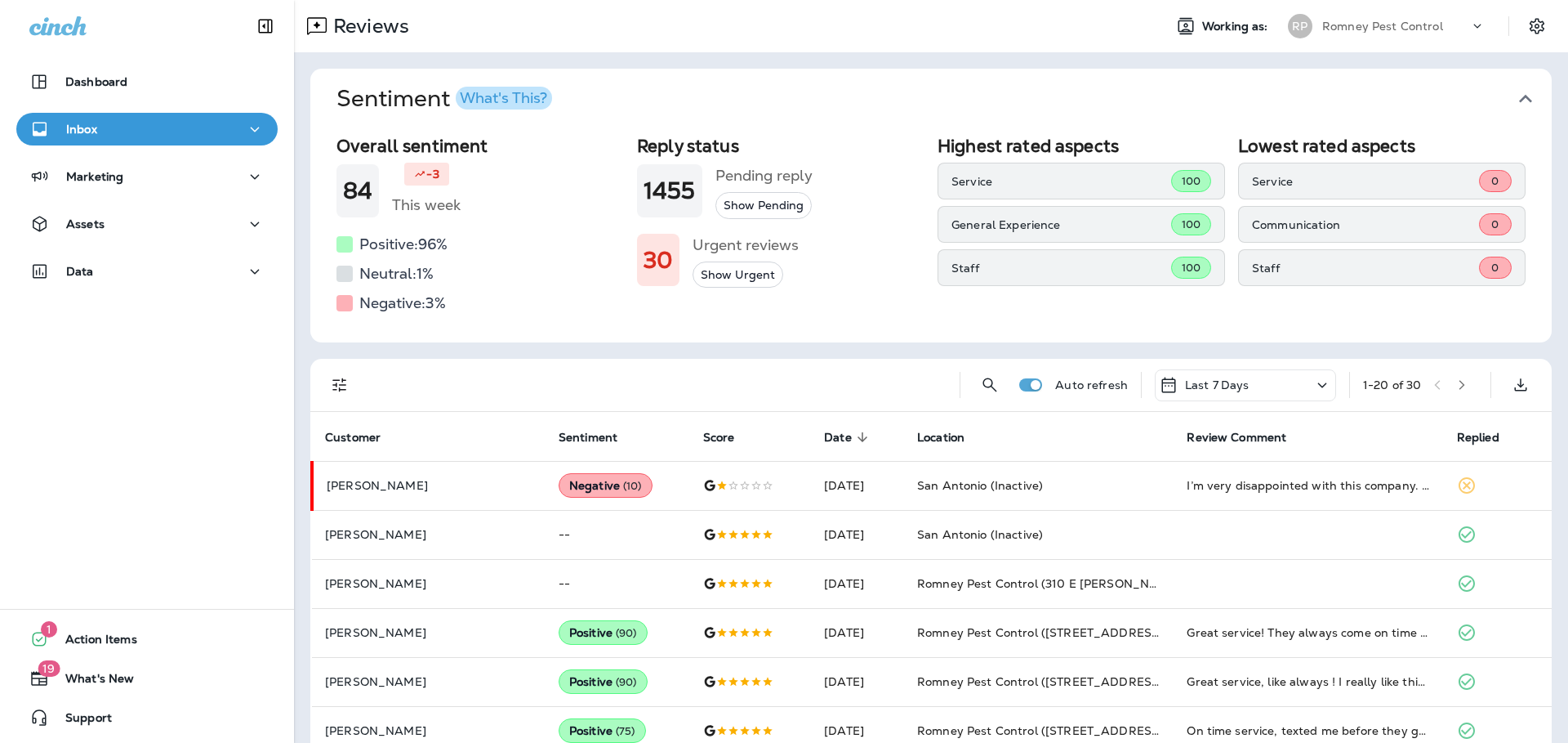
click at [1530, 99] on button "Sentiment What's This?" at bounding box center [944, 99] width 1241 height 60
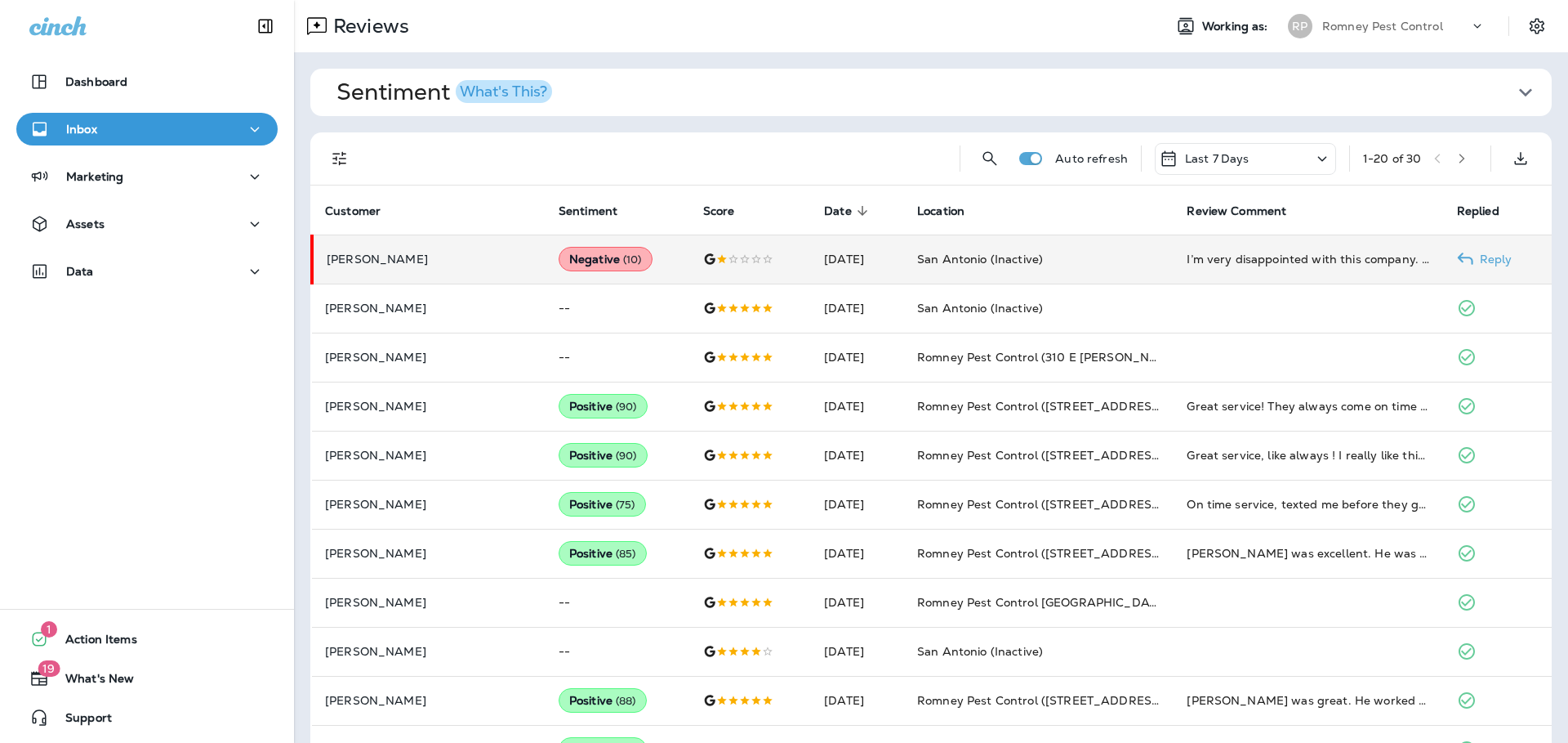
click at [936, 248] on td "San Antonio (Inactive)" at bounding box center [1039, 259] width 270 height 49
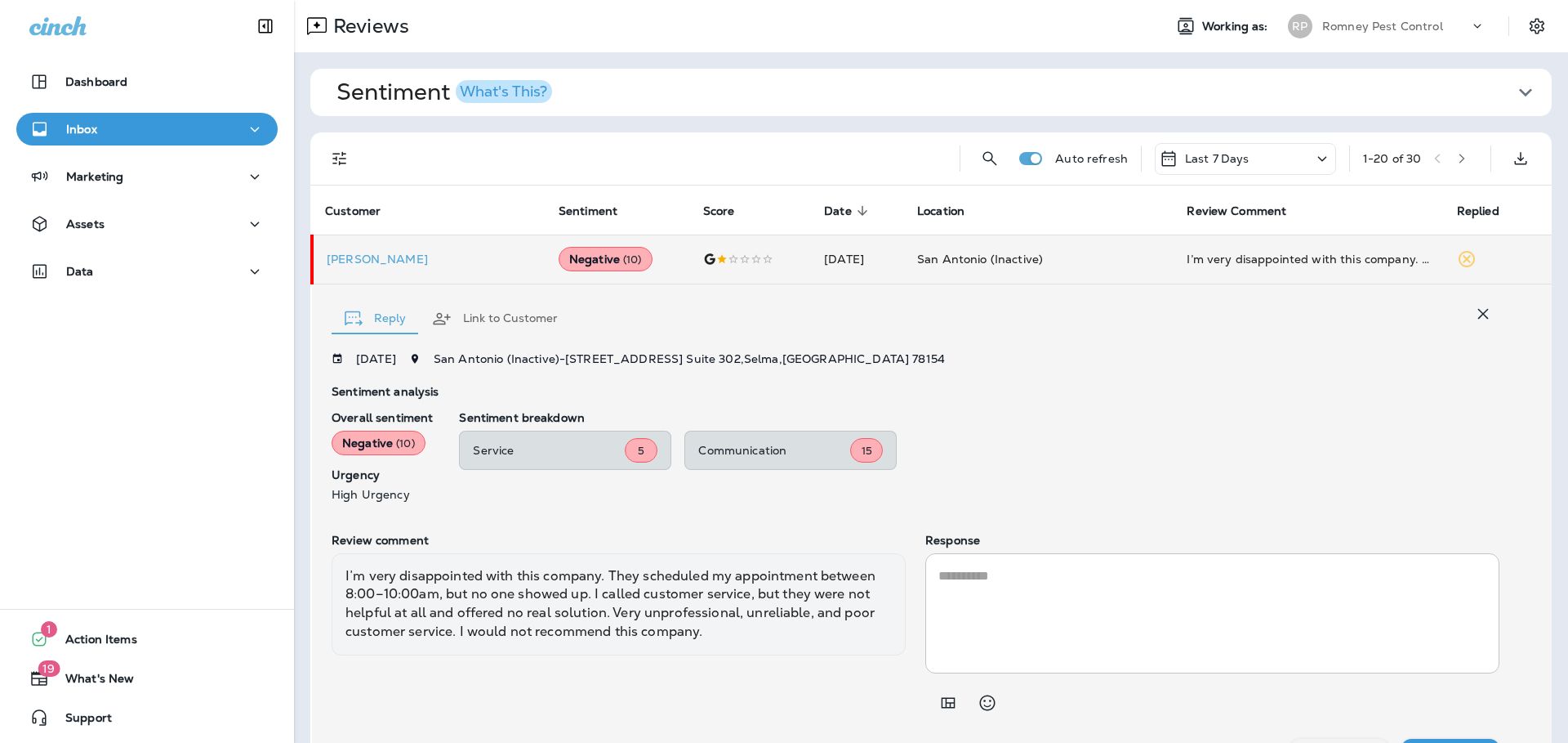
scroll to position [38, 0]
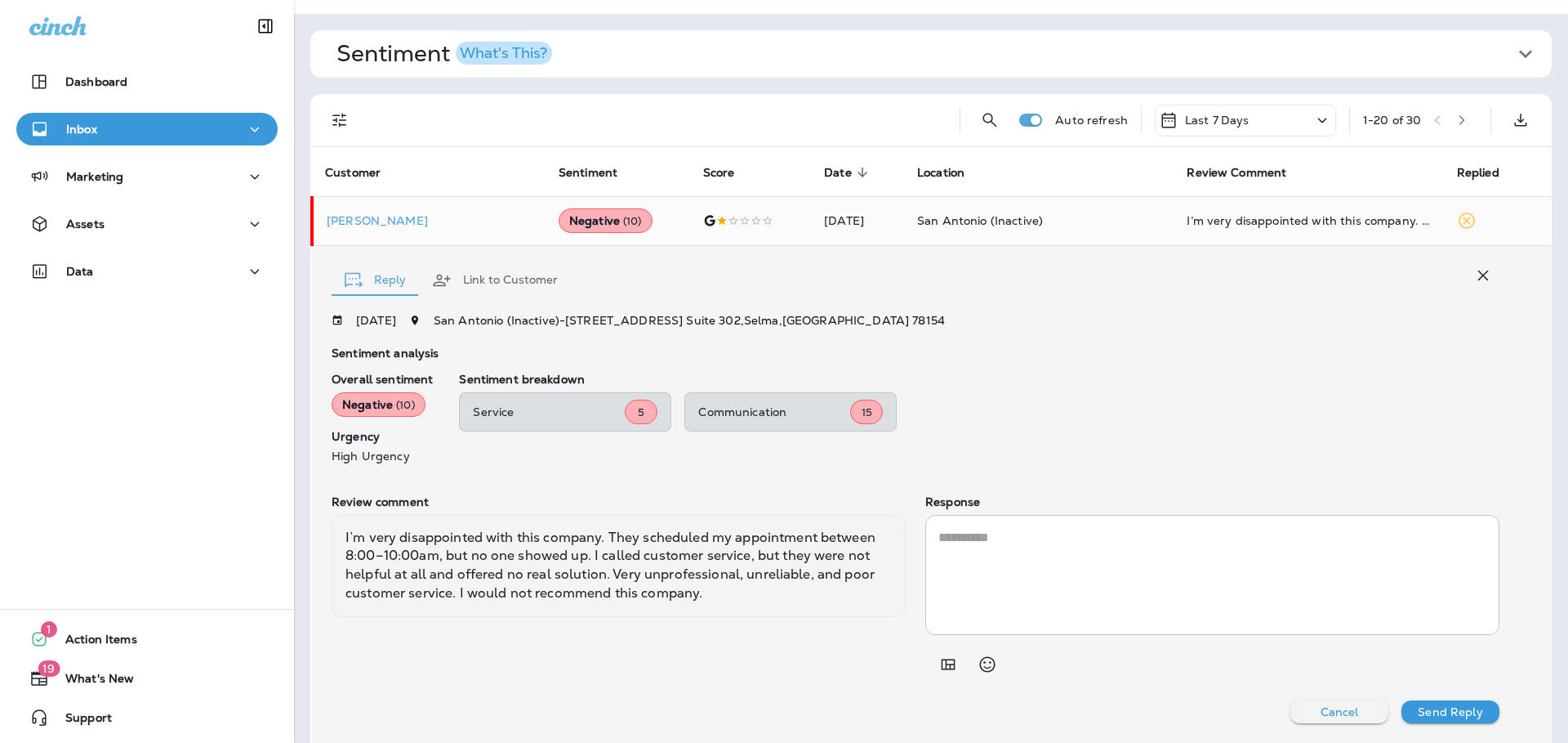
click at [1473, 273] on icon "button" at bounding box center [1483, 276] width 20 height 20
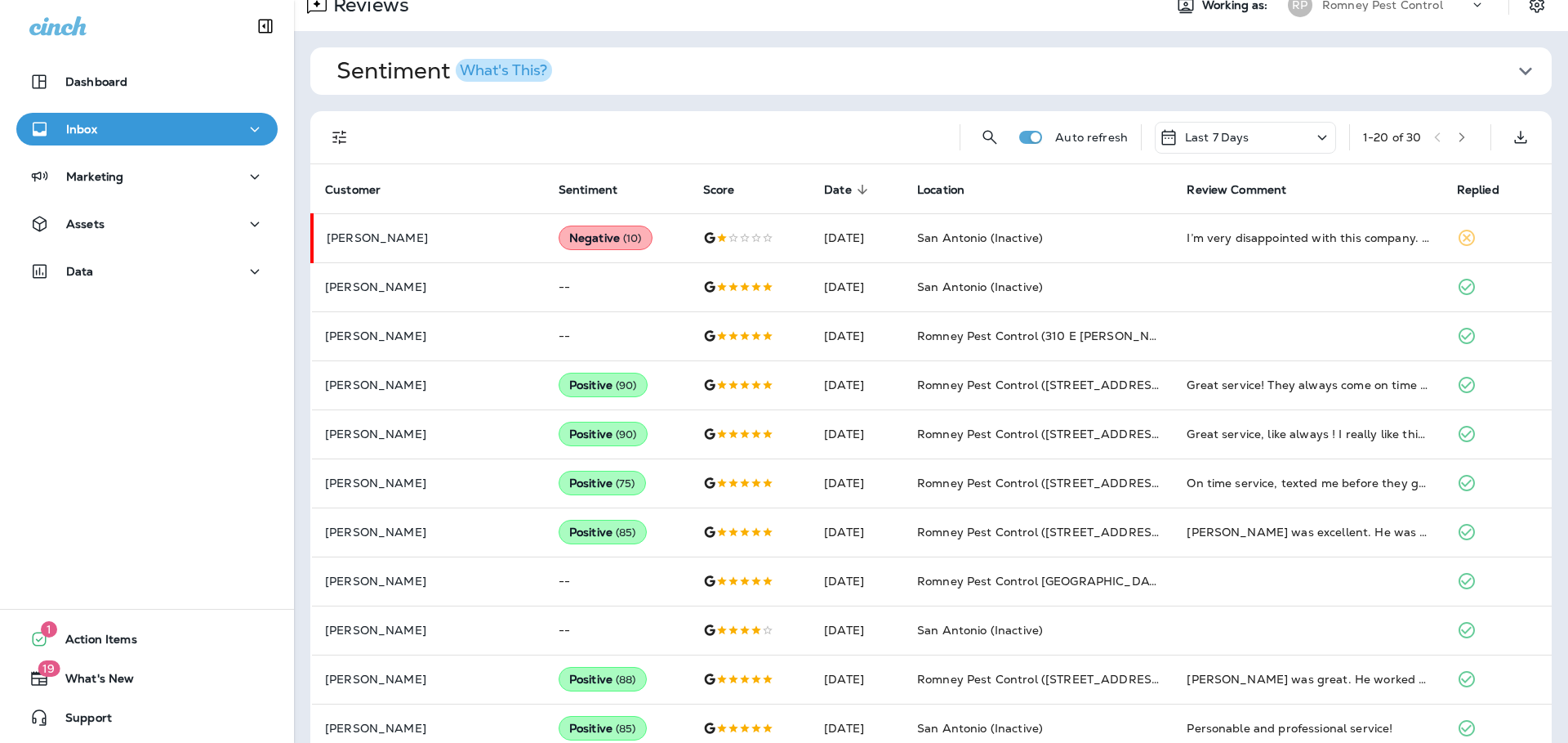
scroll to position [0, 0]
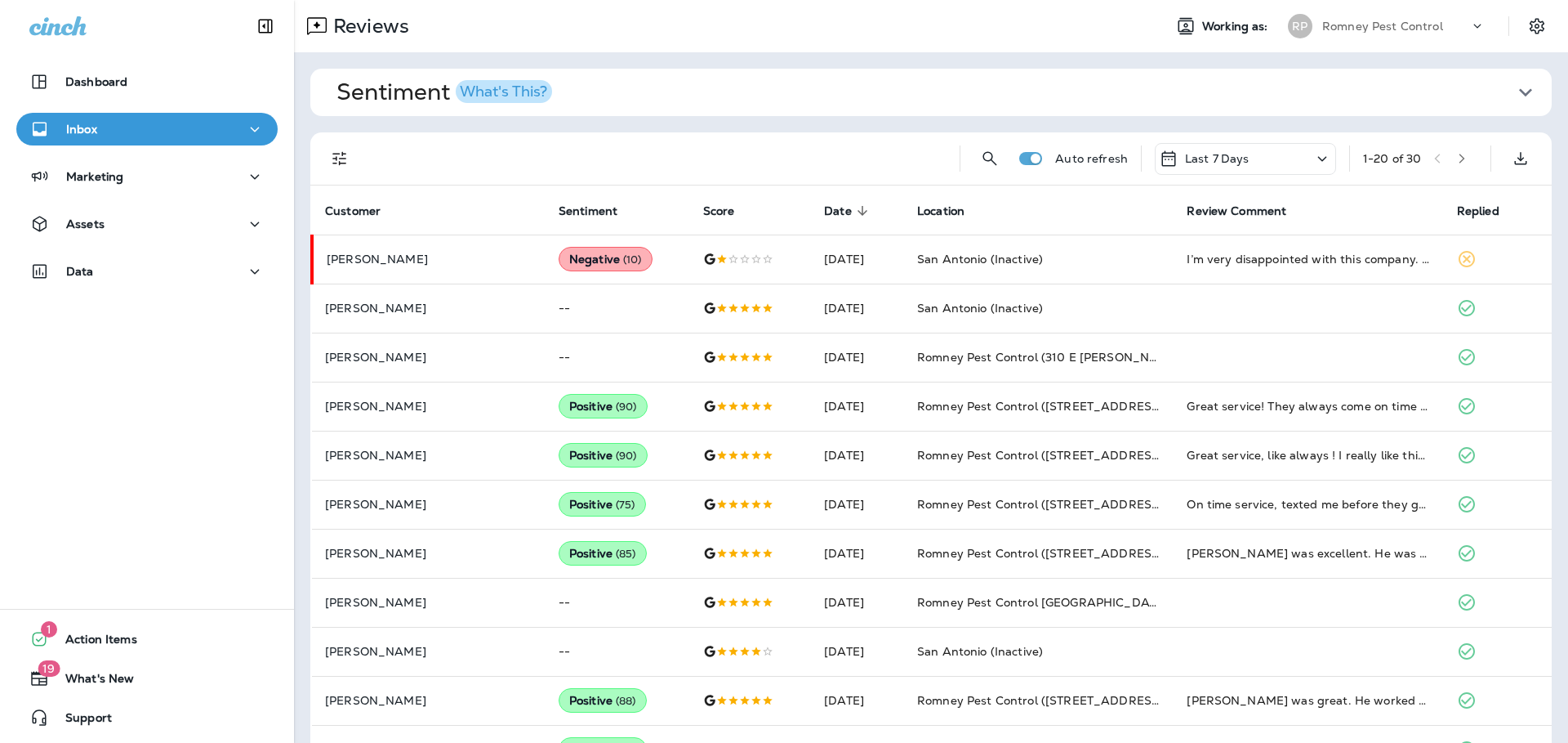
click at [1389, 21] on p "Romney Pest Control" at bounding box center [1382, 26] width 121 height 13
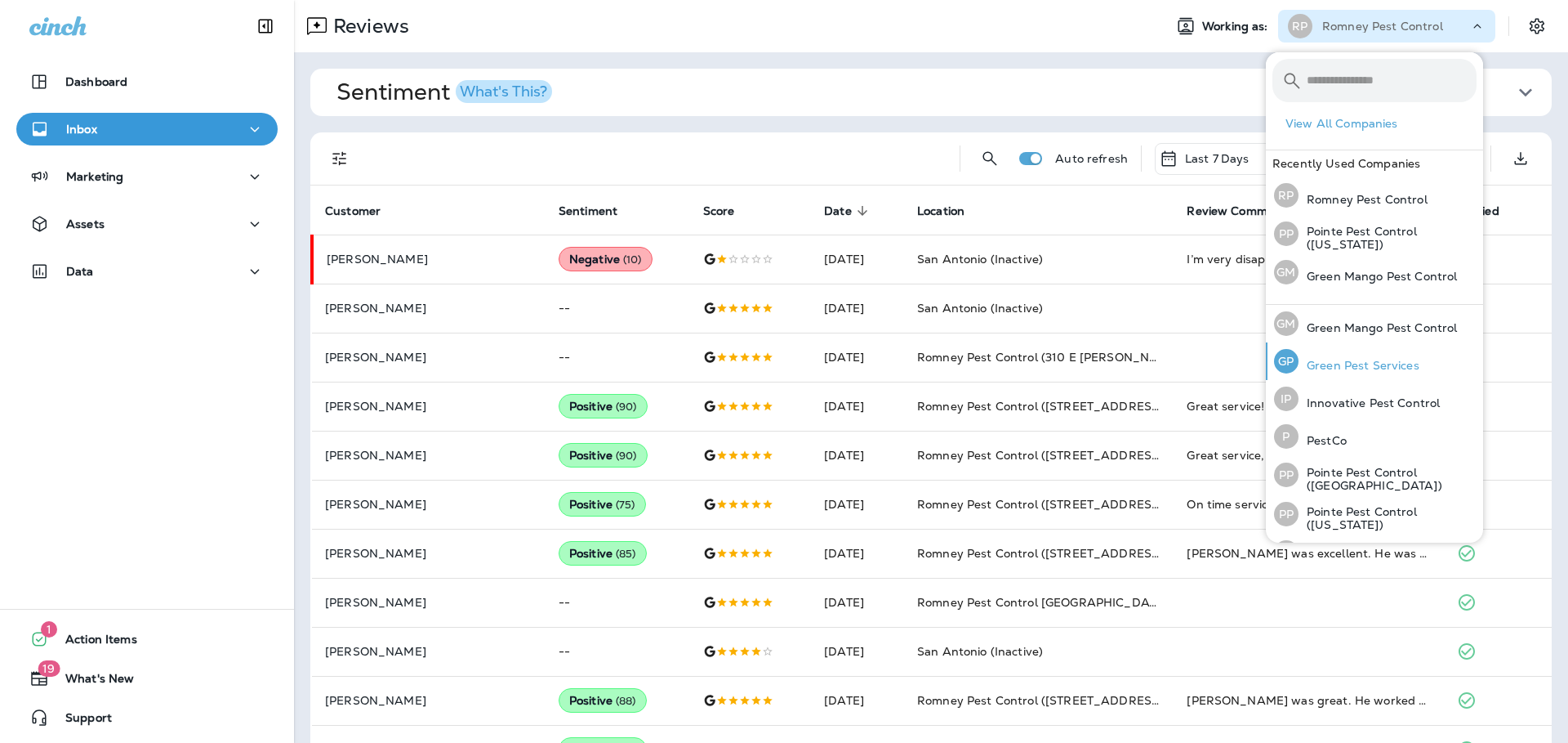
click at [1360, 360] on p "Green Pest Services" at bounding box center [1358, 365] width 121 height 13
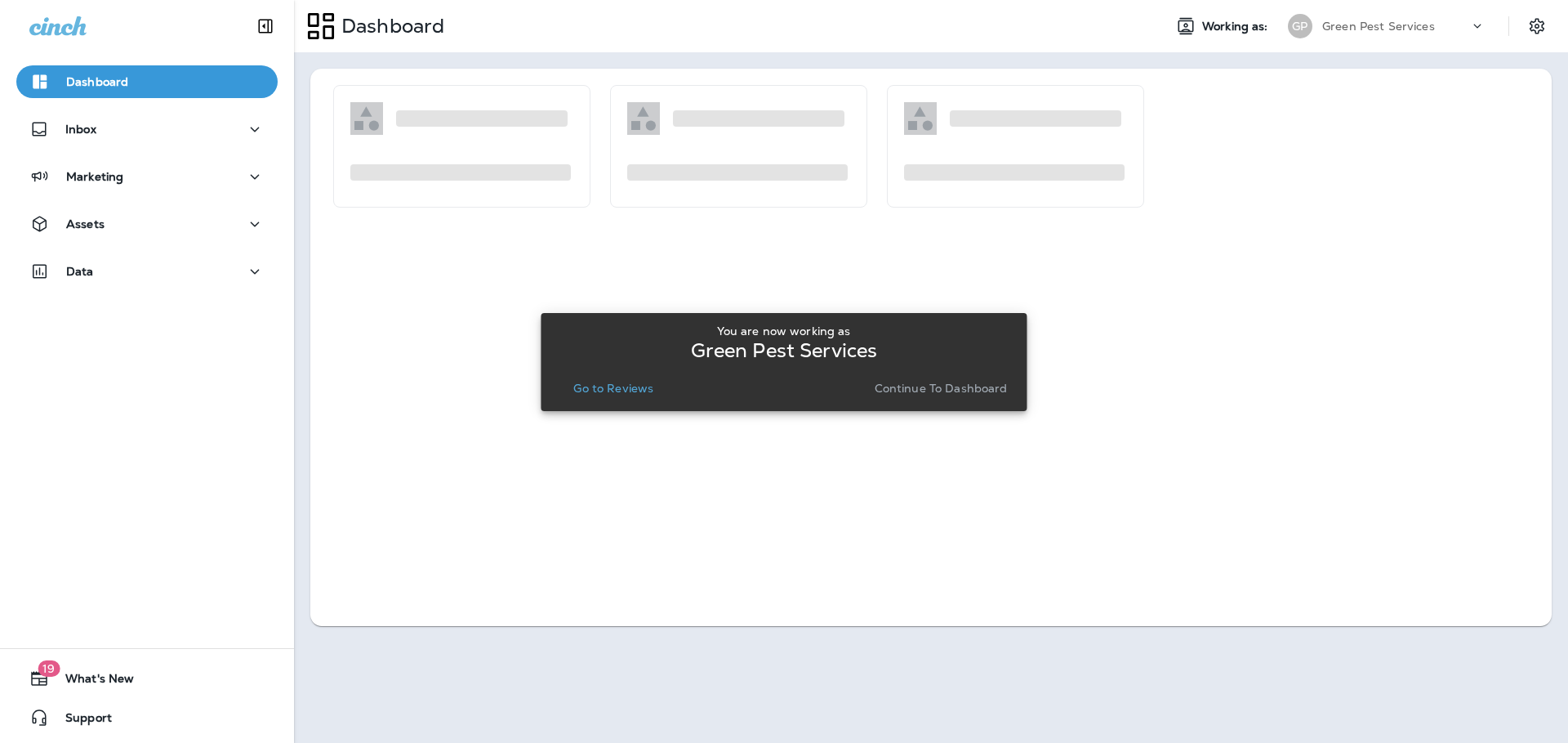
click at [619, 397] on button "Go to Reviews" at bounding box center [613, 388] width 93 height 23
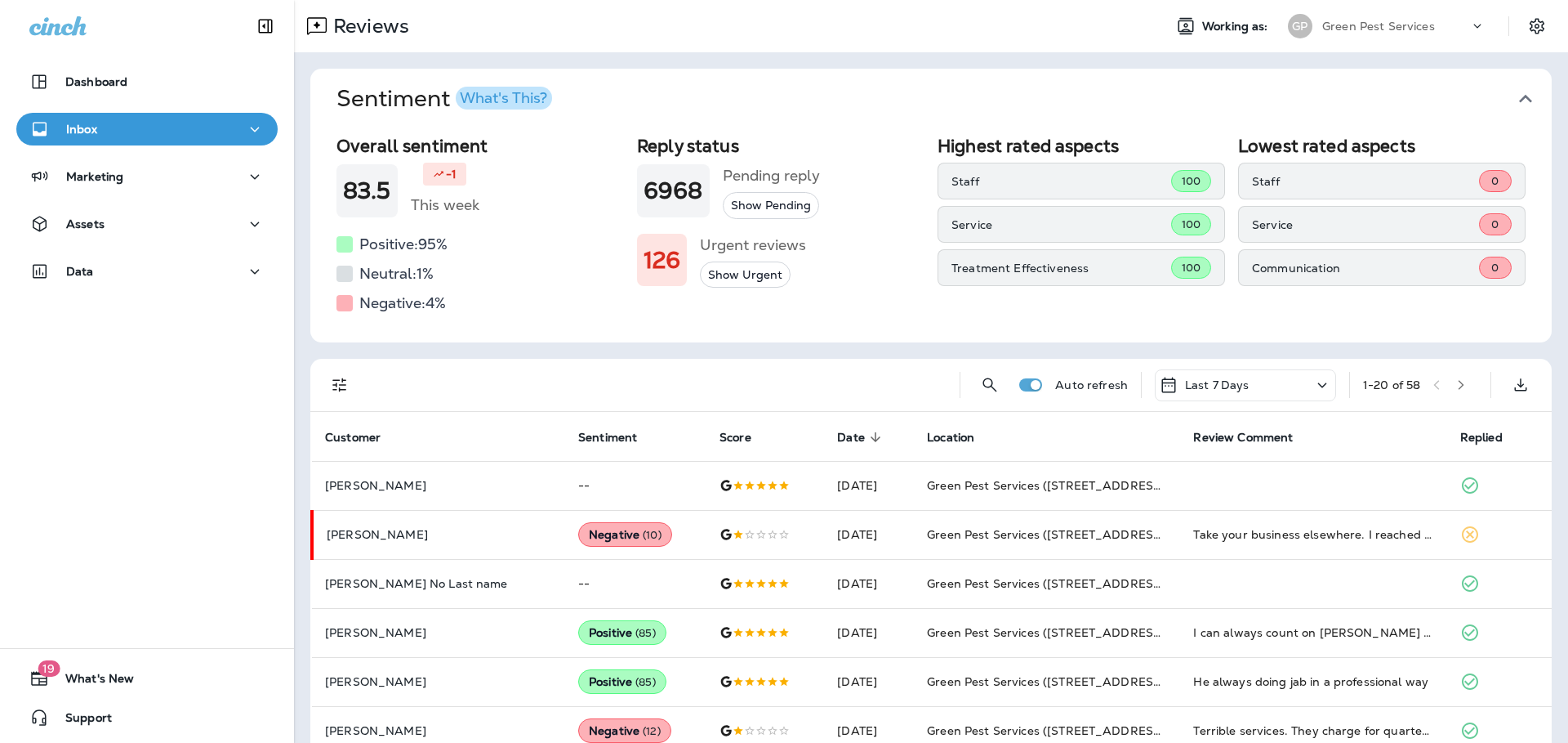
click at [1524, 98] on icon "button" at bounding box center [1525, 99] width 26 height 26
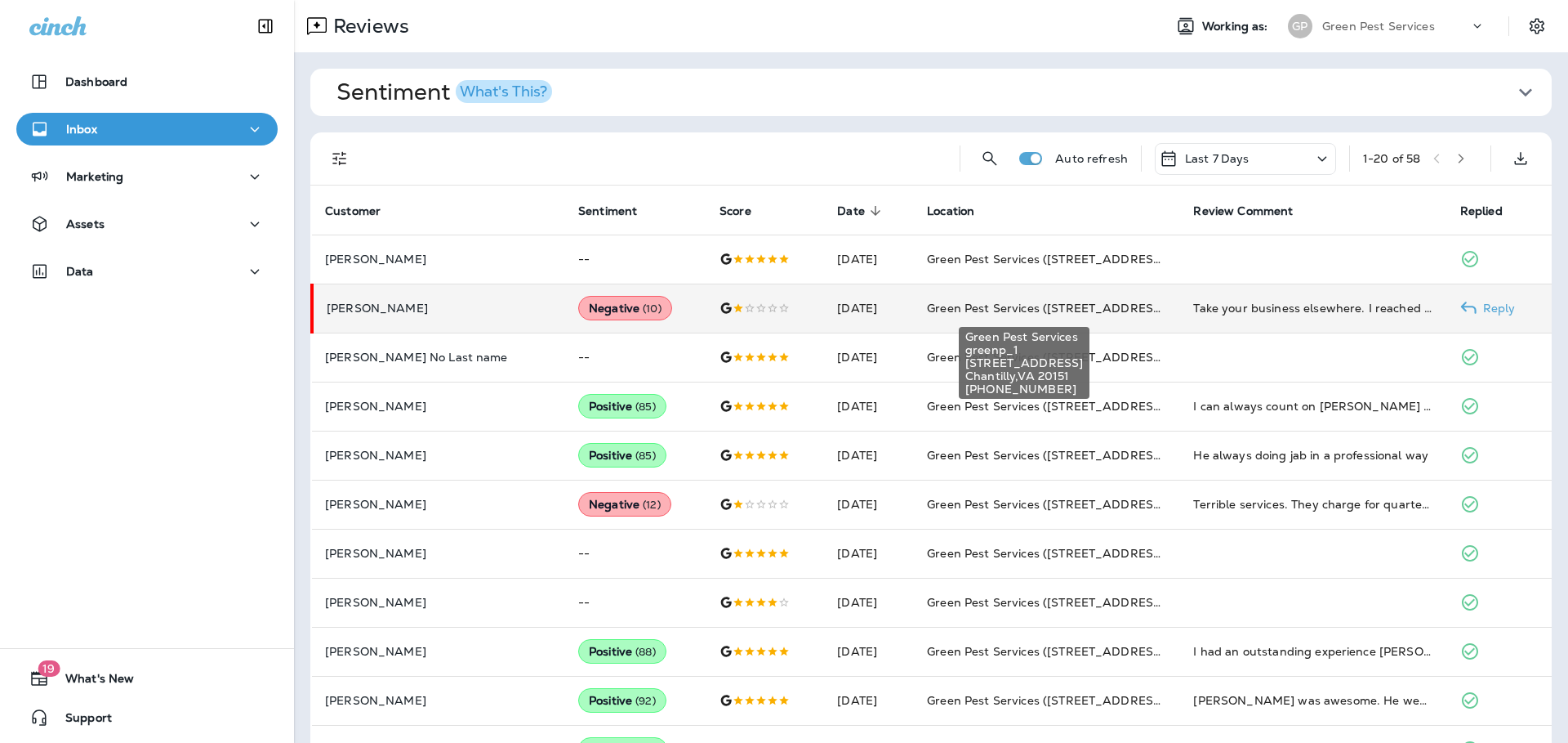
click at [1025, 306] on span "Green Pest Services ([STREET_ADDRESS])" at bounding box center [1047, 308] width 242 height 15
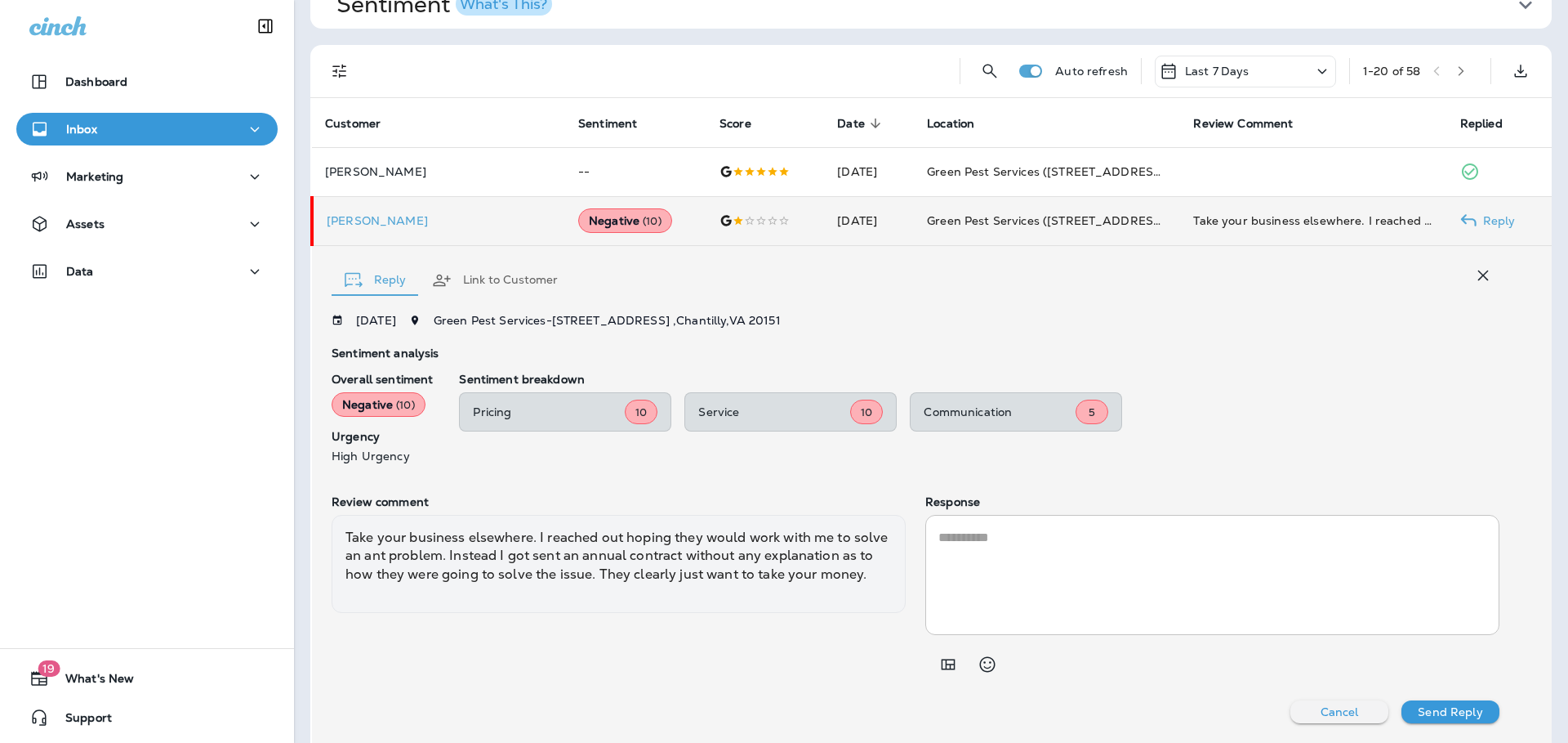
click at [1177, 555] on textarea at bounding box center [1212, 575] width 548 height 94
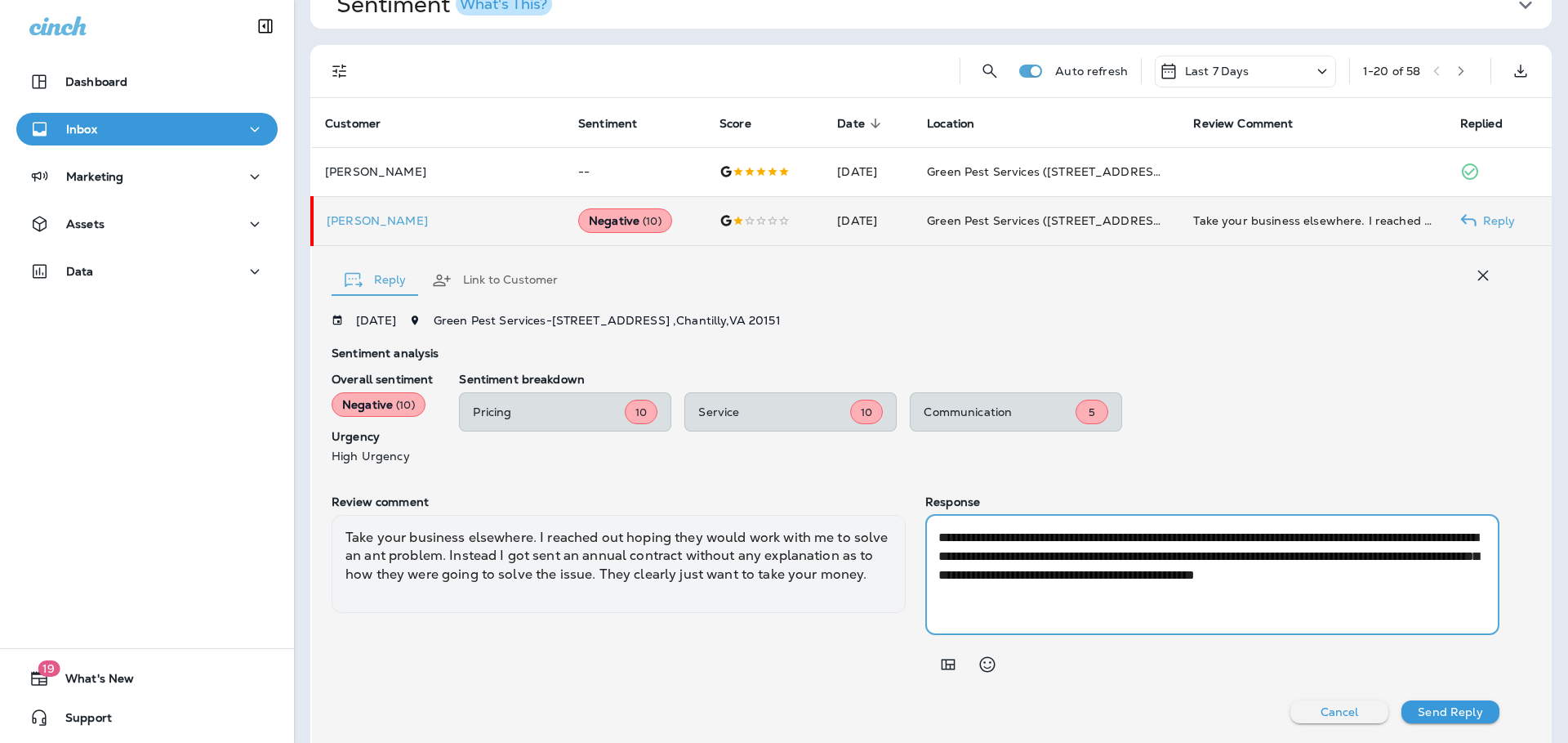
click at [1239, 595] on textarea "**********" at bounding box center [1209, 575] width 543 height 94
paste textarea "**********"
click at [1158, 591] on textarea "**********" at bounding box center [1209, 575] width 543 height 94
click at [1163, 616] on textarea "**********" at bounding box center [1209, 575] width 543 height 94
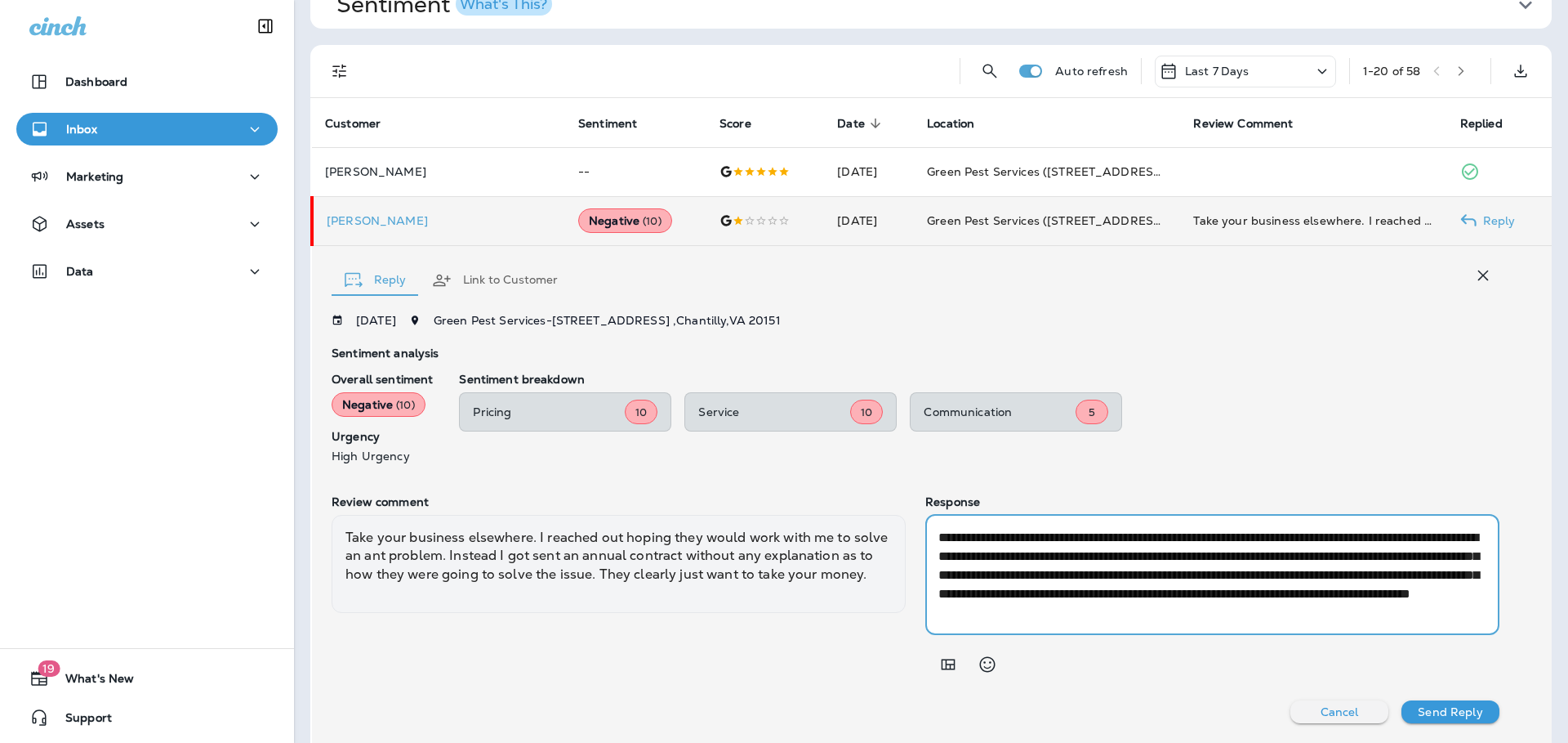
scroll to position [0, 0]
type textarea "**********"
click at [1464, 718] on p "Send Reply" at bounding box center [1449, 711] width 65 height 13
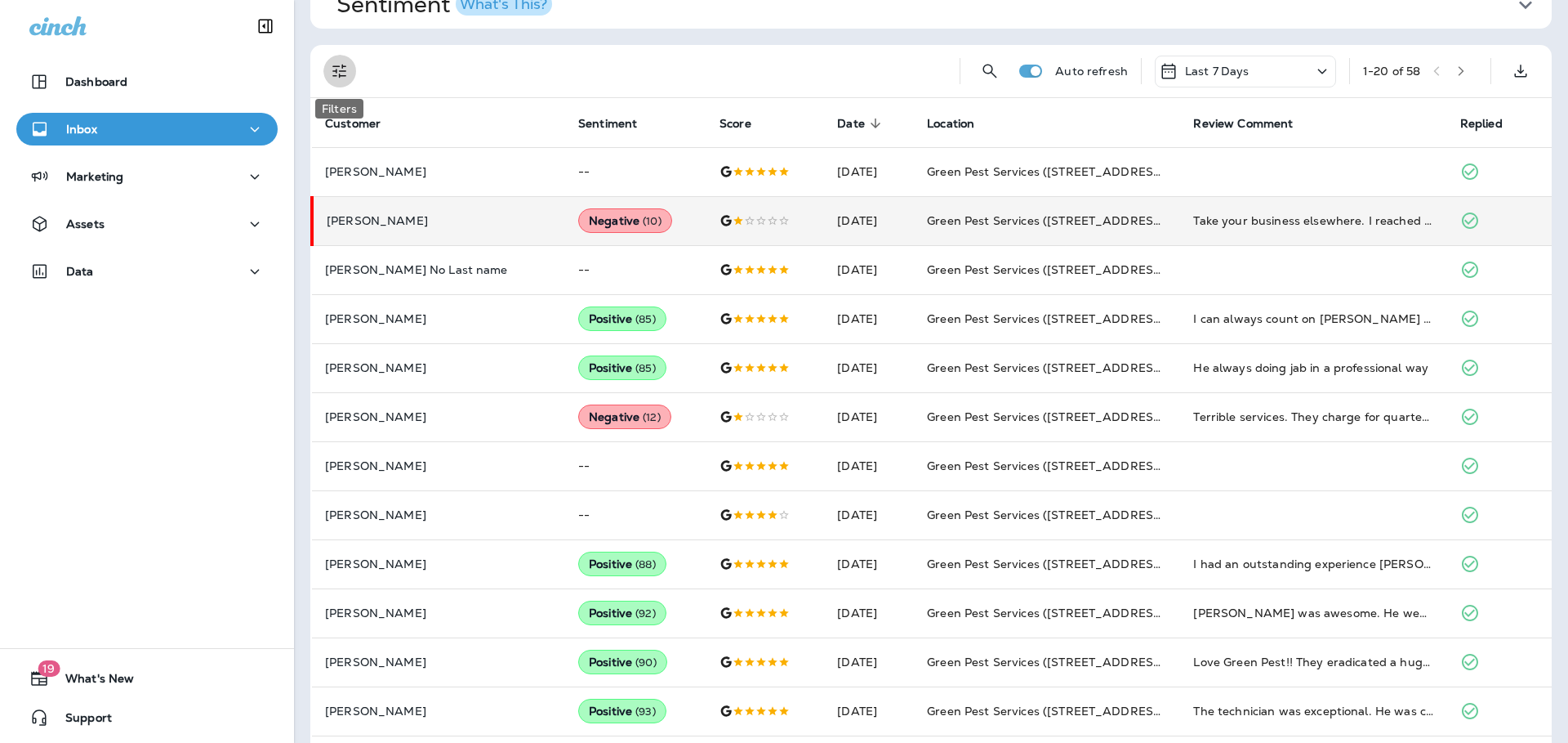
click at [341, 58] on button "Filters" at bounding box center [340, 71] width 33 height 33
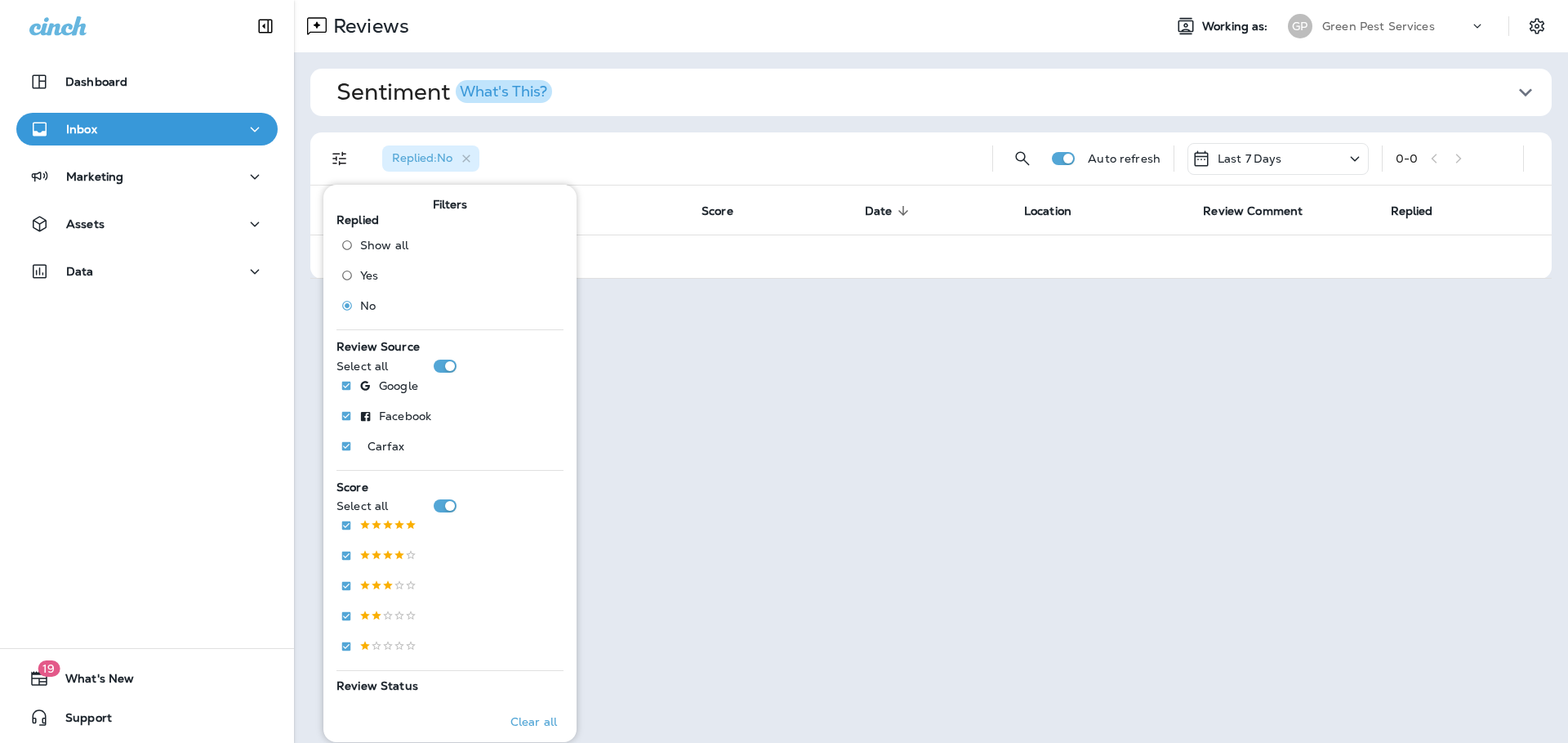
click at [972, 102] on span "Sentiment What's This?" at bounding box center [924, 92] width 1176 height 28
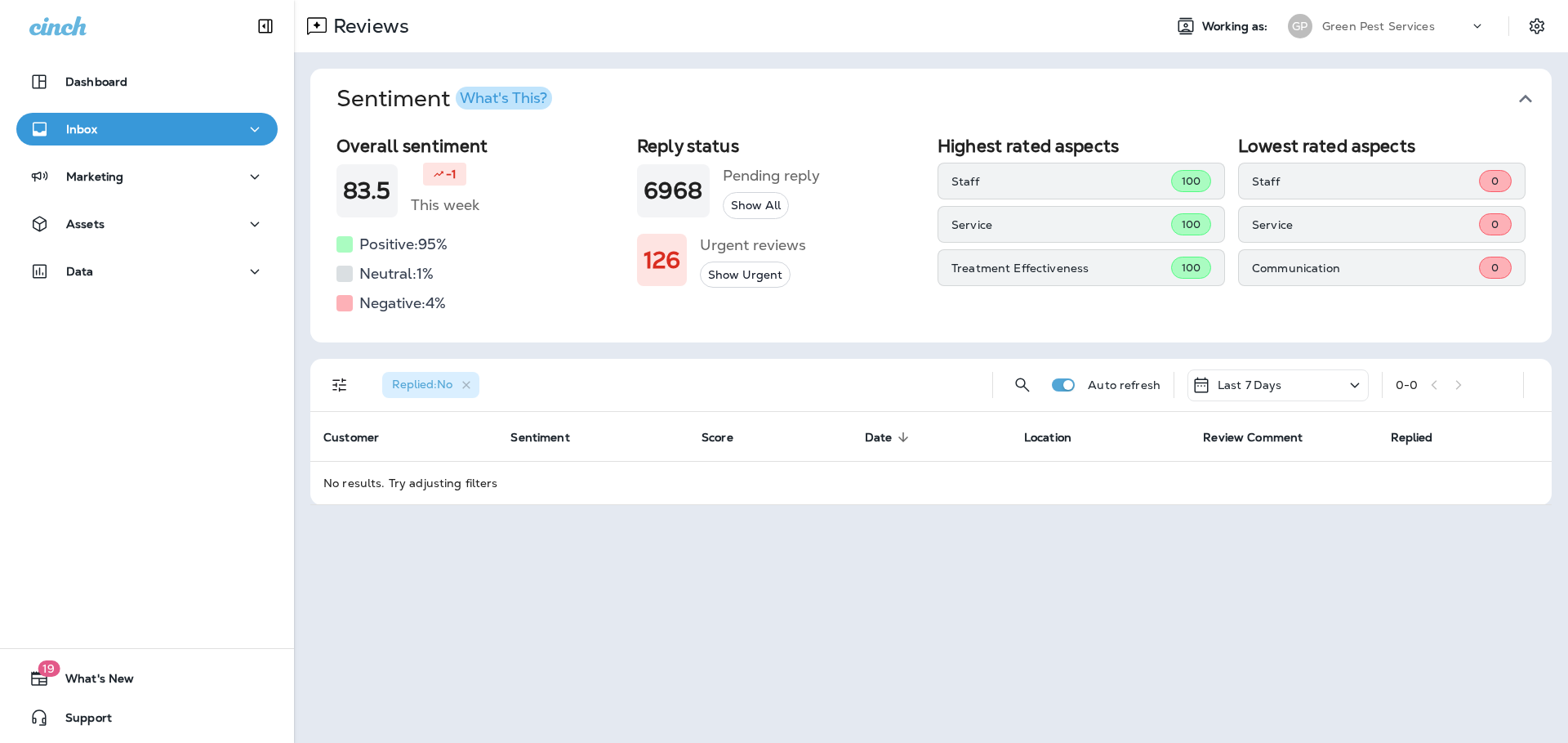
click at [1425, 85] on span "Sentiment What's This?" at bounding box center [924, 99] width 1176 height 28
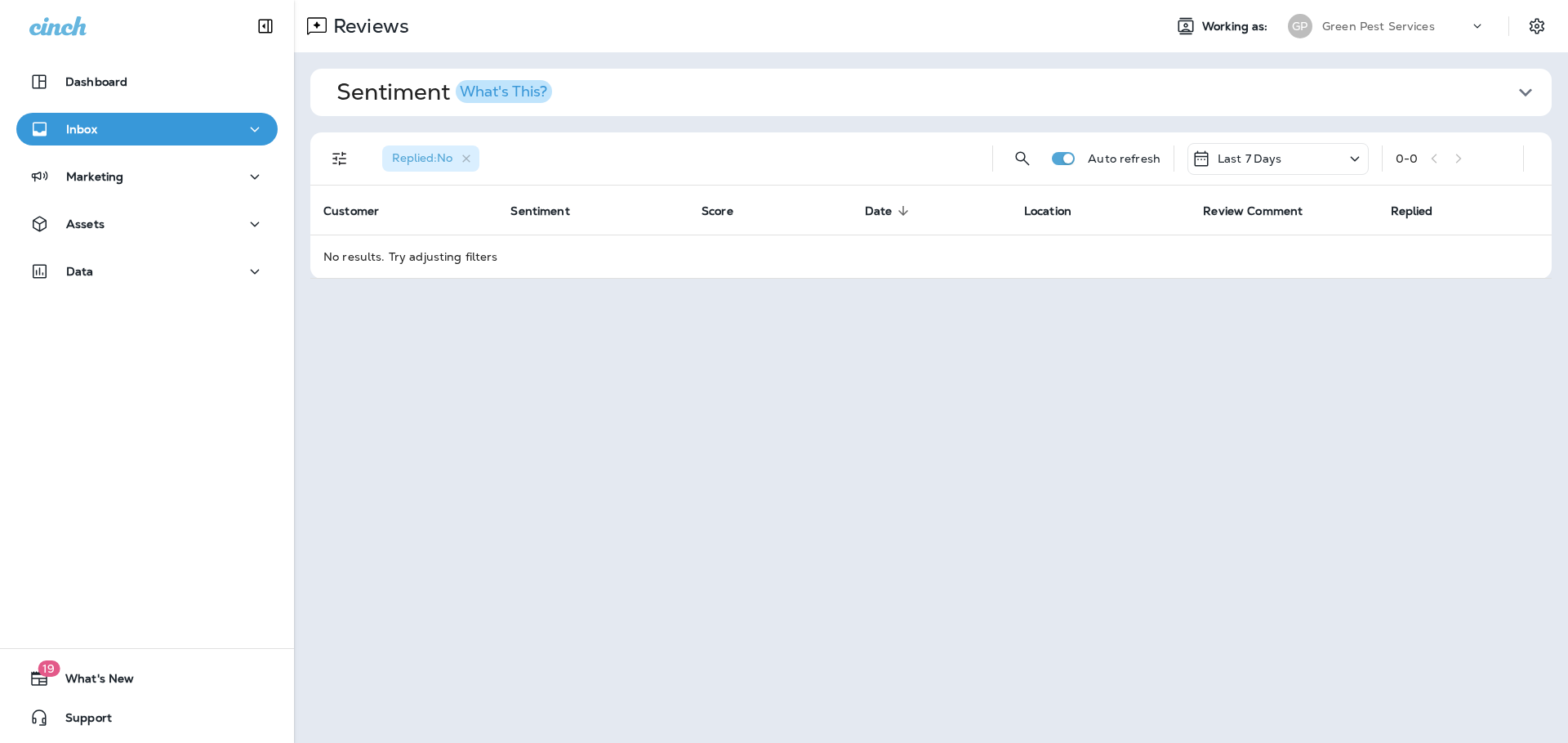
click at [1413, 33] on div "Green Pest Services" at bounding box center [1395, 26] width 147 height 25
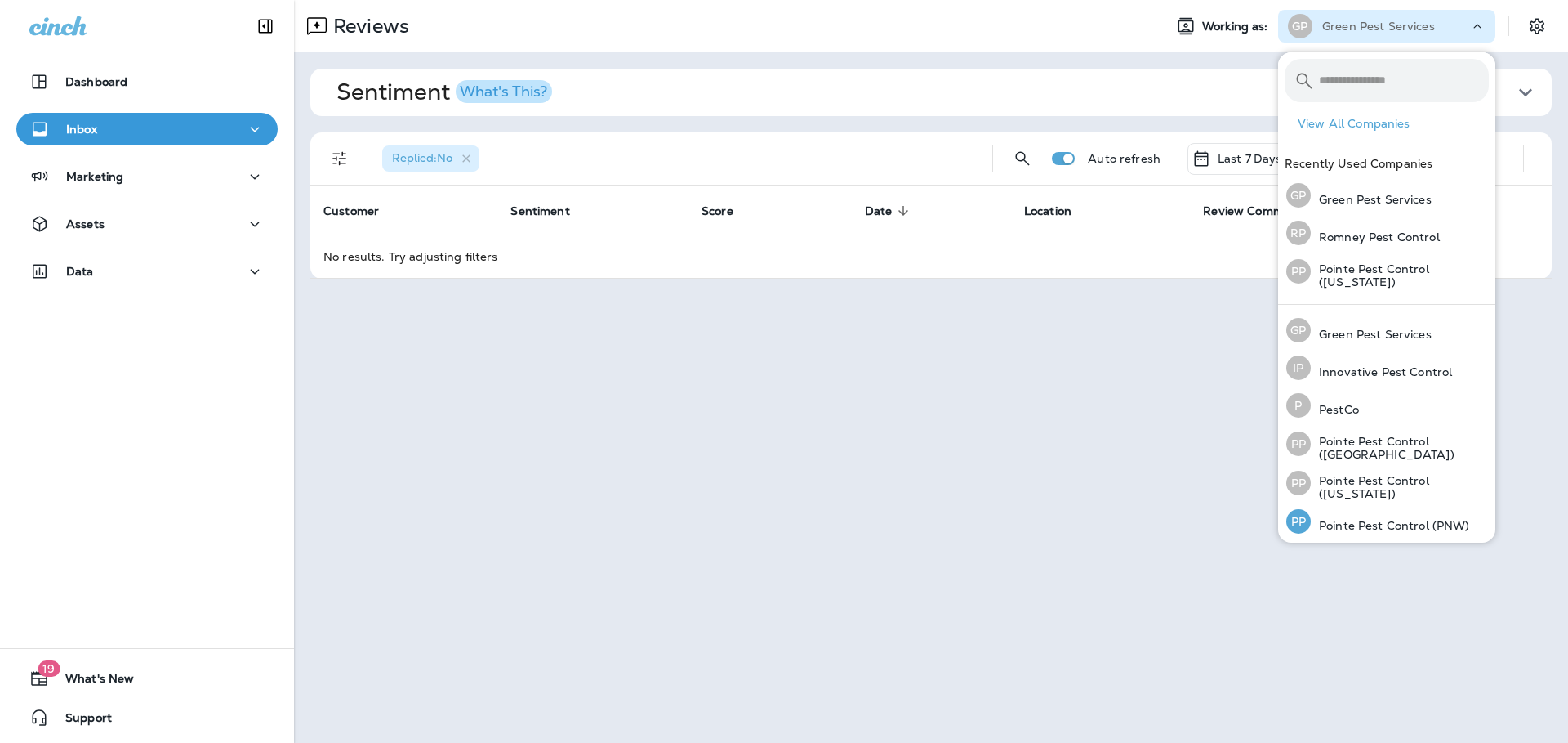
scroll to position [73, 0]
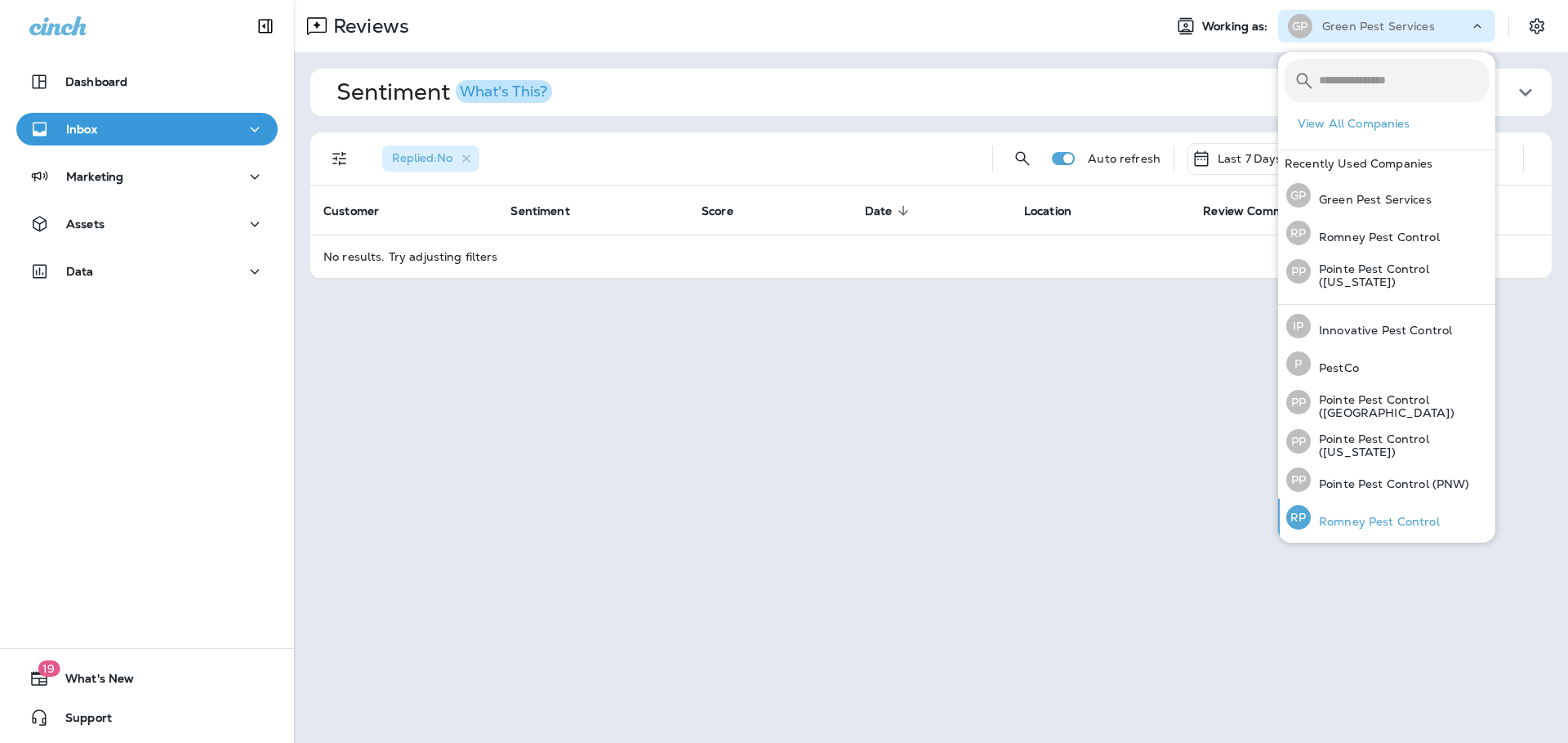
click at [1356, 510] on div "[PERSON_NAME] Pest Control" at bounding box center [1362, 517] width 167 height 38
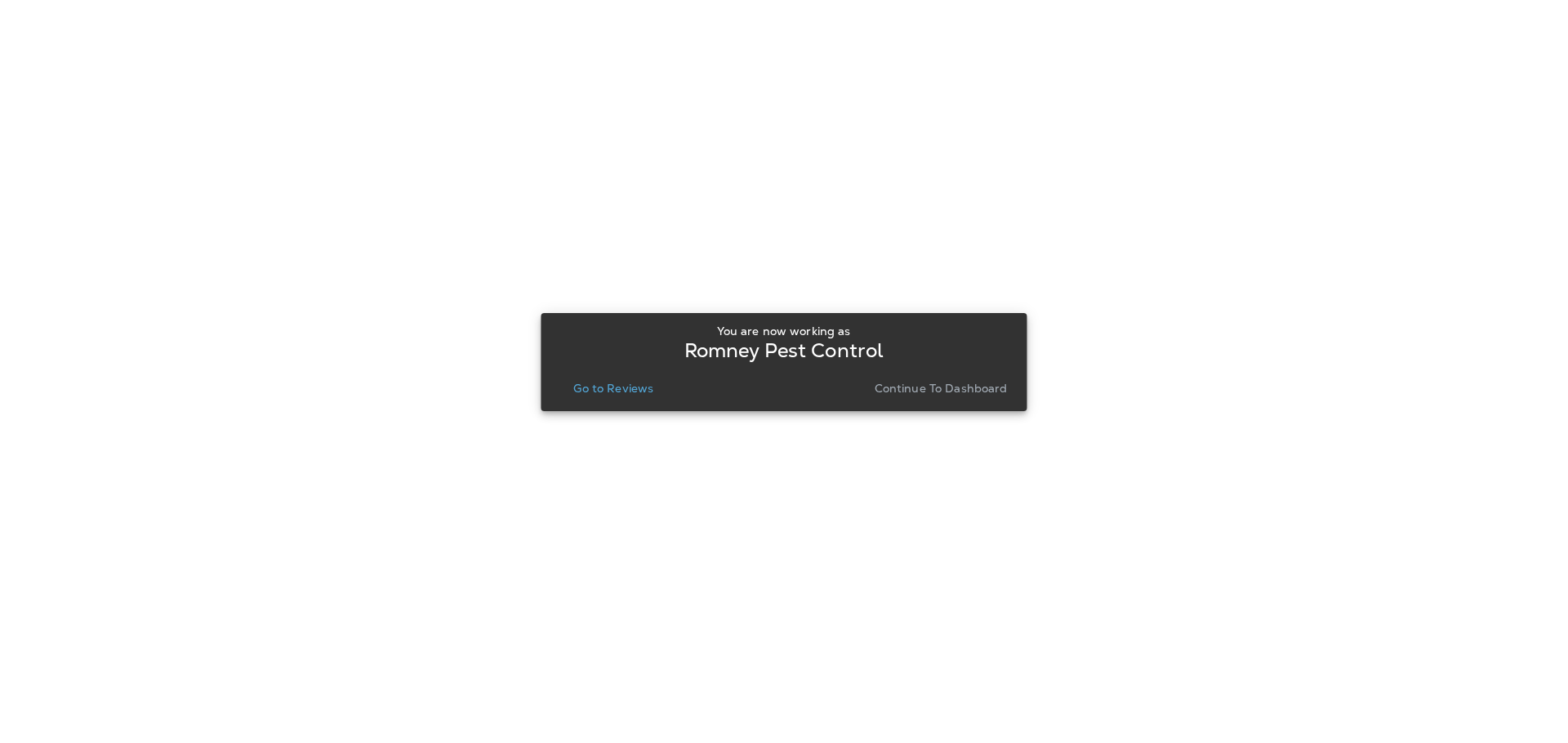
click at [637, 391] on p "Go to Reviews" at bounding box center [614, 388] width 80 height 13
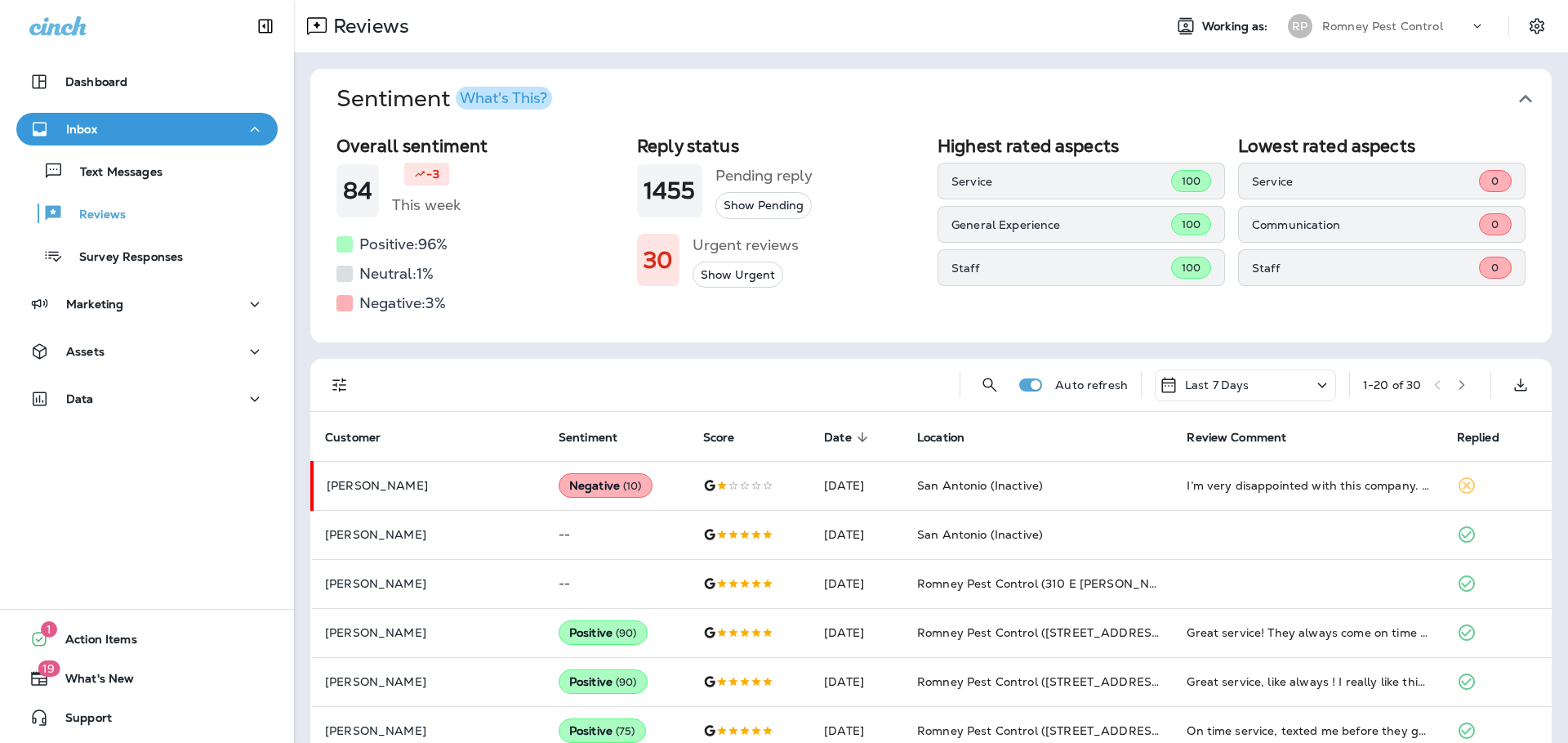
click at [1512, 92] on icon "button" at bounding box center [1525, 99] width 26 height 26
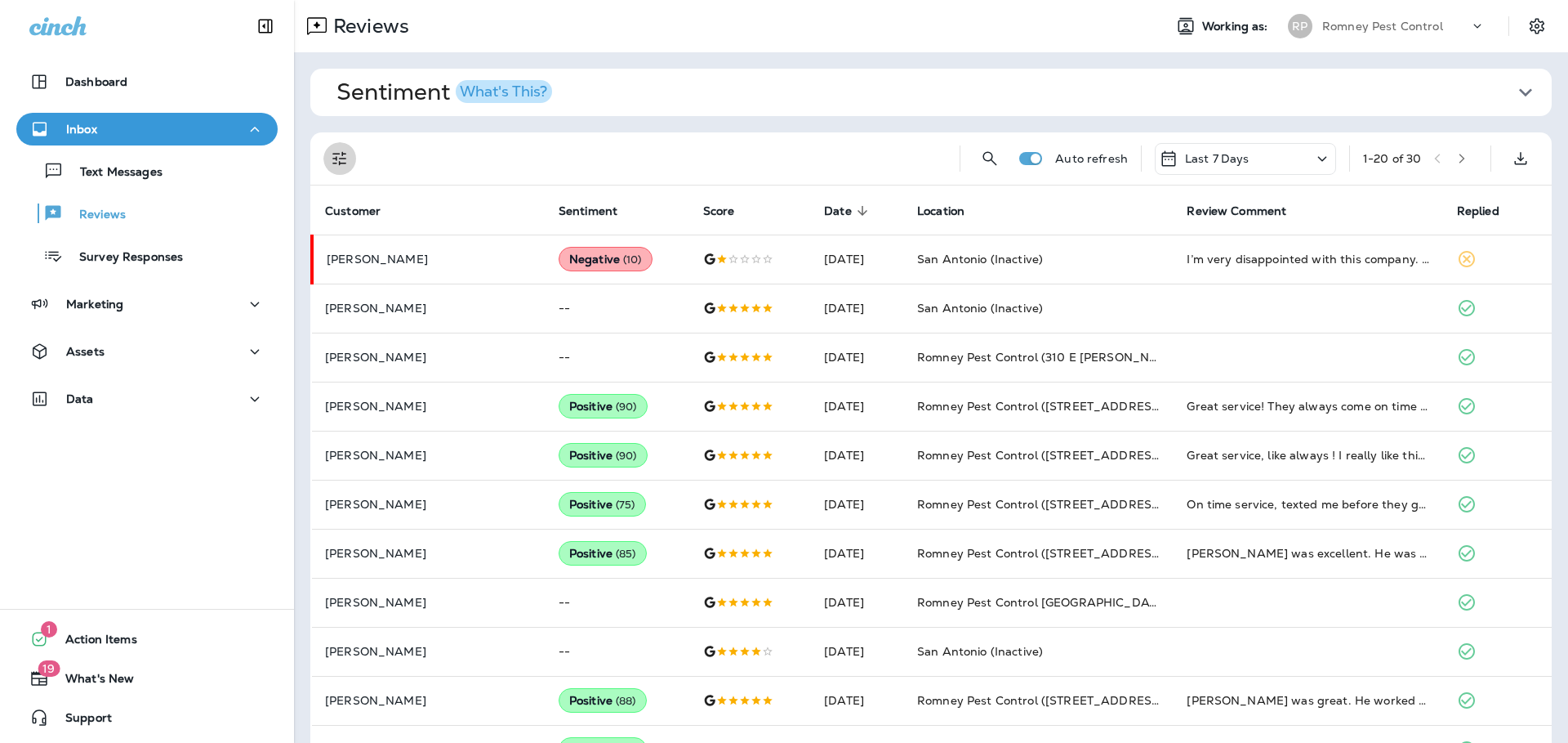
drag, startPoint x: 329, startPoint y: 152, endPoint x: 338, endPoint y: 169, distance: 19.2
click at [330, 152] on icon "Filters" at bounding box center [340, 159] width 20 height 20
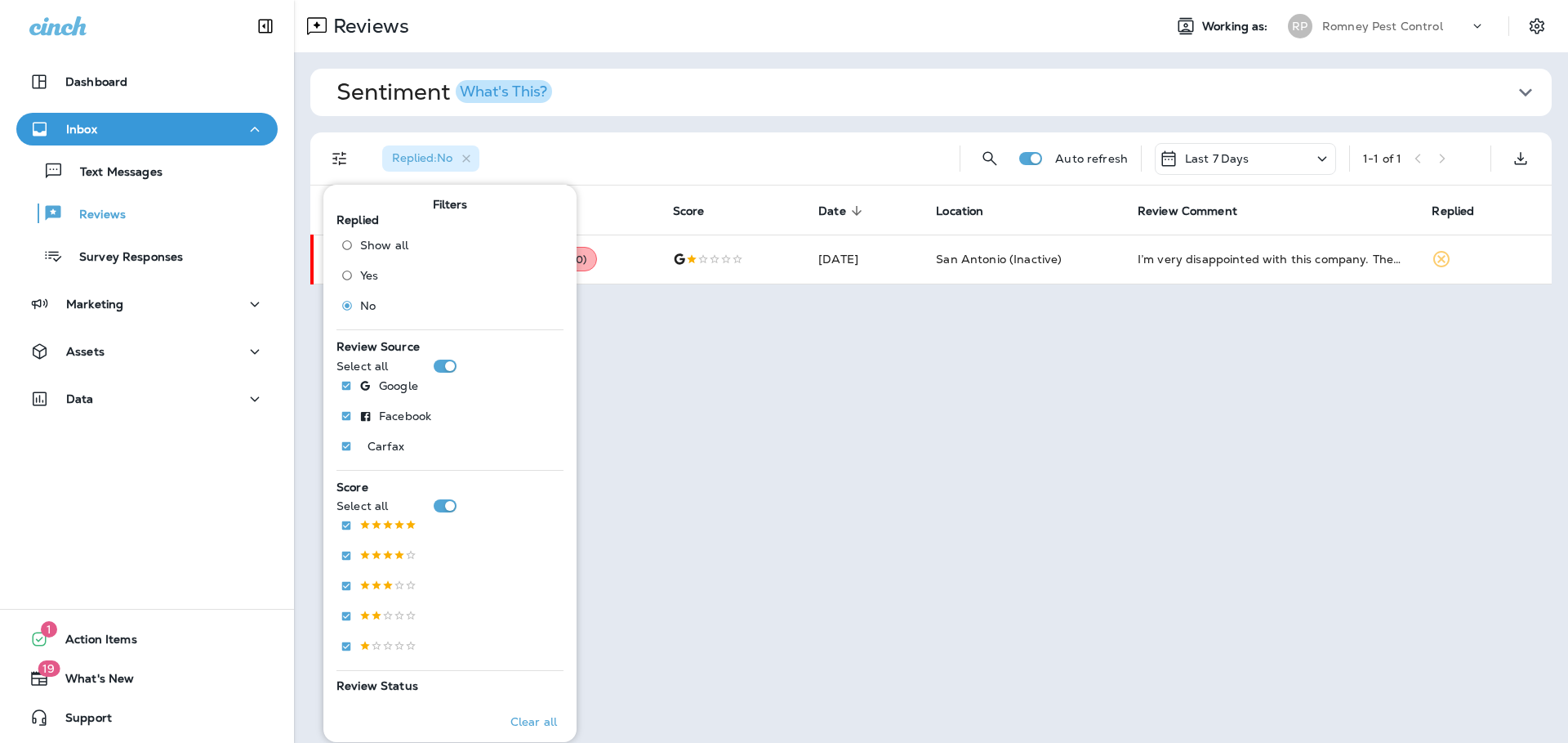
click at [694, 159] on div "Replied : No" at bounding box center [658, 158] width 578 height 52
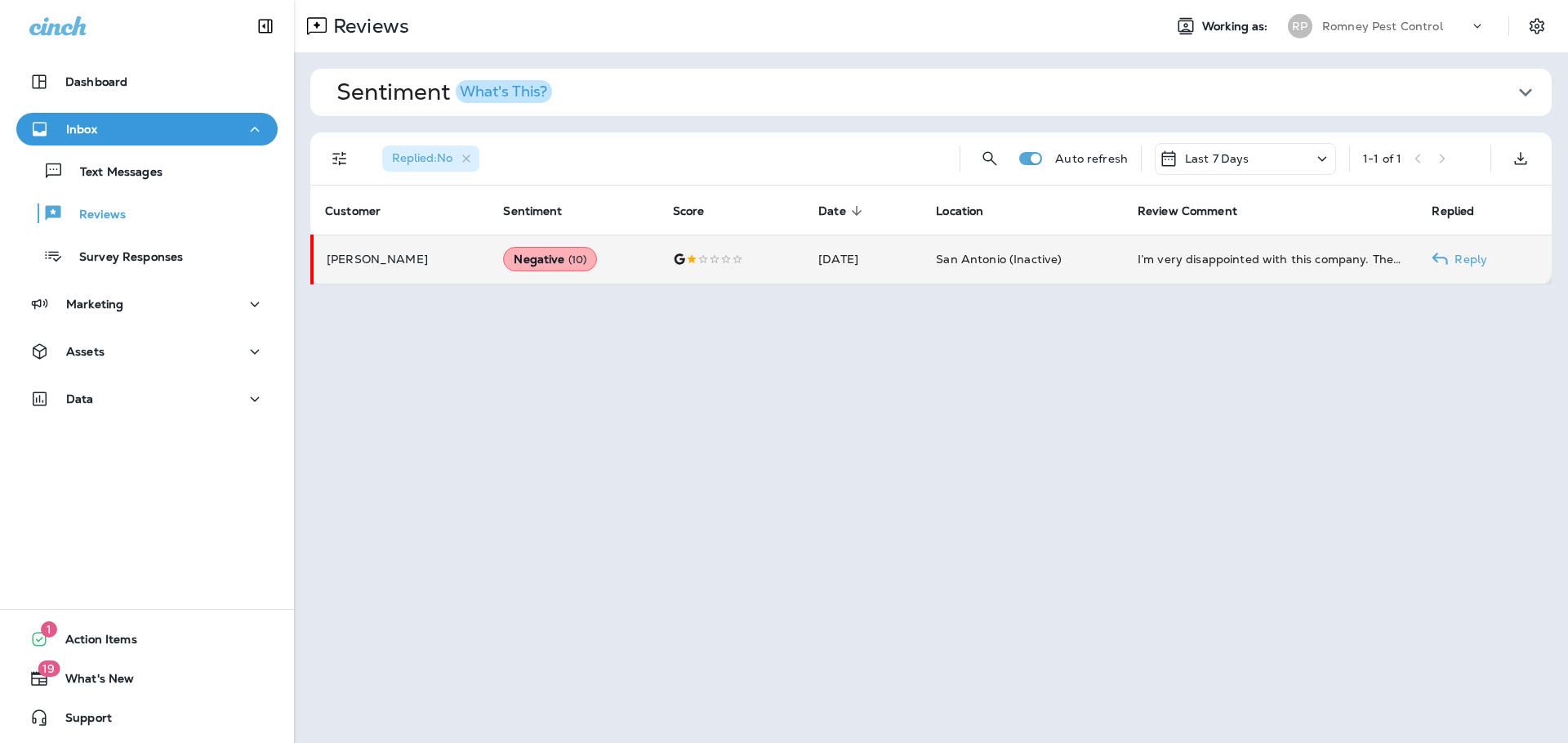
click at [673, 257] on div at bounding box center [733, 258] width 120 height 13
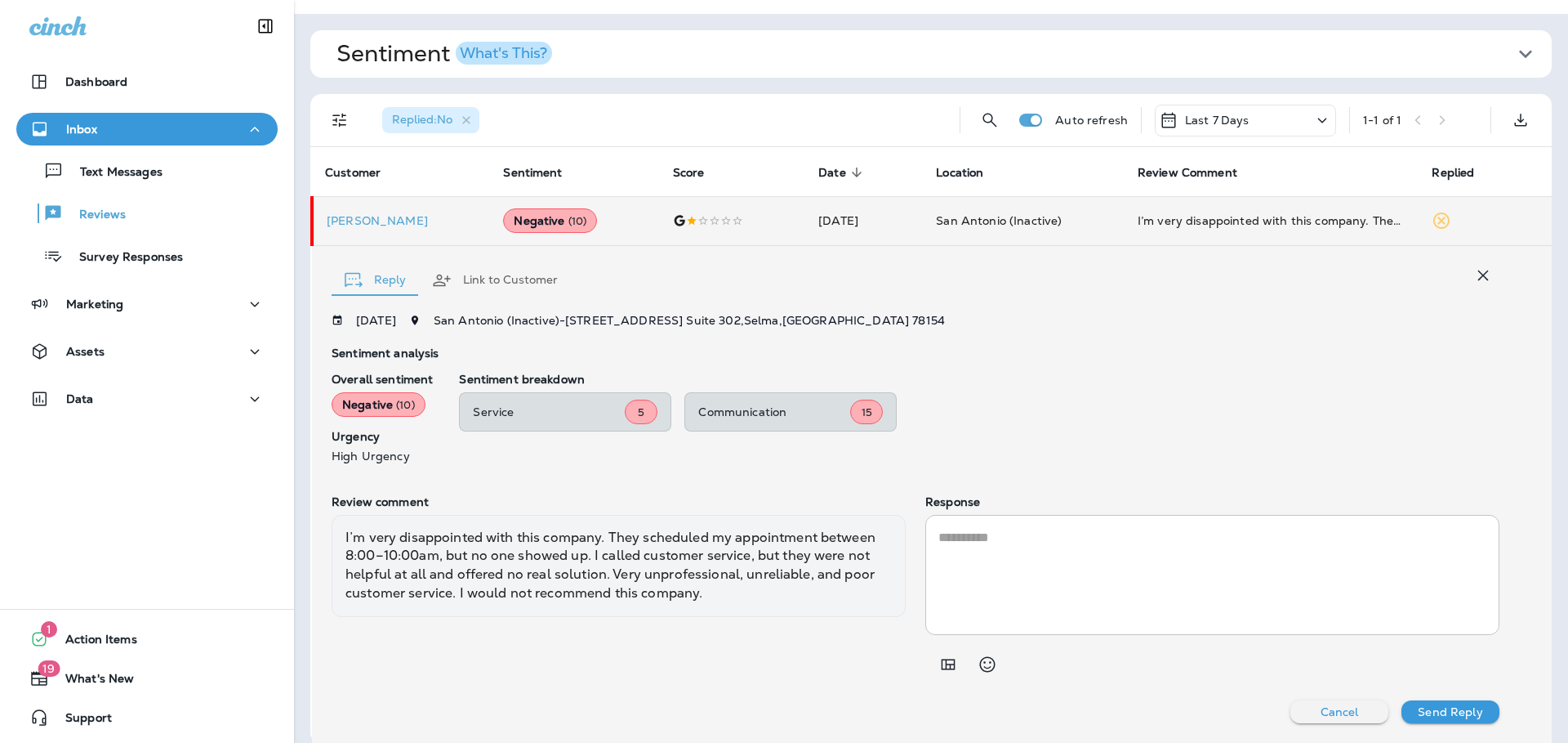
click at [485, 275] on button "Link to Customer" at bounding box center [495, 280] width 152 height 59
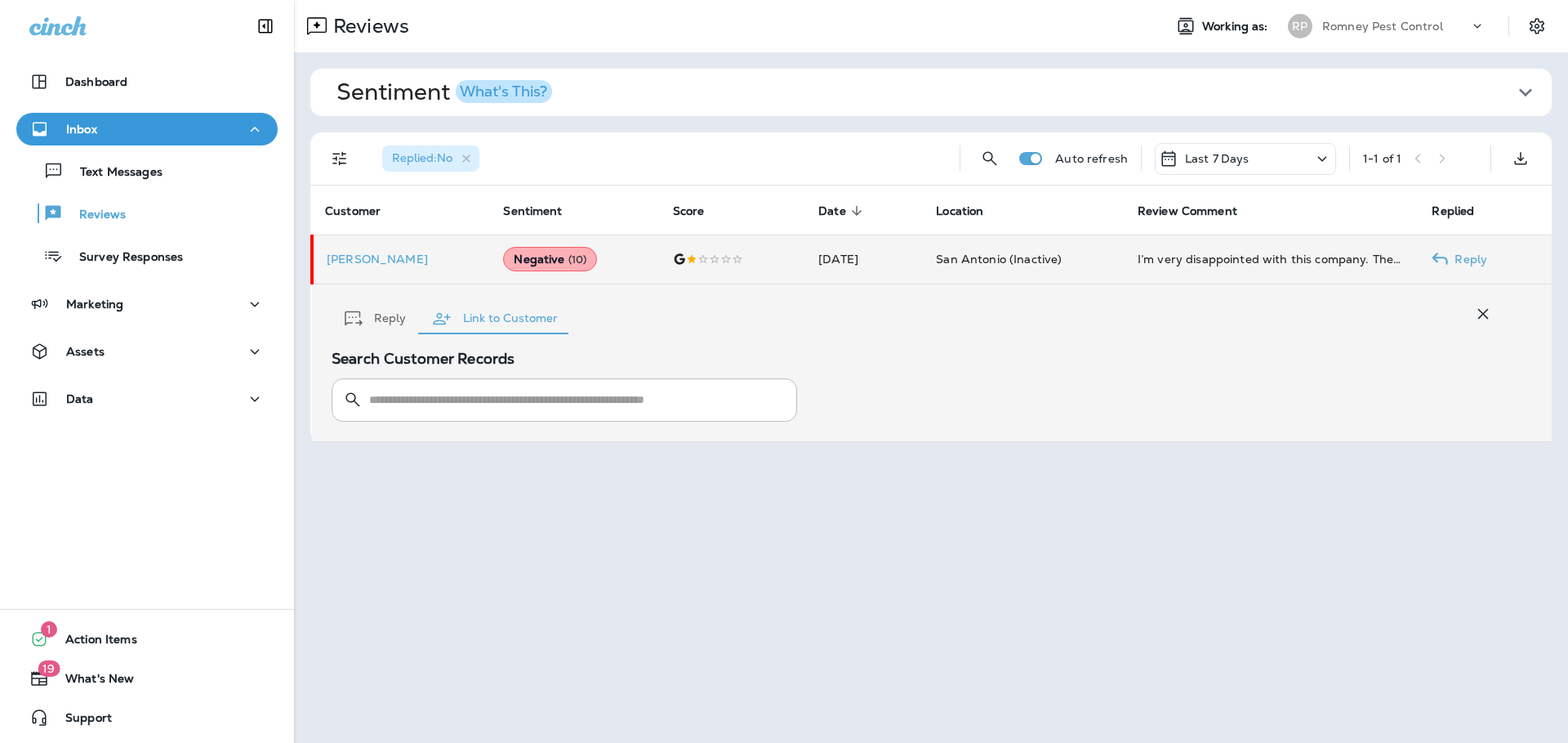
click at [380, 269] on td "[PERSON_NAME]" at bounding box center [401, 259] width 178 height 49
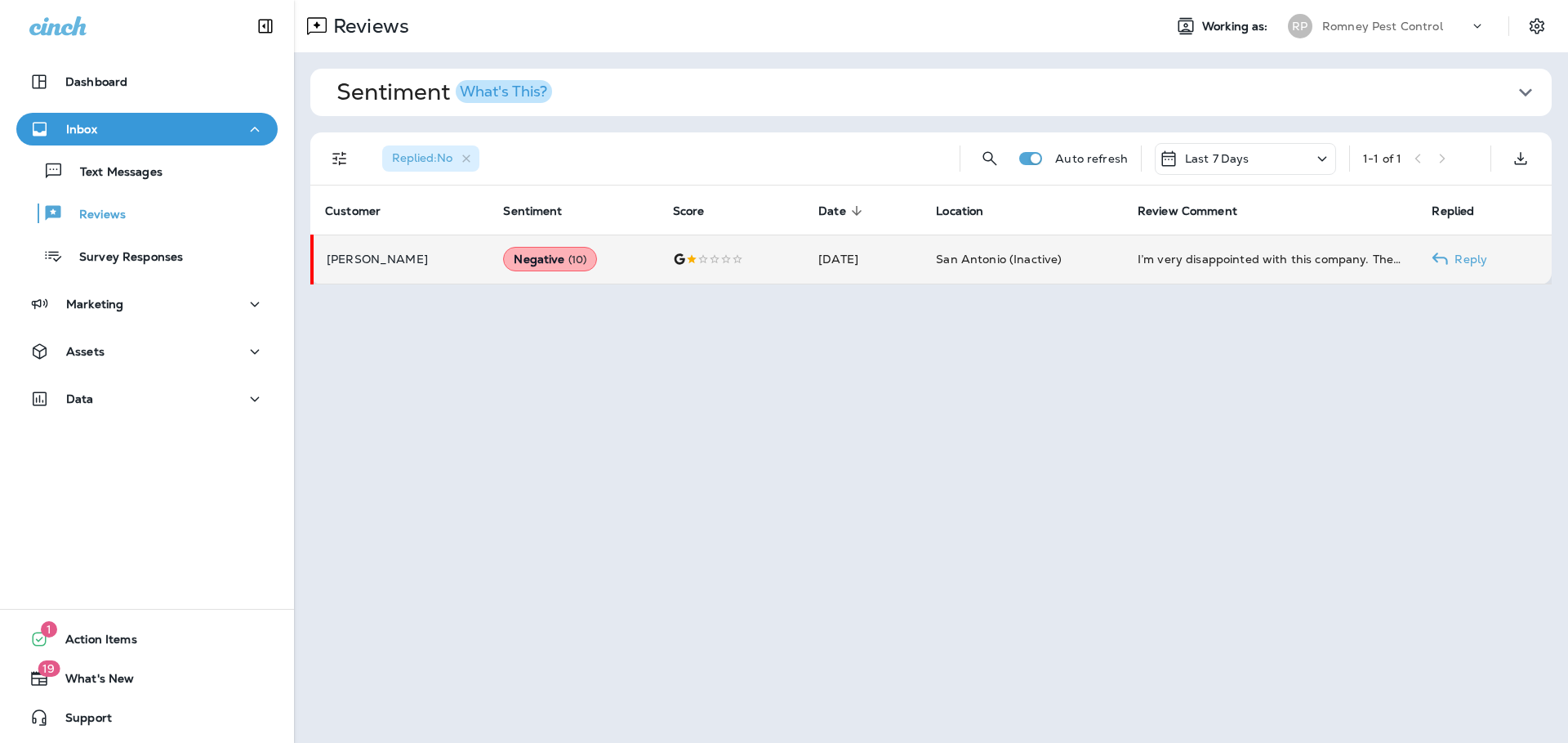
click at [374, 263] on p "[PERSON_NAME]" at bounding box center [402, 258] width 150 height 13
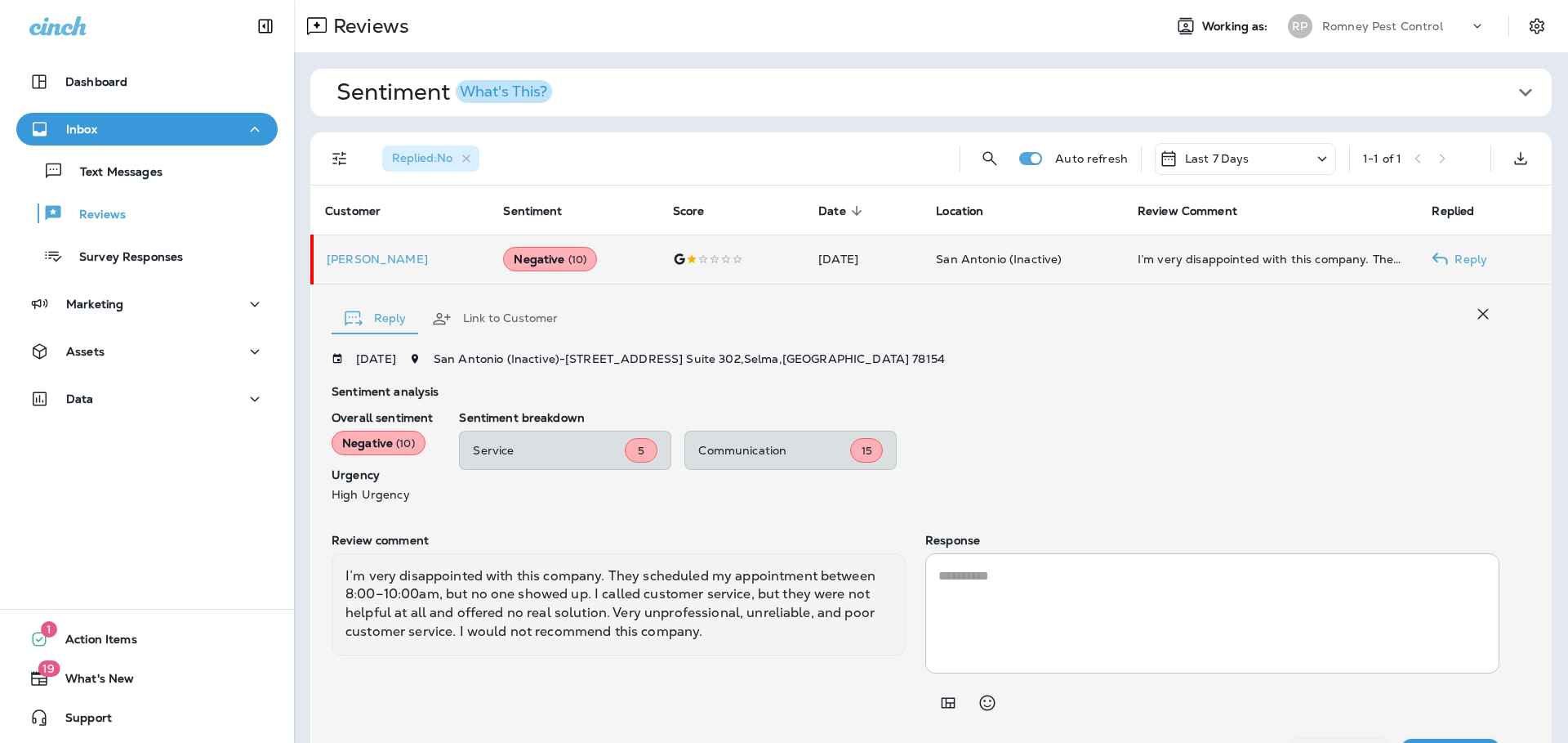
scroll to position [38, 0]
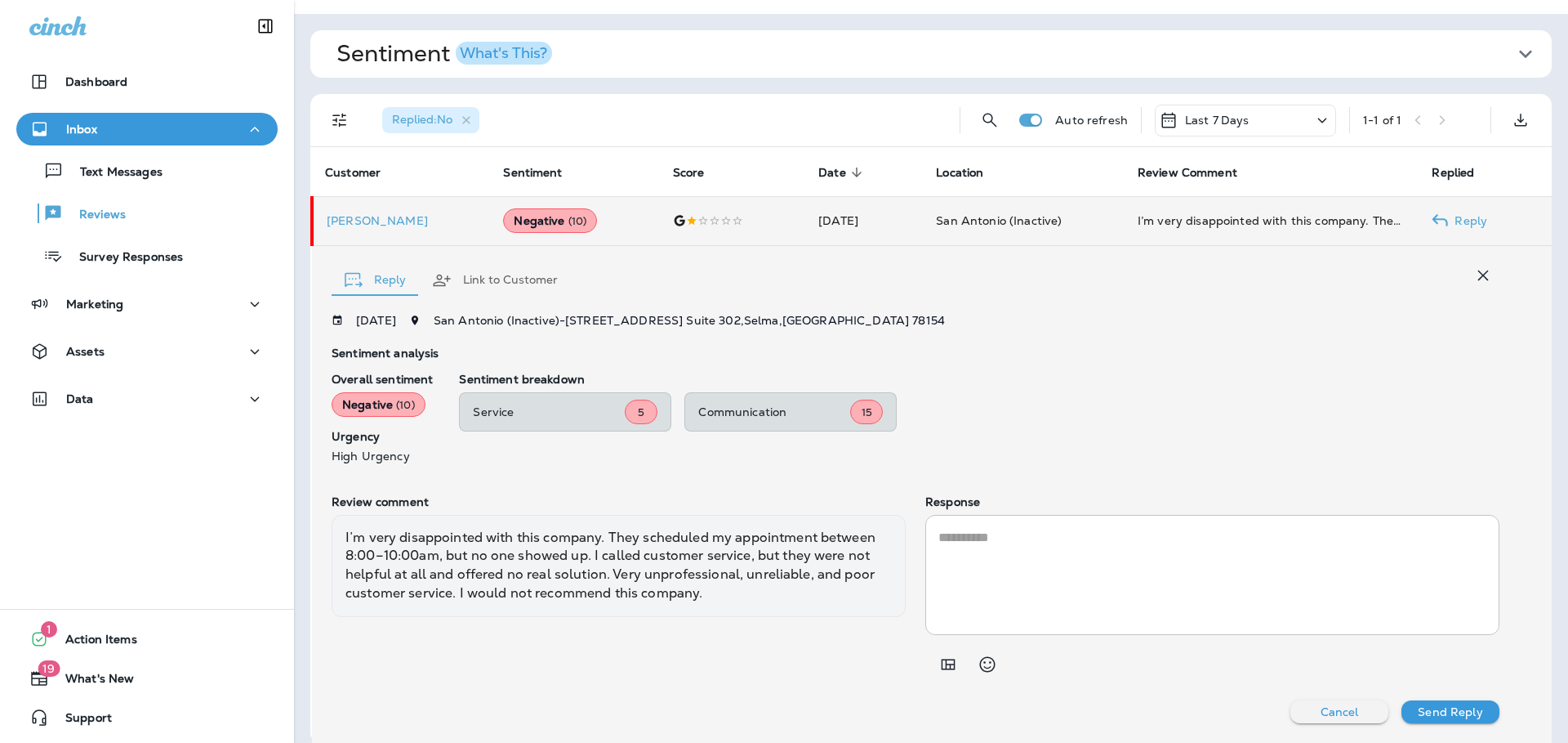
click at [364, 223] on p "[PERSON_NAME]" at bounding box center [402, 220] width 150 height 13
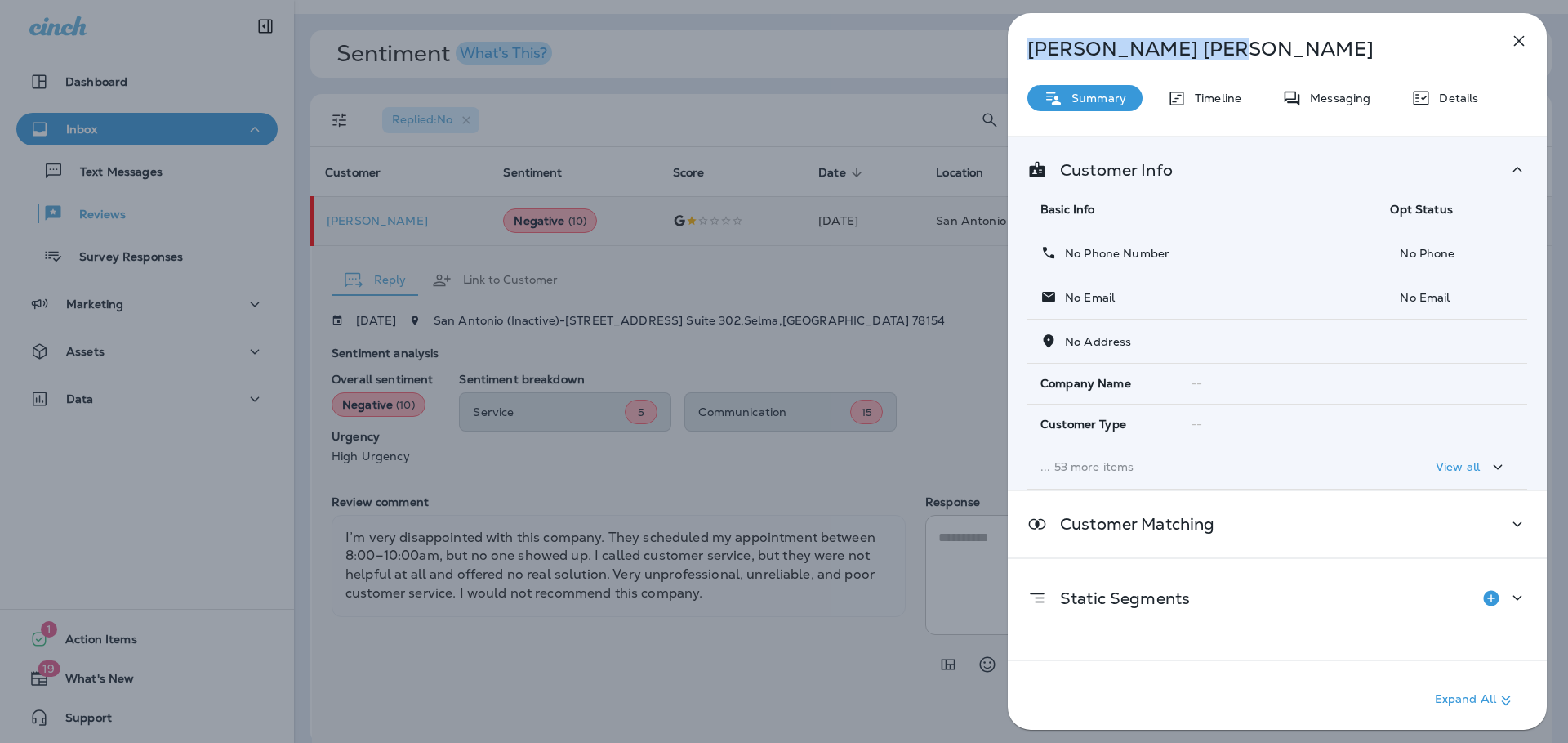
drag, startPoint x: 1146, startPoint y: 58, endPoint x: 1007, endPoint y: 47, distance: 139.4
click at [1007, 47] on div "[PERSON_NAME]" at bounding box center [1249, 49] width 485 height 23
copy p "[PERSON_NAME]"
click at [342, 444] on div "[PERSON_NAME] Summary Timeline Messaging Details Customer Info Basic Info Opt S…" at bounding box center [784, 371] width 1568 height 743
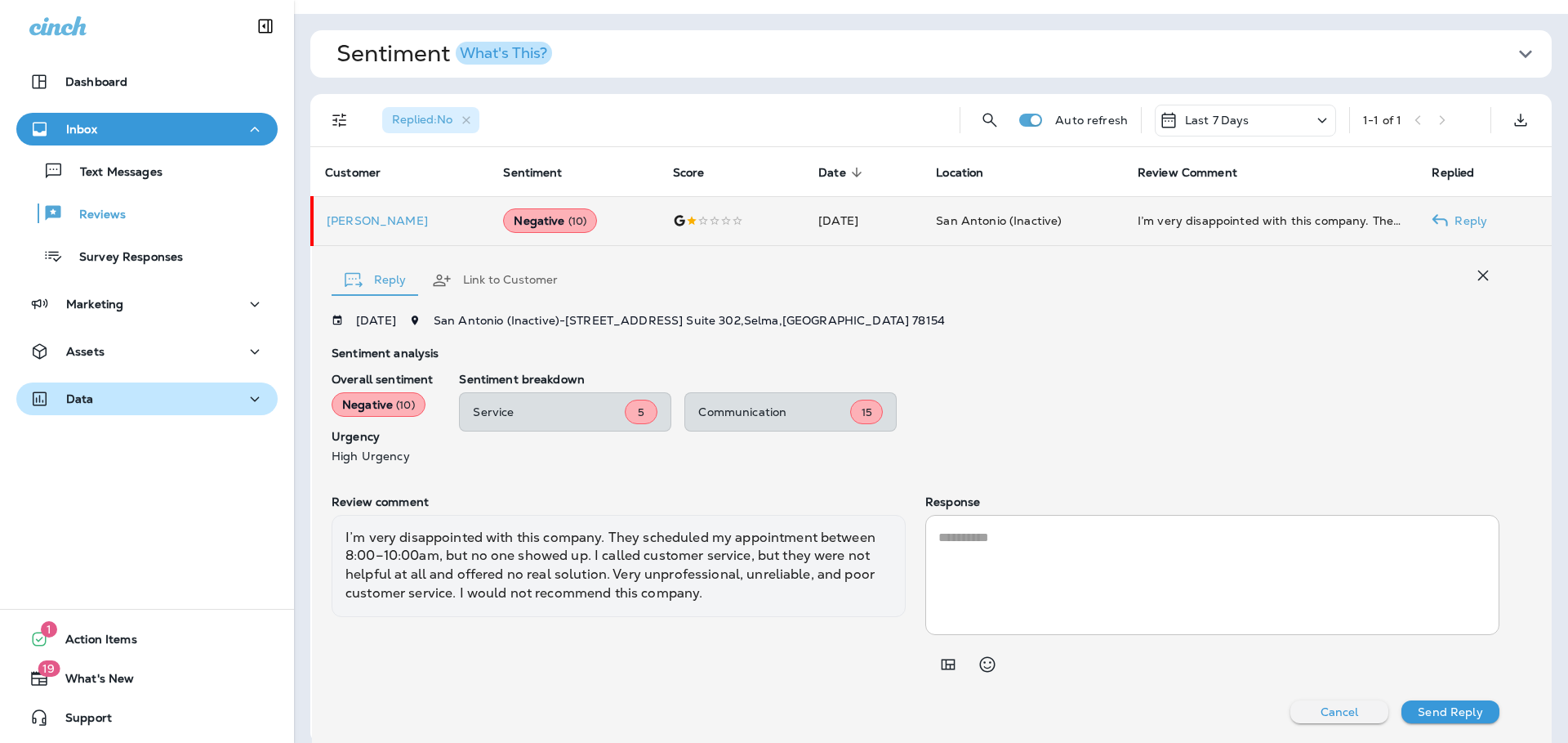
click at [96, 398] on div "Data" at bounding box center [146, 399] width 235 height 20
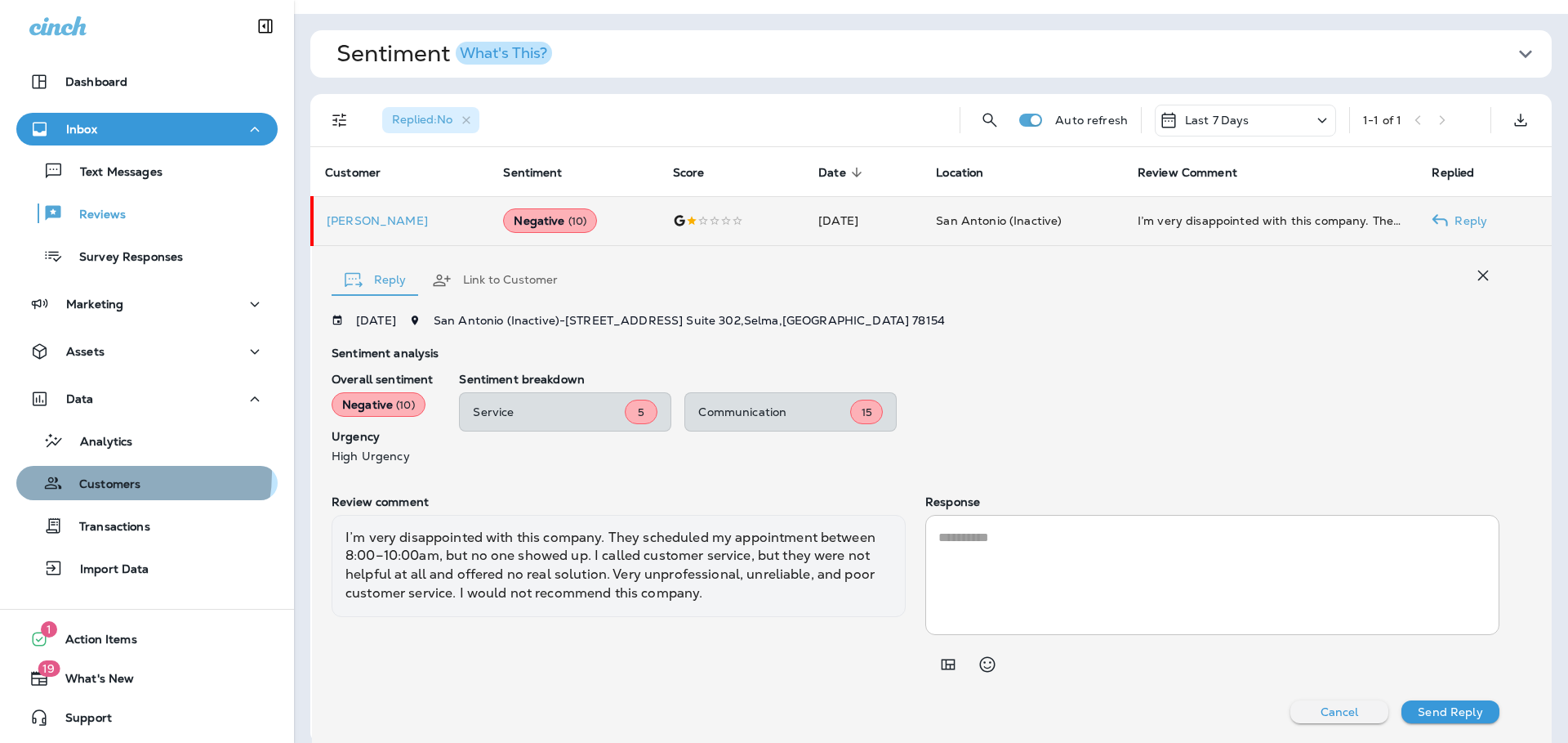
click at [109, 473] on div "Customers" at bounding box center [82, 483] width 118 height 25
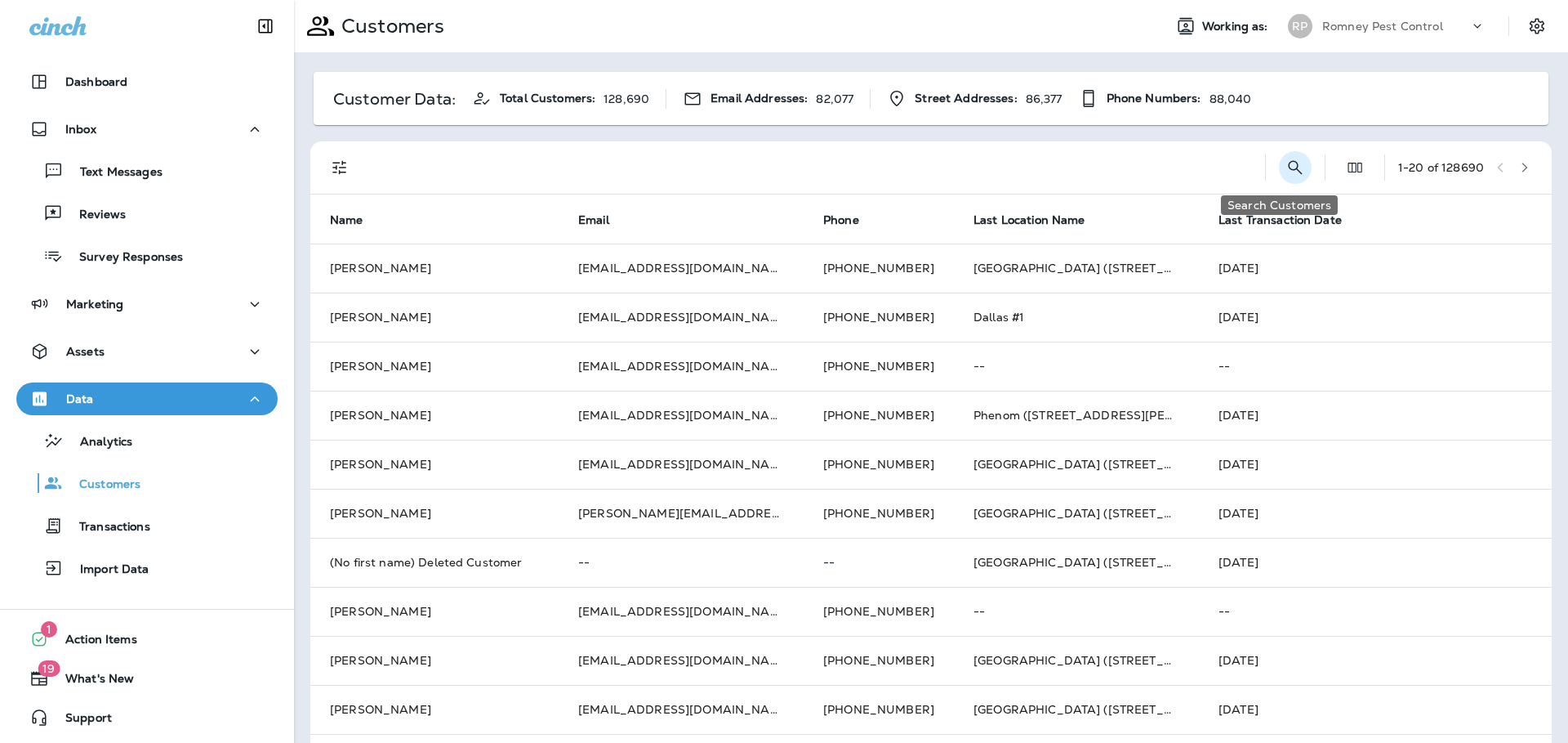
click at [1285, 168] on icon "Search Customers" at bounding box center [1295, 168] width 20 height 20
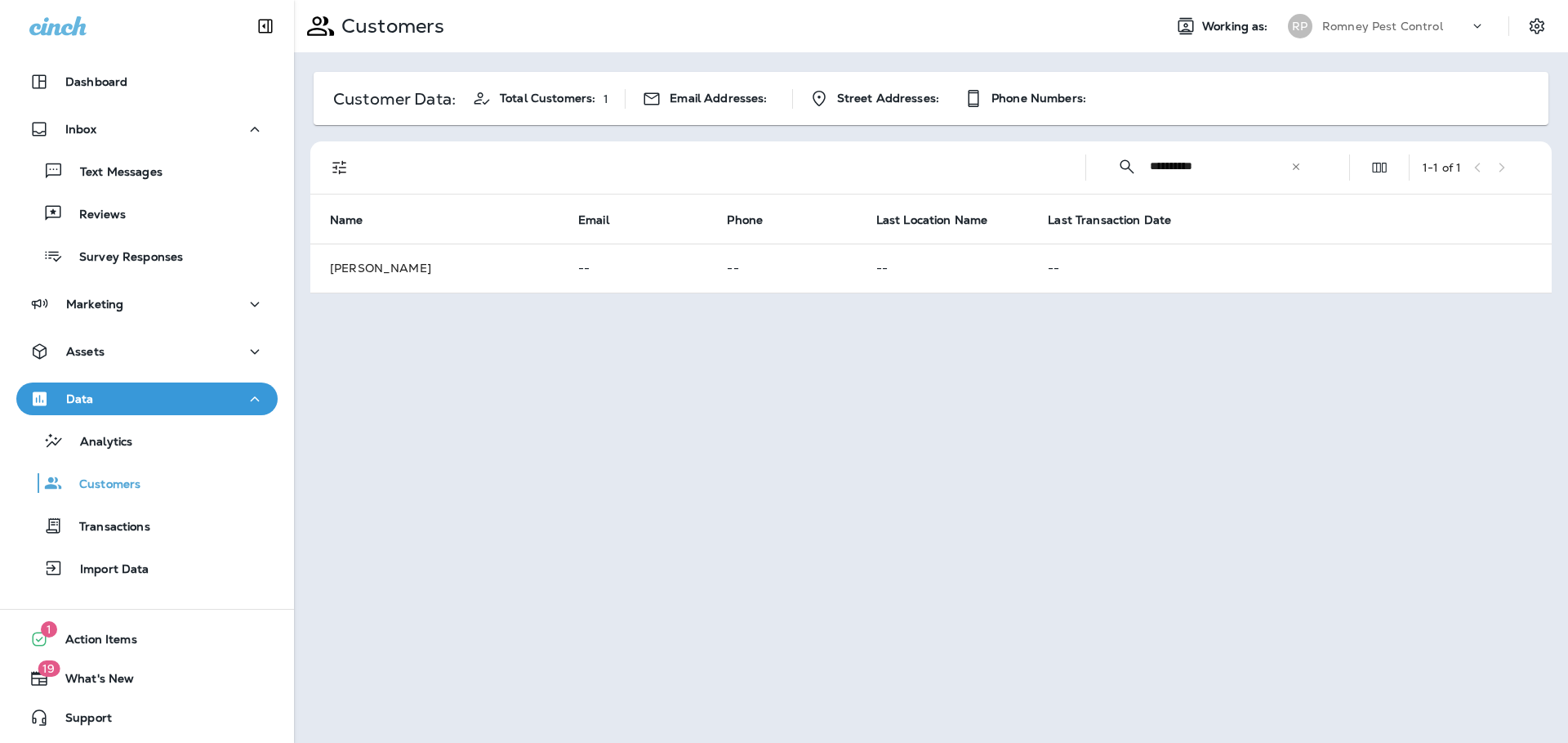
click at [1169, 170] on input "**********" at bounding box center [1219, 166] width 141 height 43
click at [1169, 169] on input "**********" at bounding box center [1219, 166] width 141 height 43
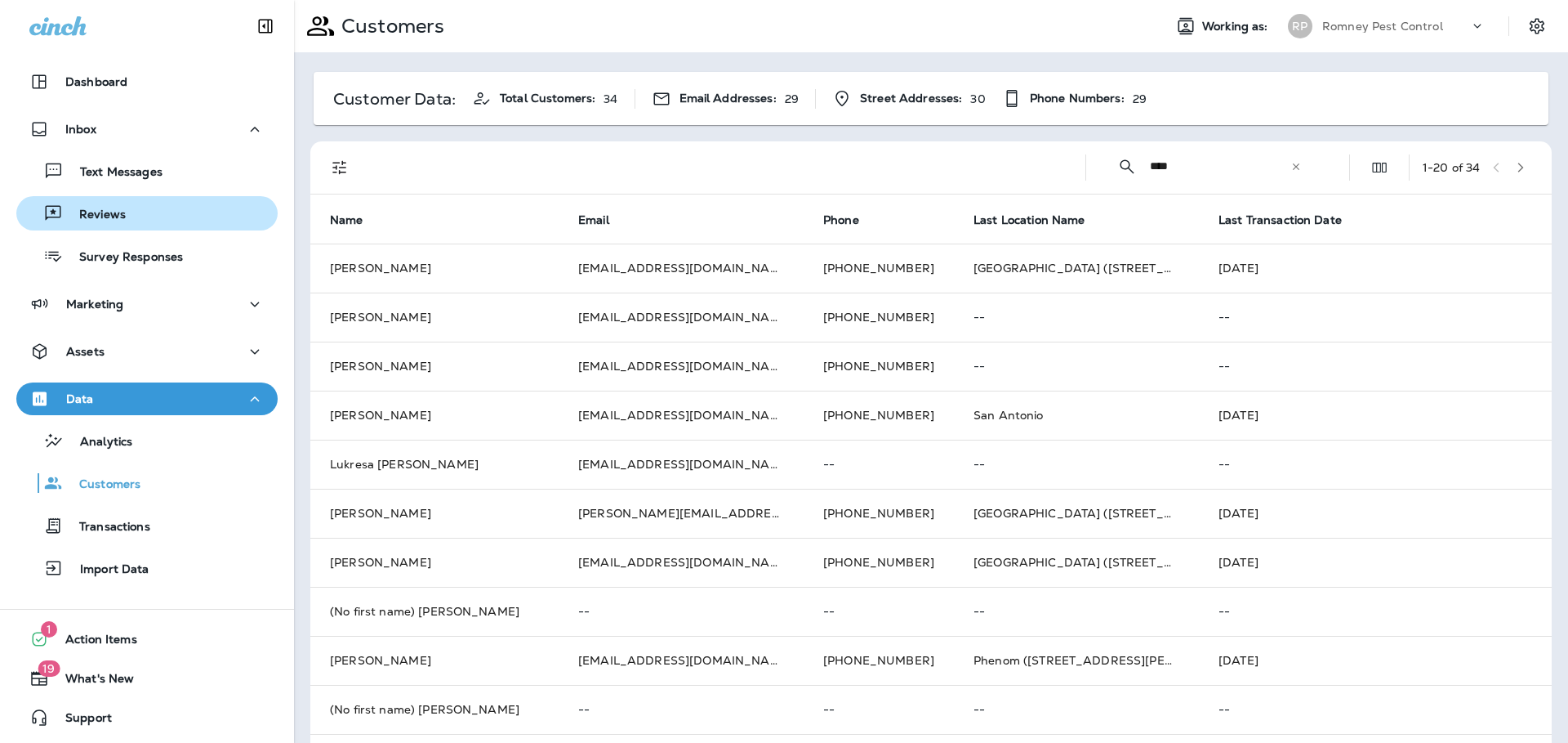
type input "****"
click at [168, 221] on div "Reviews" at bounding box center [147, 213] width 248 height 25
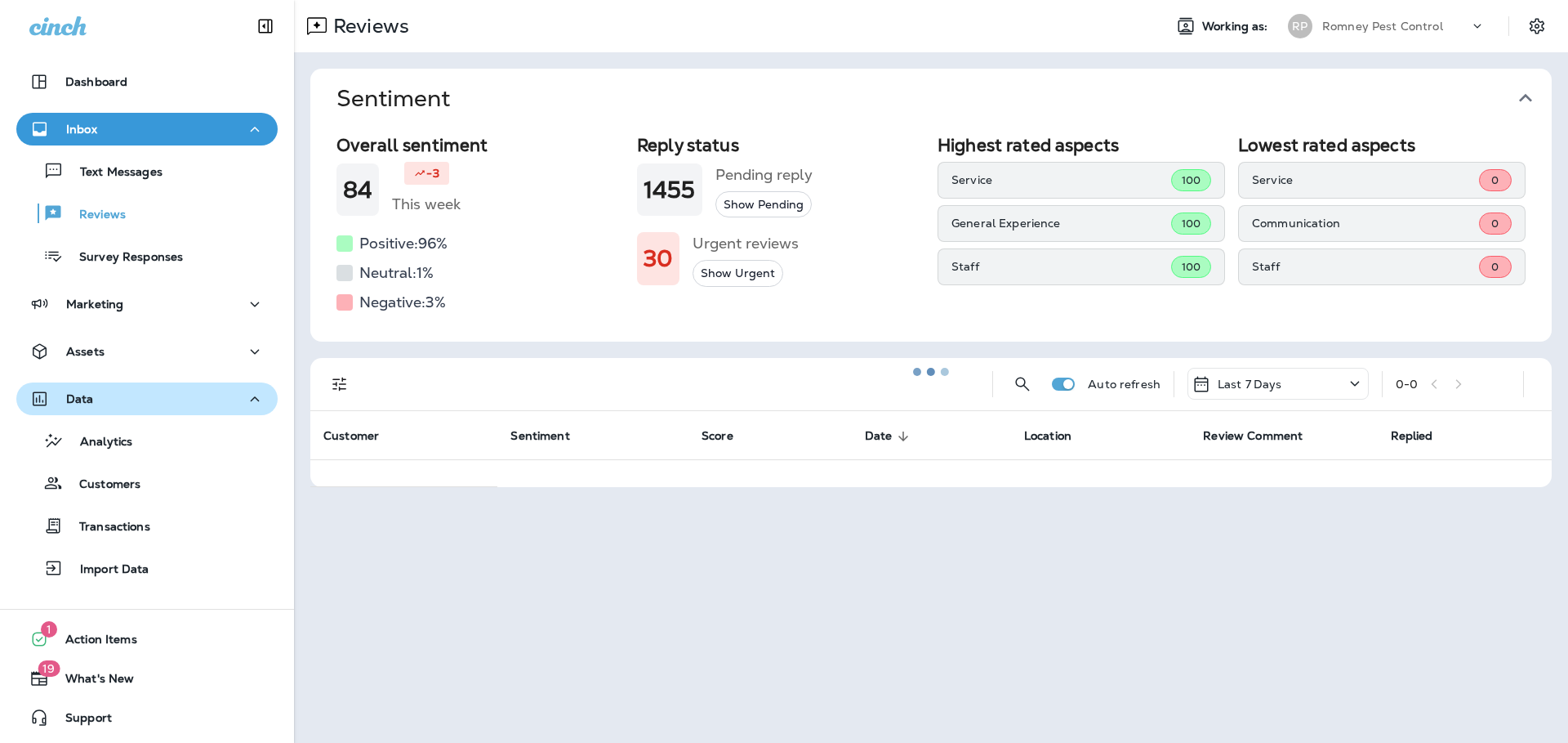
click at [193, 394] on div "Data" at bounding box center [146, 399] width 235 height 20
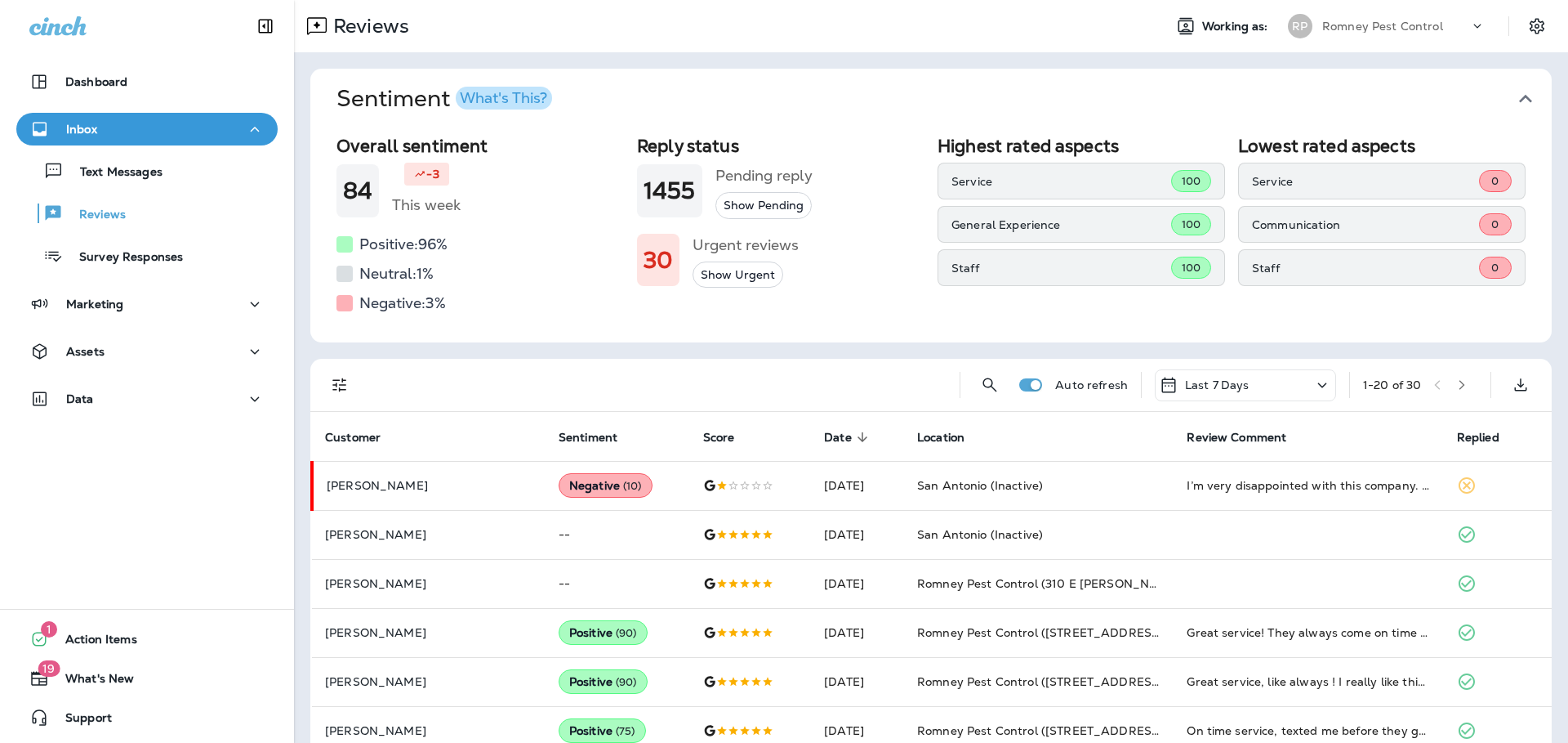
click at [1498, 101] on span "Sentiment What's This?" at bounding box center [924, 99] width 1176 height 28
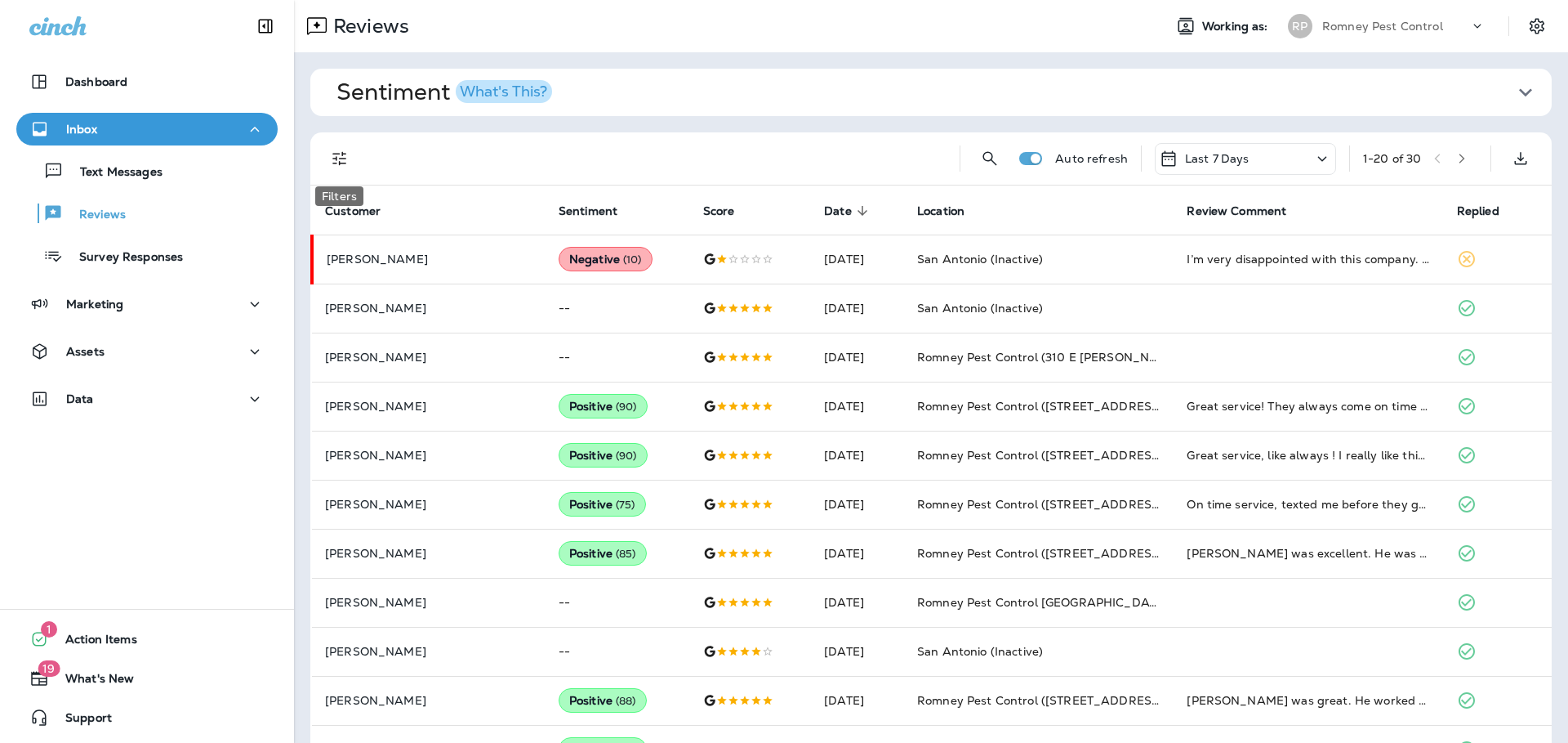
click at [348, 159] on icon "Filters" at bounding box center [340, 159] width 20 height 20
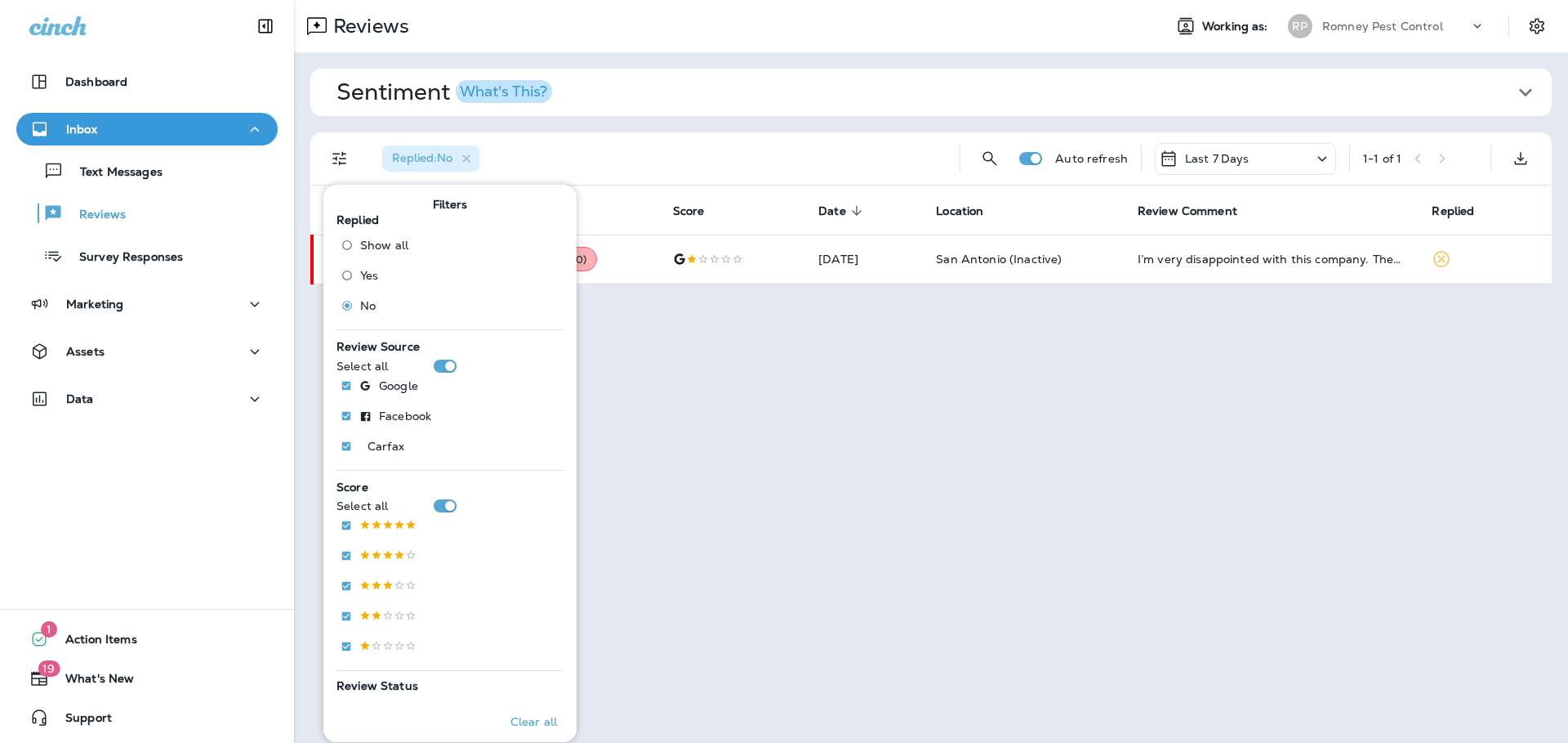
drag, startPoint x: 843, startPoint y: 141, endPoint x: 841, endPoint y: 208, distance: 67.0
click at [844, 141] on div "Replied : No" at bounding box center [658, 158] width 578 height 52
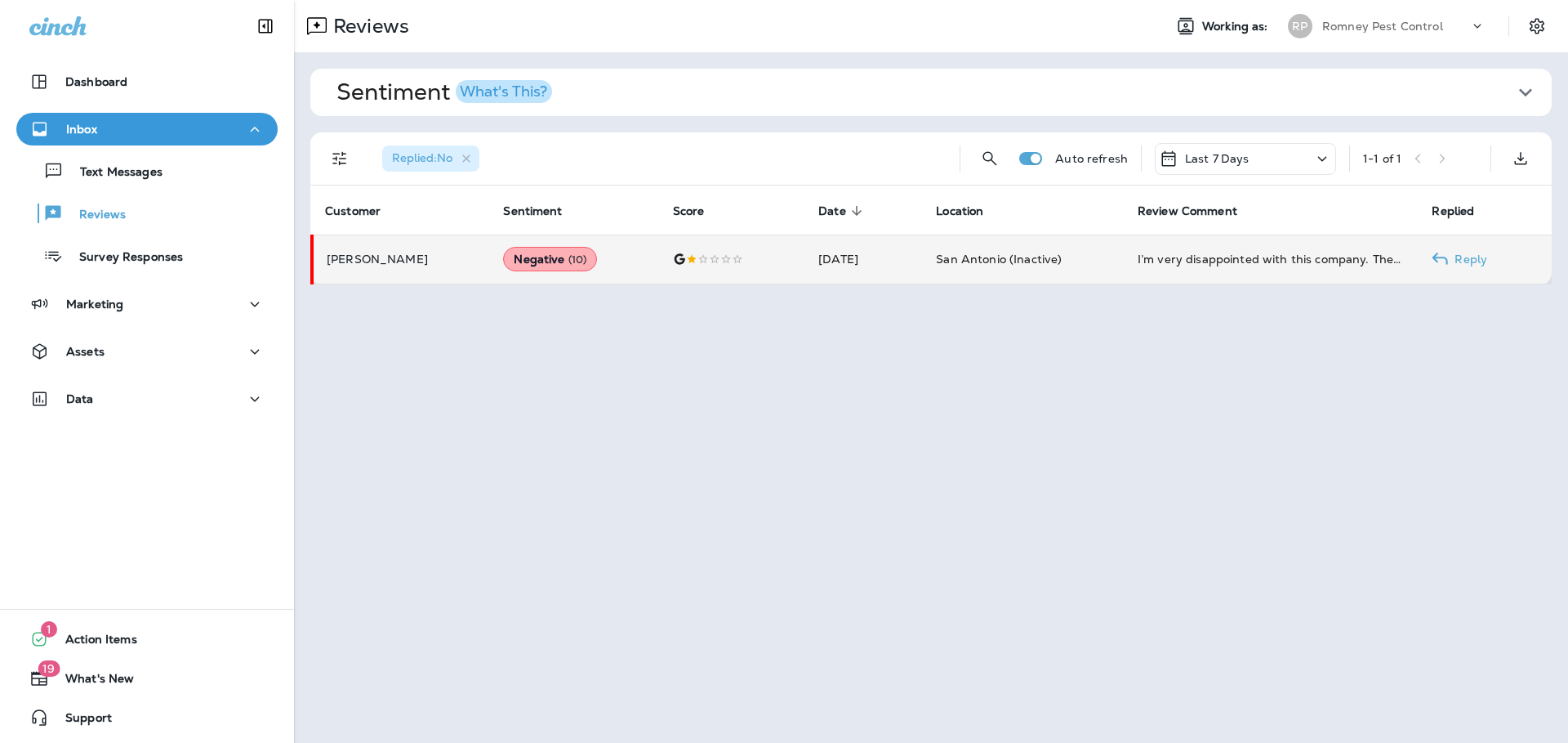
click at [847, 249] on td "[DATE]" at bounding box center [864, 259] width 118 height 49
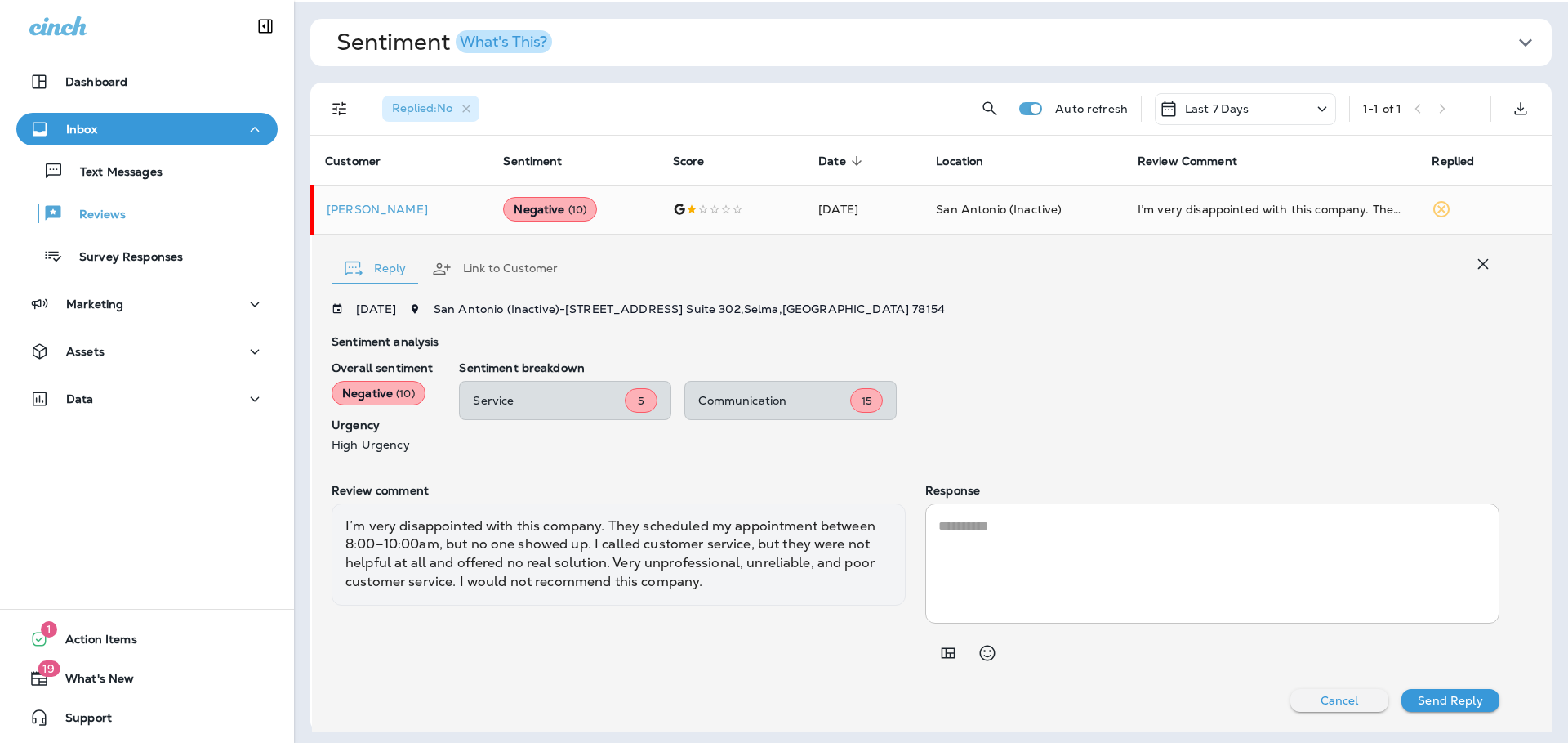
scroll to position [56, 0]
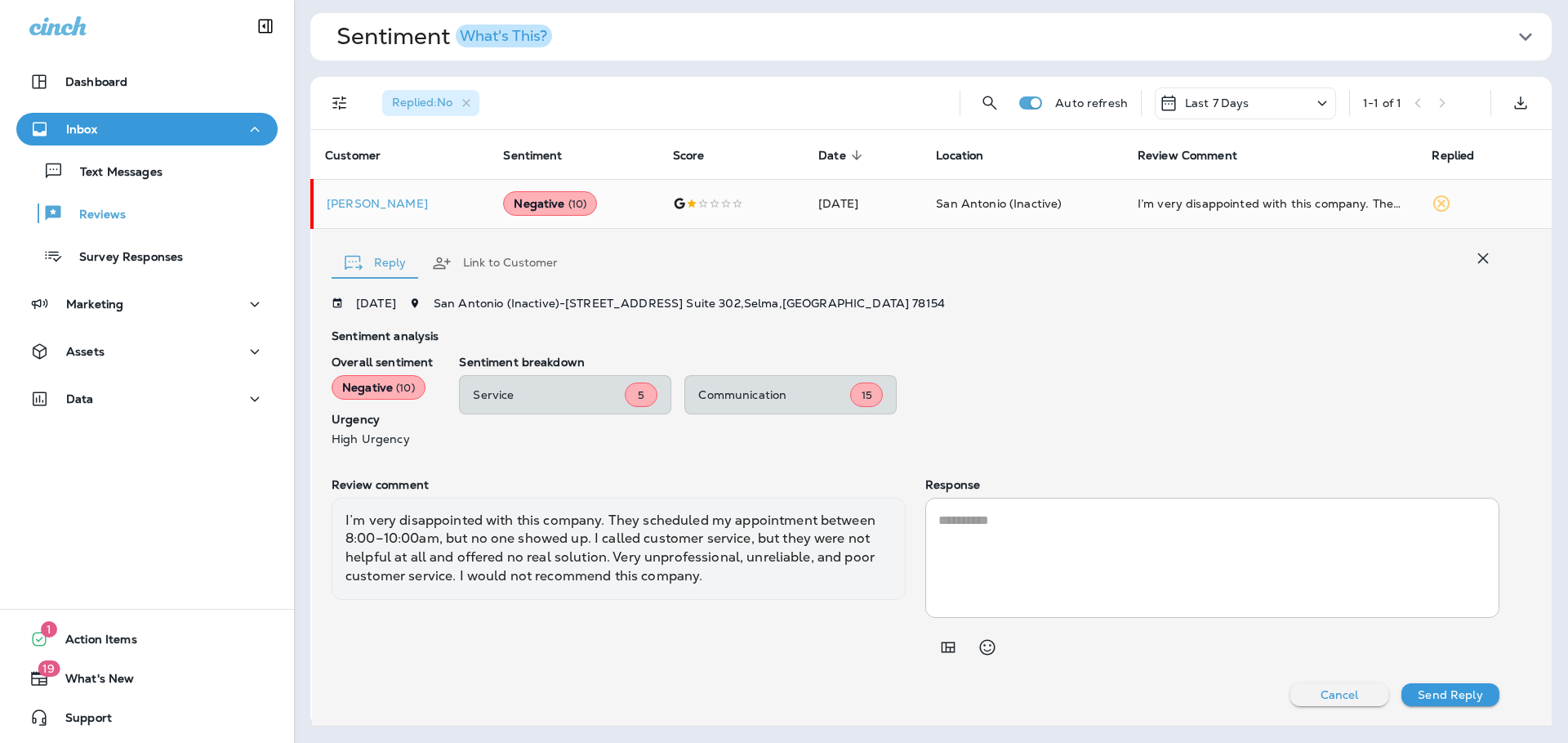
click at [1046, 547] on textarea at bounding box center [1212, 558] width 548 height 94
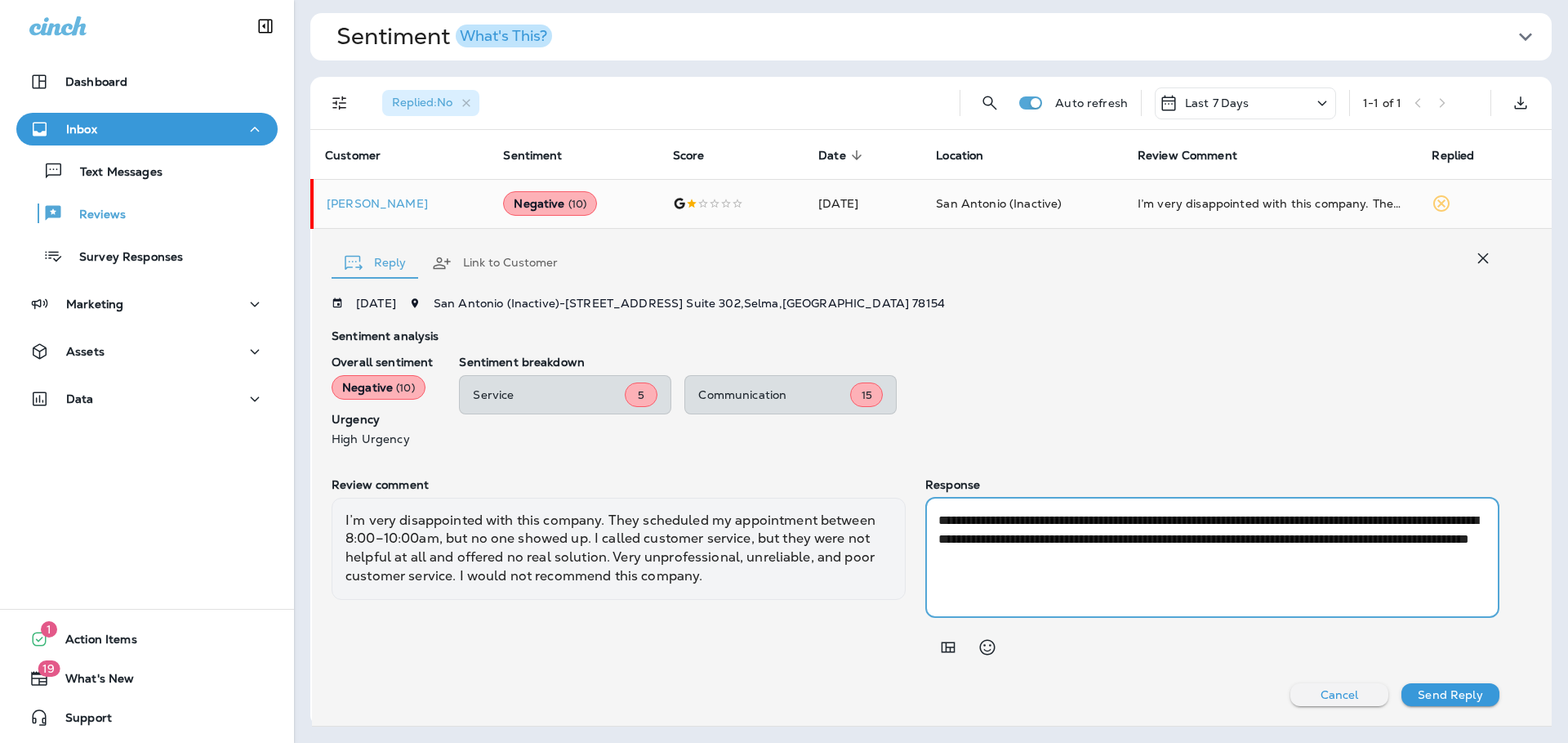
paste textarea "**********"
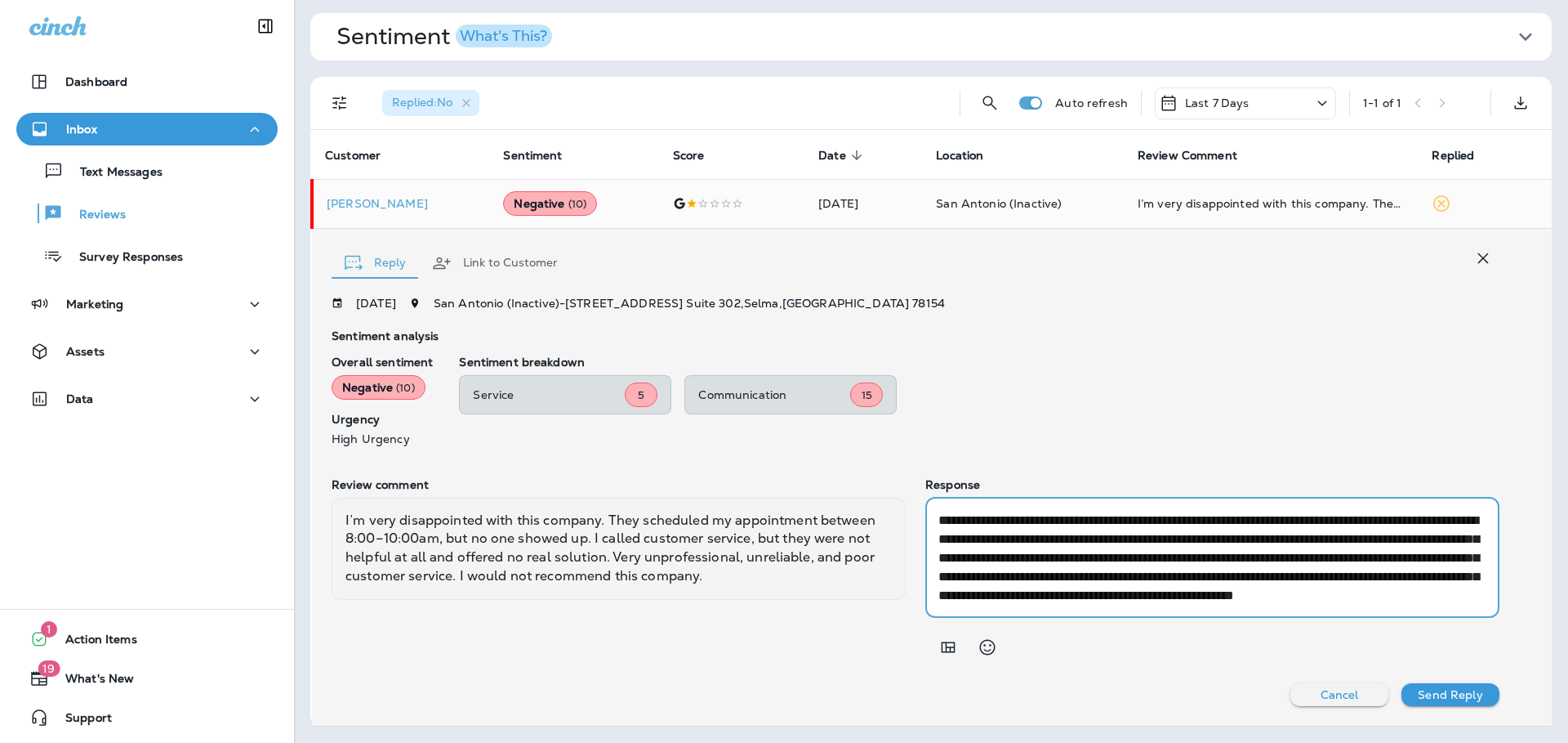
scroll to position [37, 0]
click at [1261, 543] on textarea "**********" at bounding box center [1209, 558] width 543 height 94
click at [1279, 521] on textarea "**********" at bounding box center [1209, 558] width 543 height 94
click at [1316, 564] on textarea "**********" at bounding box center [1209, 558] width 543 height 94
click at [1108, 565] on textarea "**********" at bounding box center [1209, 558] width 543 height 94
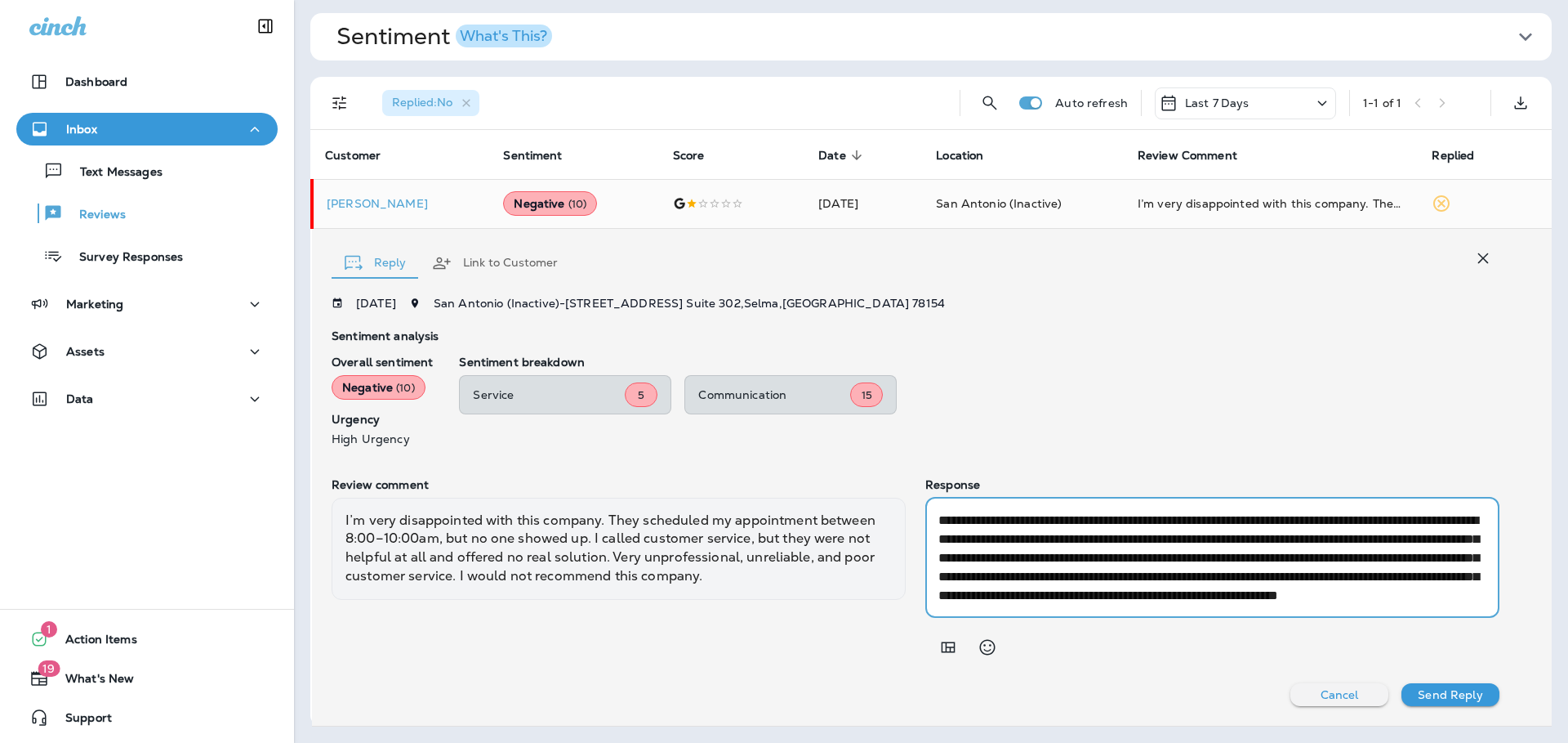
click at [1331, 563] on textarea "**********" at bounding box center [1209, 558] width 543 height 94
type textarea "**********"
click at [1435, 692] on p "Send Reply" at bounding box center [1449, 694] width 65 height 13
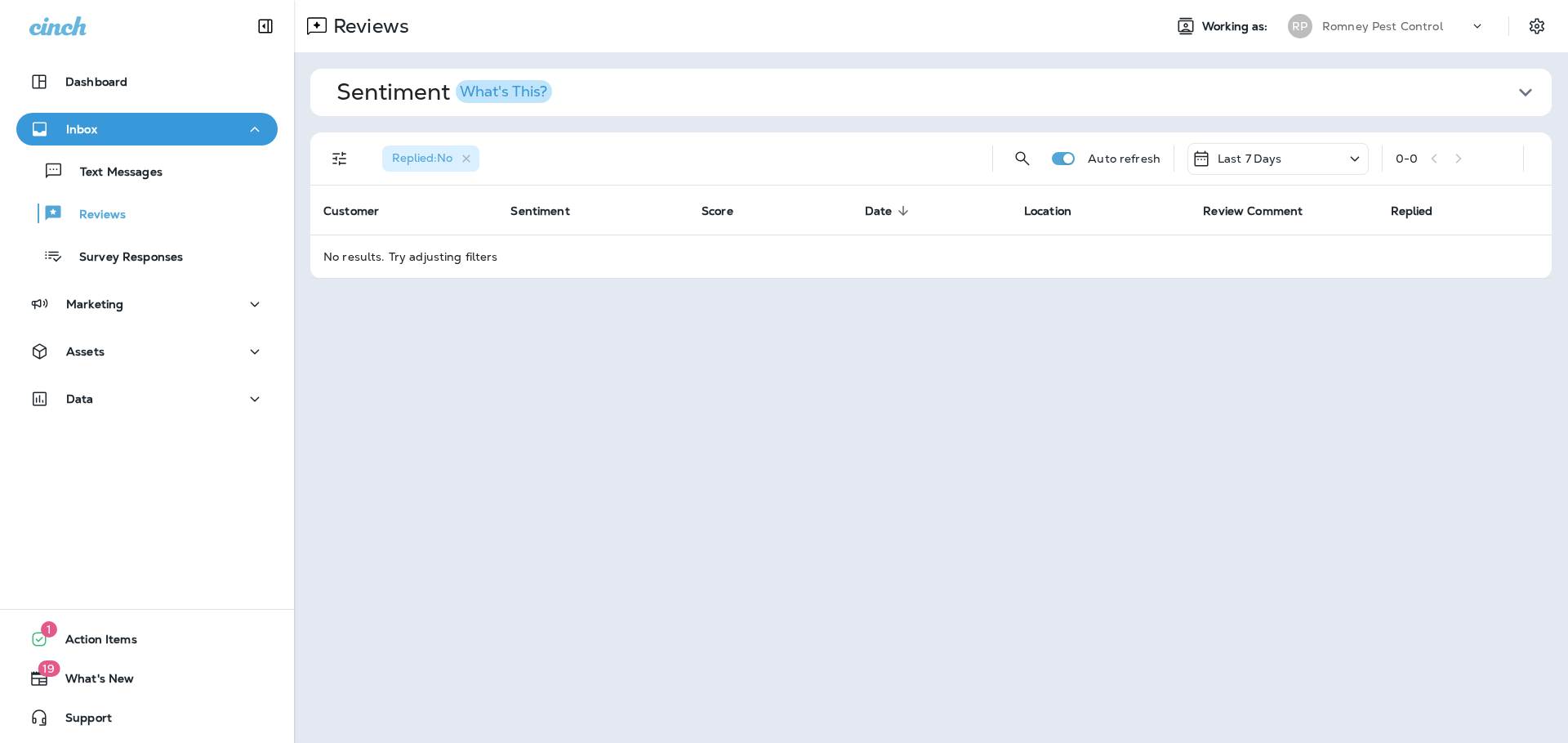
drag, startPoint x: 1370, startPoint y: 15, endPoint x: 1360, endPoint y: 6, distance: 13.5
click at [1369, 15] on div "Romney Pest Control" at bounding box center [1395, 26] width 147 height 25
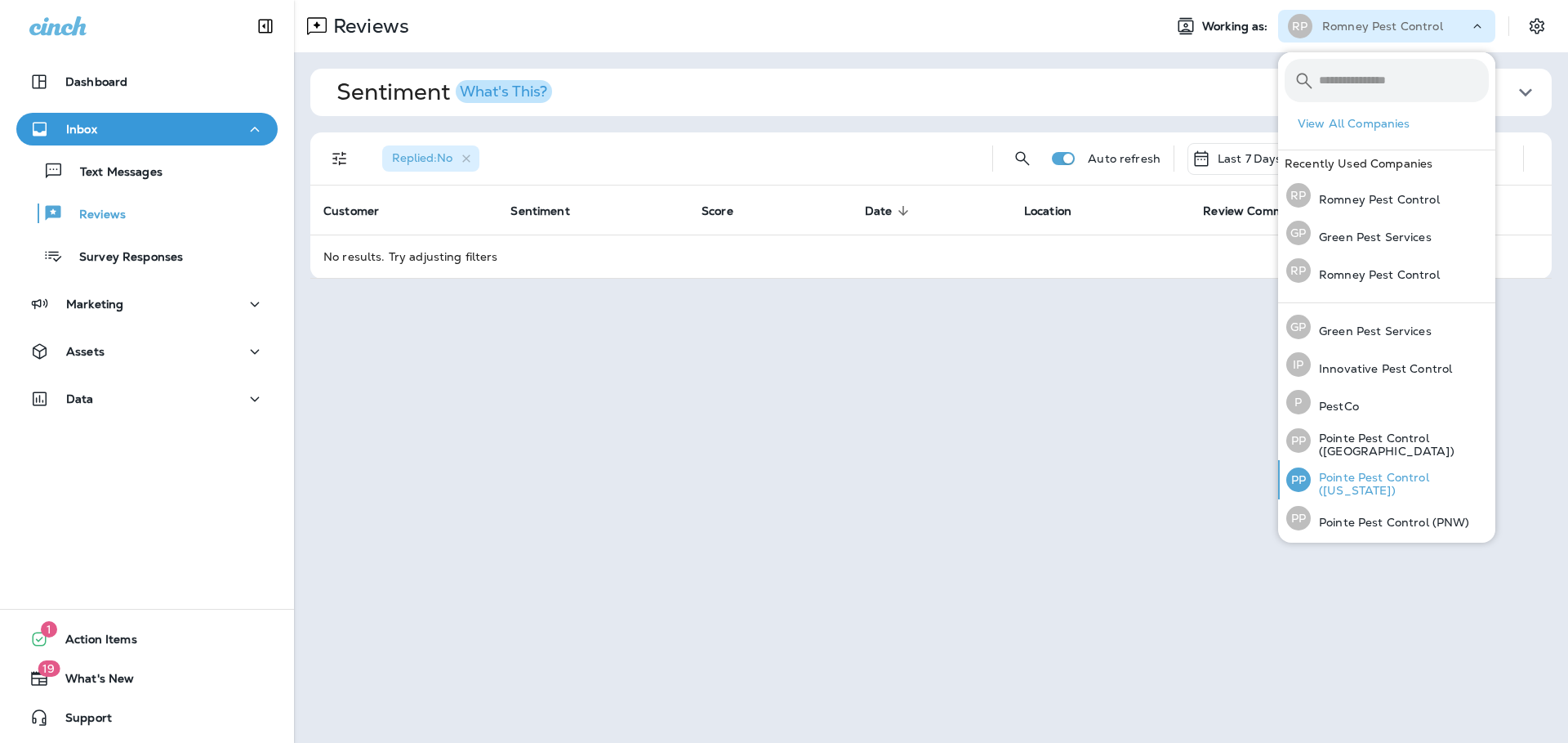
scroll to position [71, 0]
click at [1415, 491] on div "PP Pointe Pest Control (PNW)" at bounding box center [1377, 480] width 197 height 38
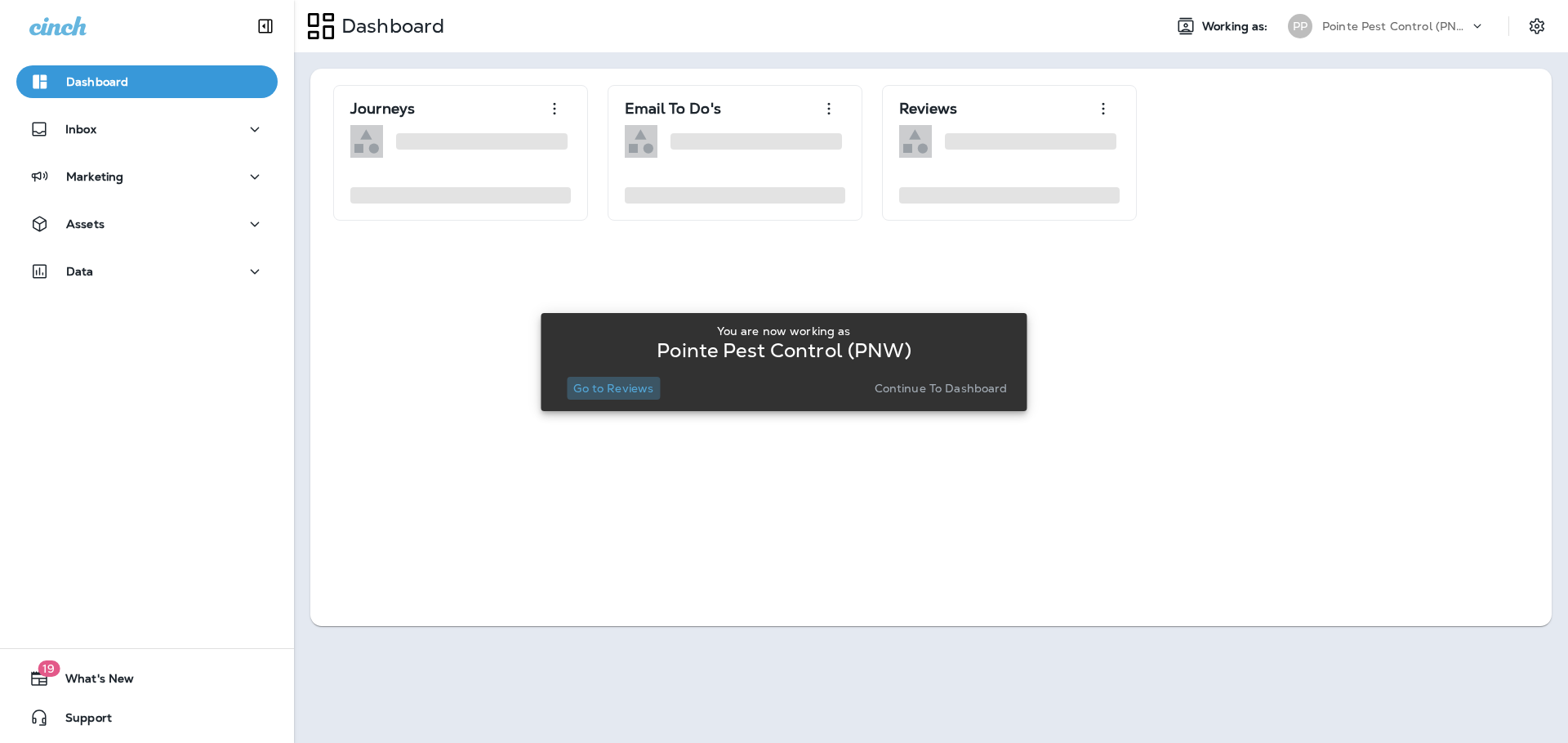
click at [632, 378] on button "Go to Reviews" at bounding box center [613, 388] width 93 height 23
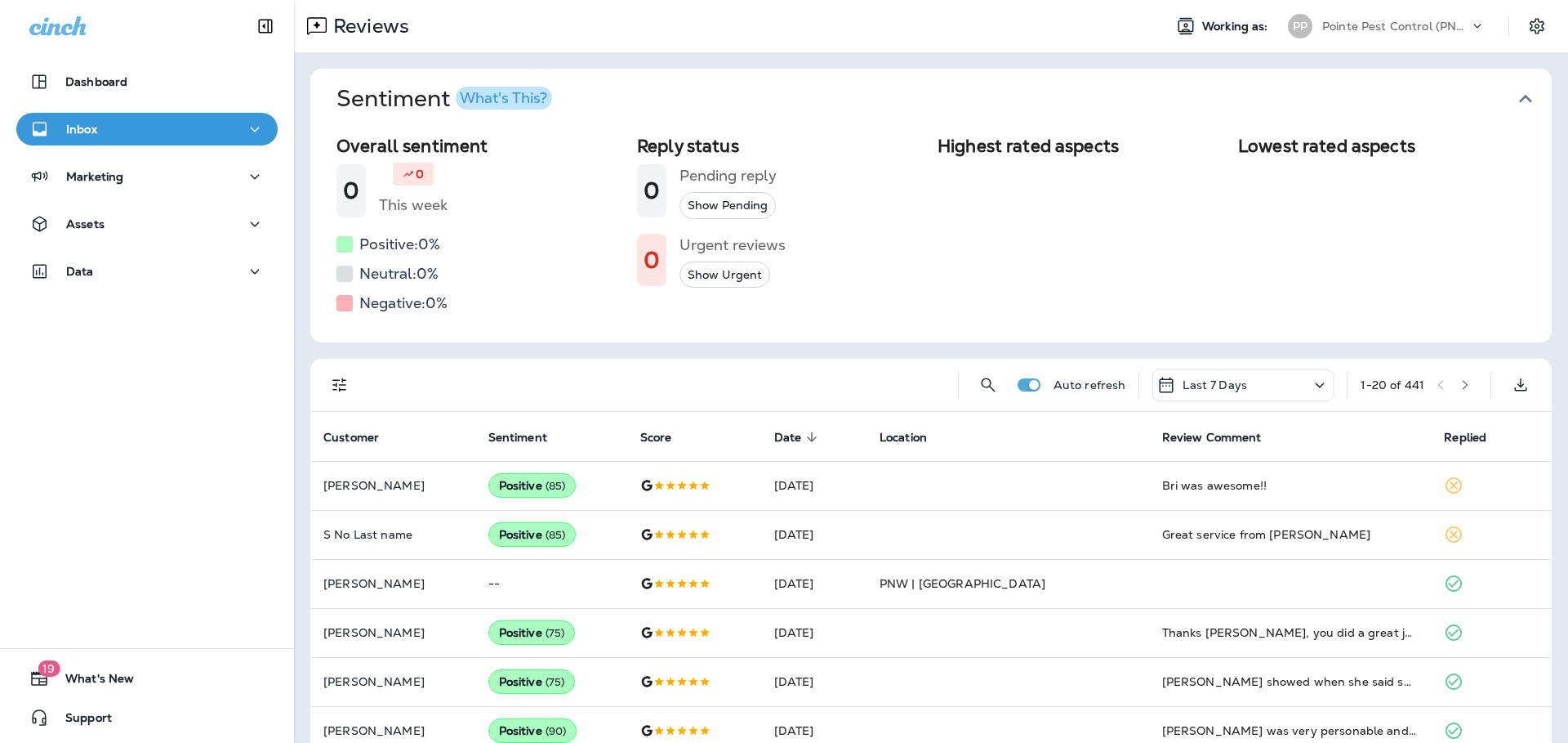
click at [1527, 93] on button "Sentiment What's This?" at bounding box center [944, 99] width 1241 height 60
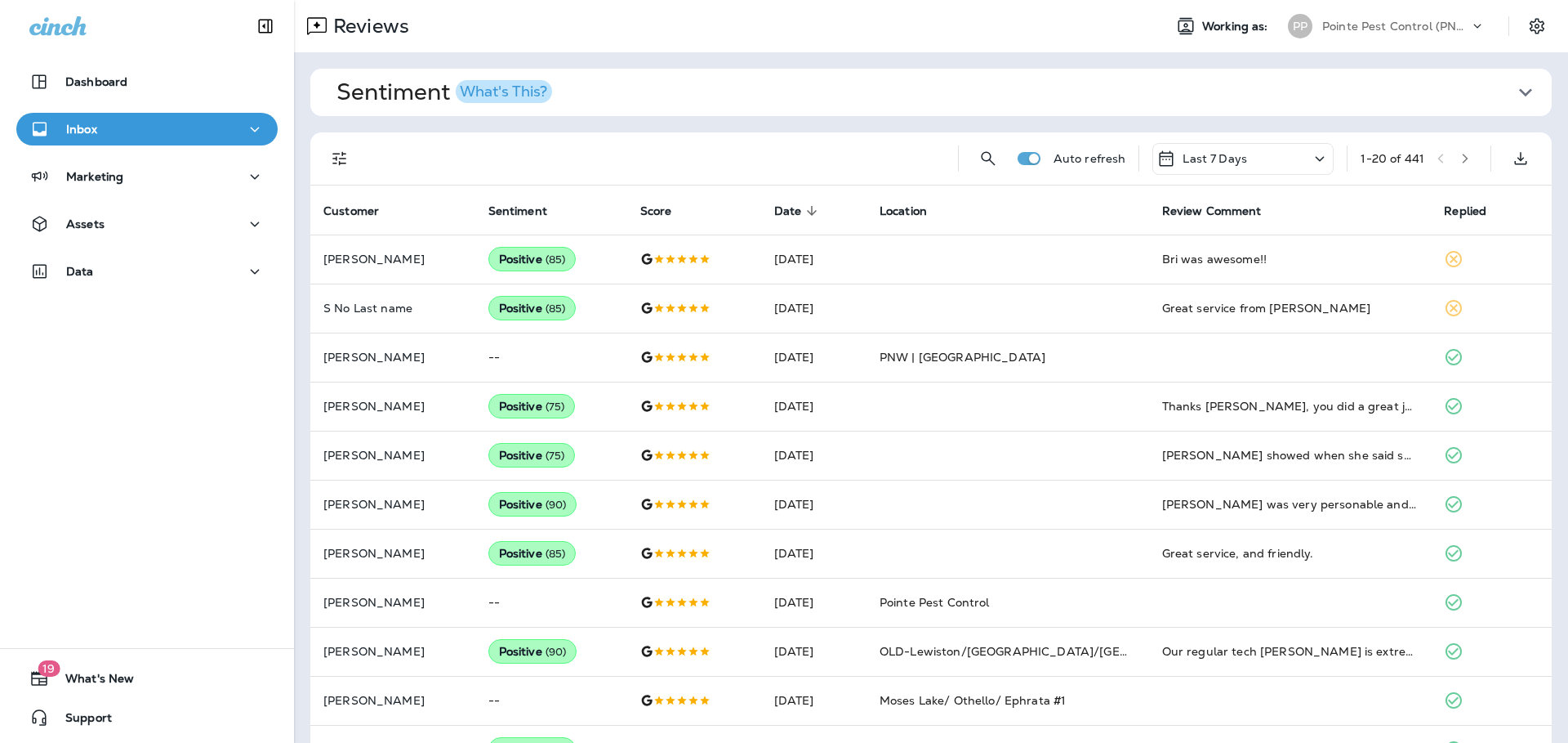
click at [355, 159] on button "Filters" at bounding box center [340, 158] width 33 height 33
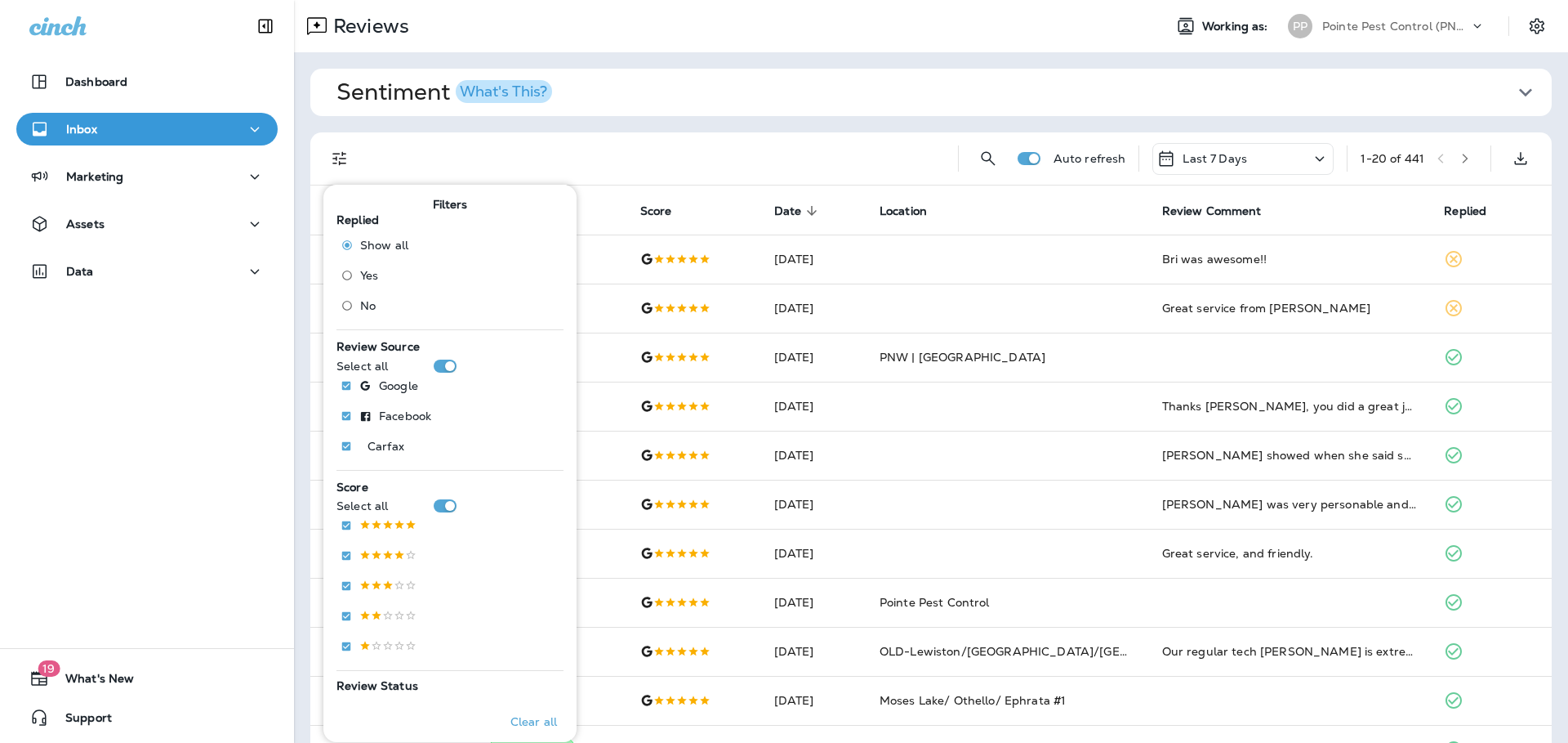
click at [359, 315] on label "No" at bounding box center [371, 306] width 74 height 26
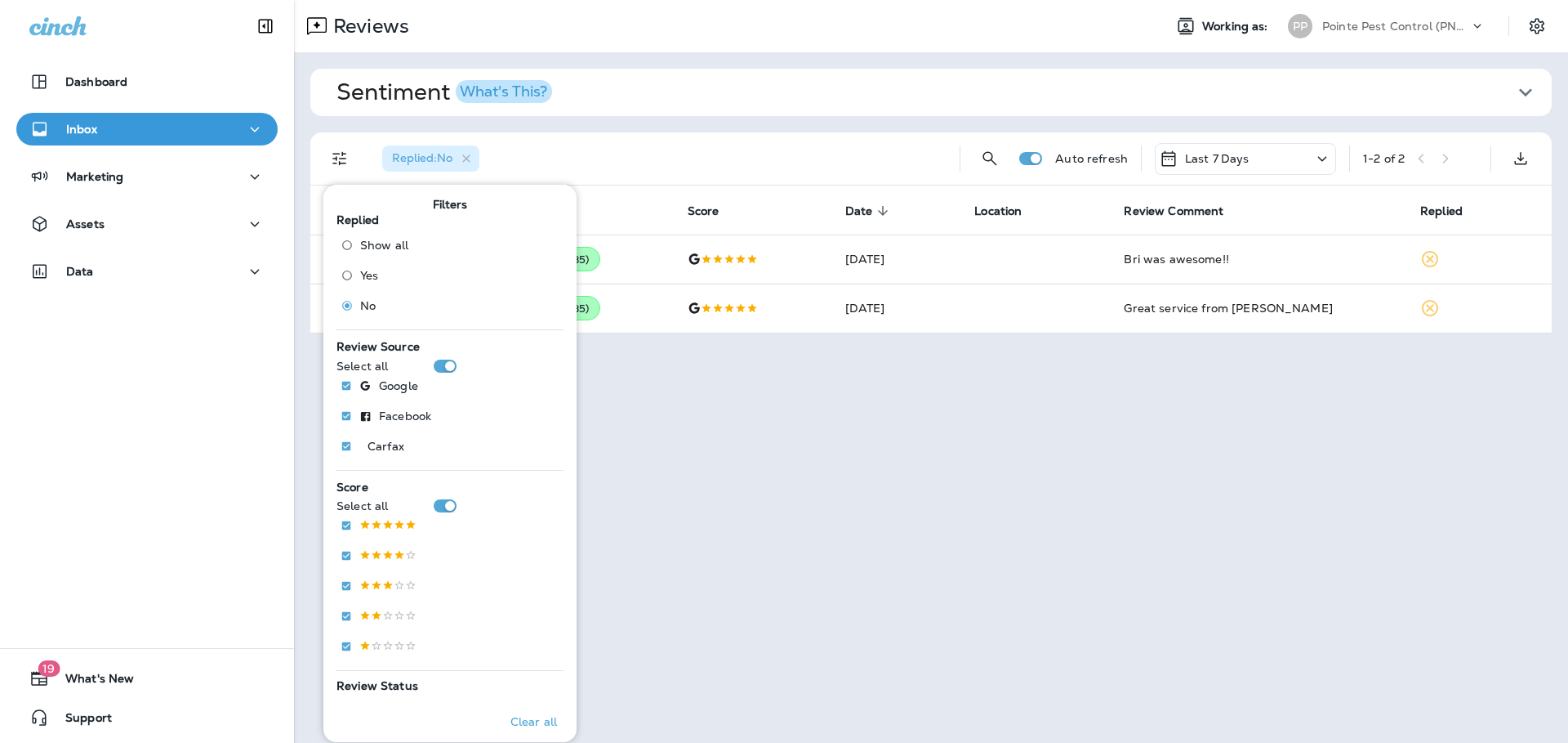
click at [744, 160] on div "Replied : No" at bounding box center [658, 158] width 578 height 52
